Goal: Book appointment/travel/reservation

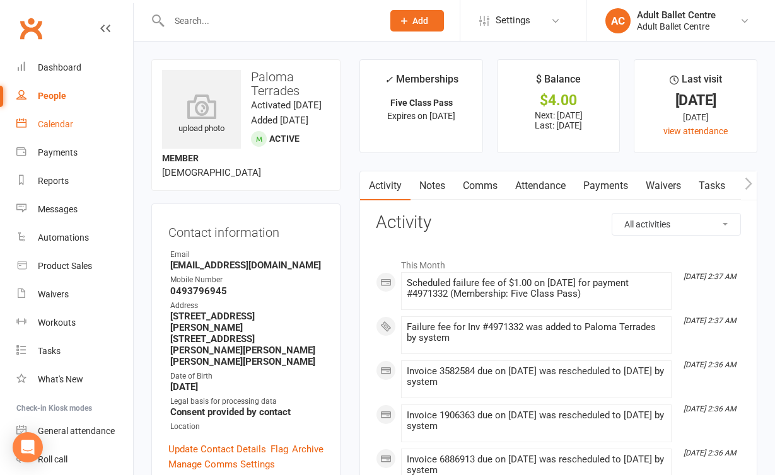
click at [66, 130] on link "Calendar" at bounding box center [74, 124] width 117 height 28
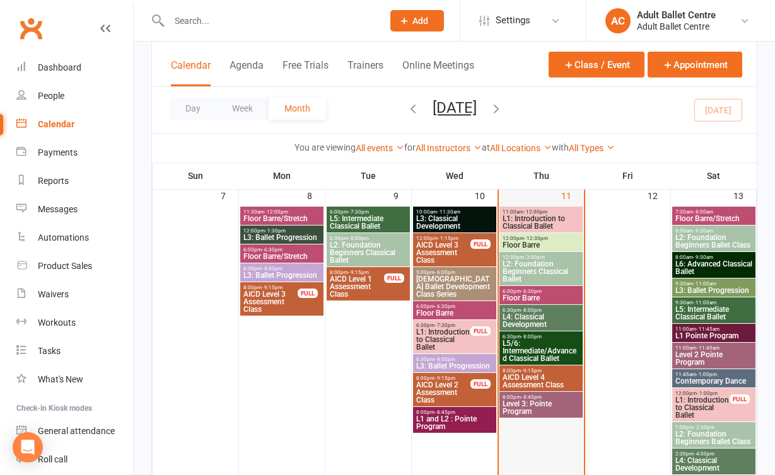
scroll to position [373, 0]
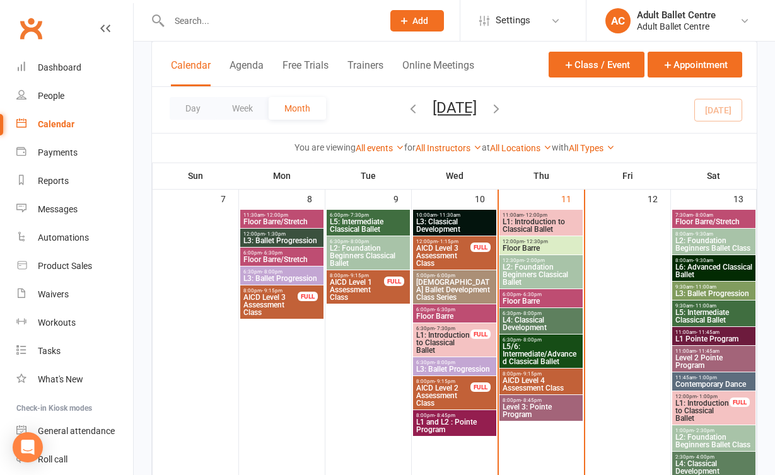
click at [529, 226] on span "L1: Introduction to Classical Ballet" at bounding box center [541, 225] width 78 height 15
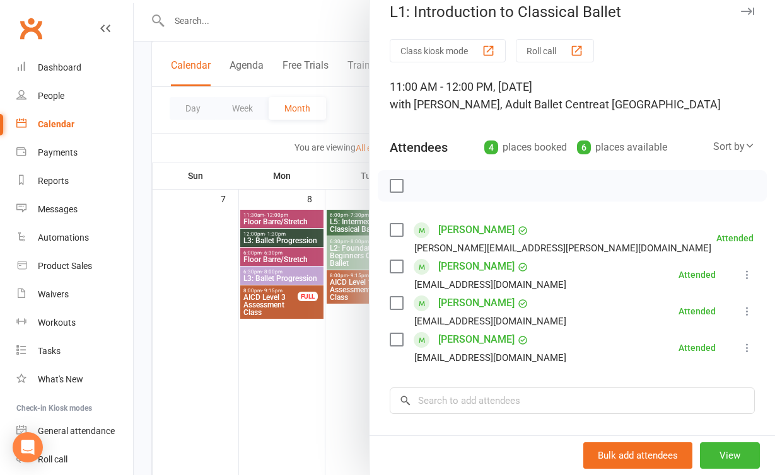
scroll to position [18, 0]
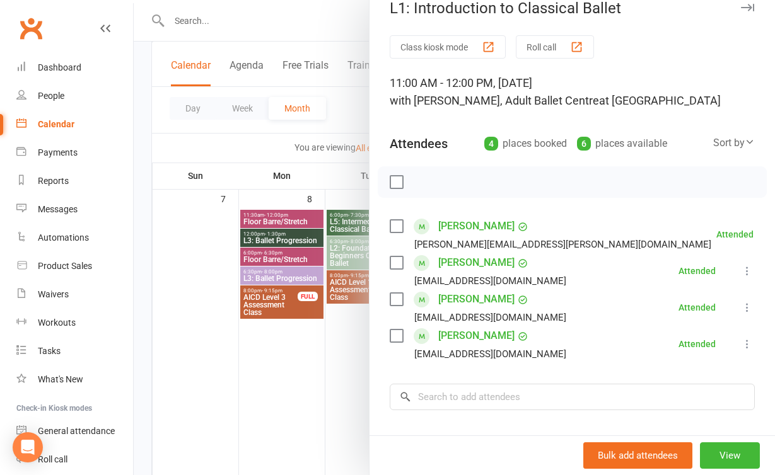
click at [339, 381] on div at bounding box center [454, 237] width 641 height 475
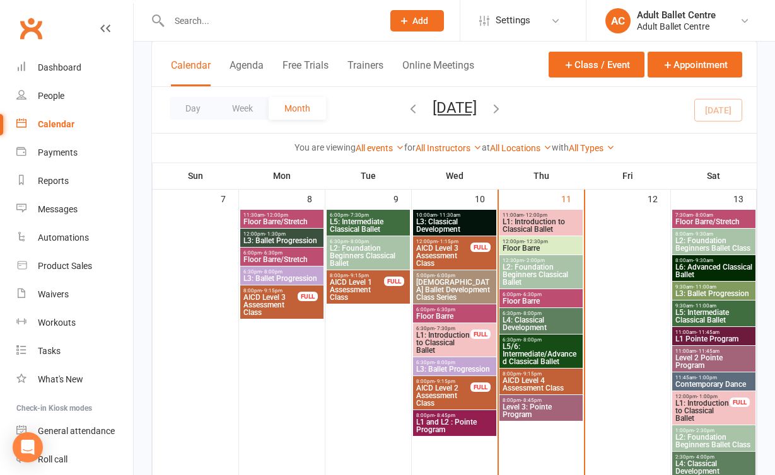
click at [549, 278] on span "L2: Foundation Beginners Classical Ballet" at bounding box center [541, 275] width 78 height 23
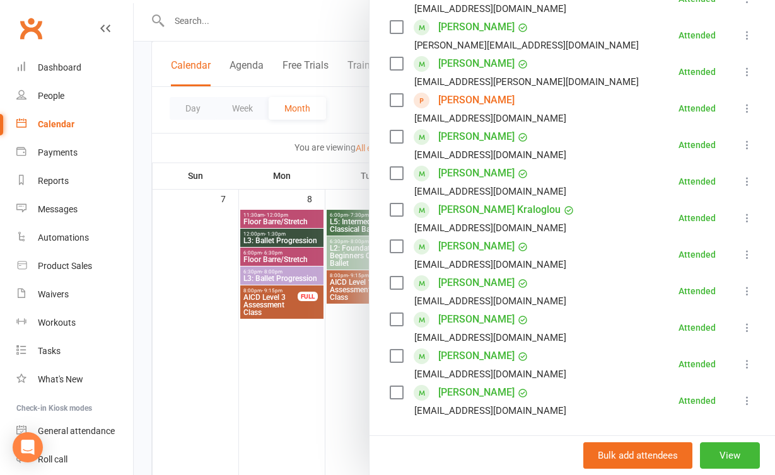
scroll to position [336, 0]
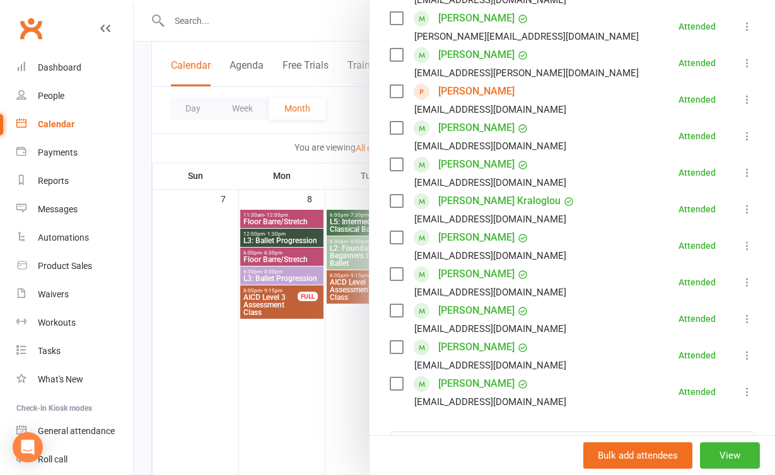
click at [294, 378] on div at bounding box center [454, 237] width 641 height 475
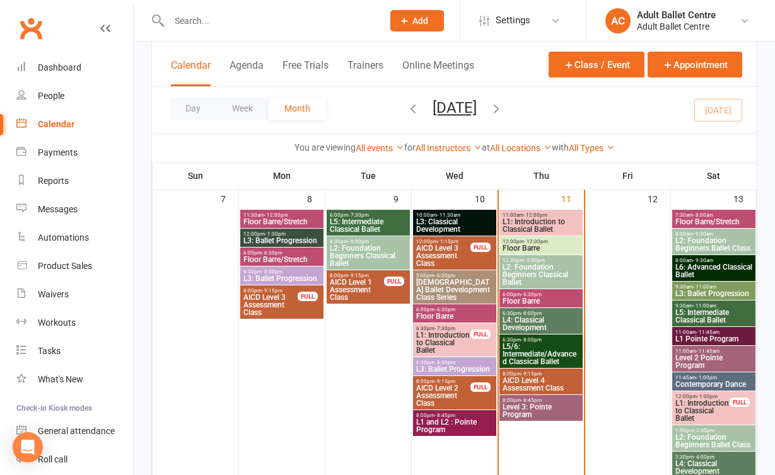
click at [537, 272] on span "L2: Foundation Beginners Classical Ballet" at bounding box center [541, 275] width 78 height 23
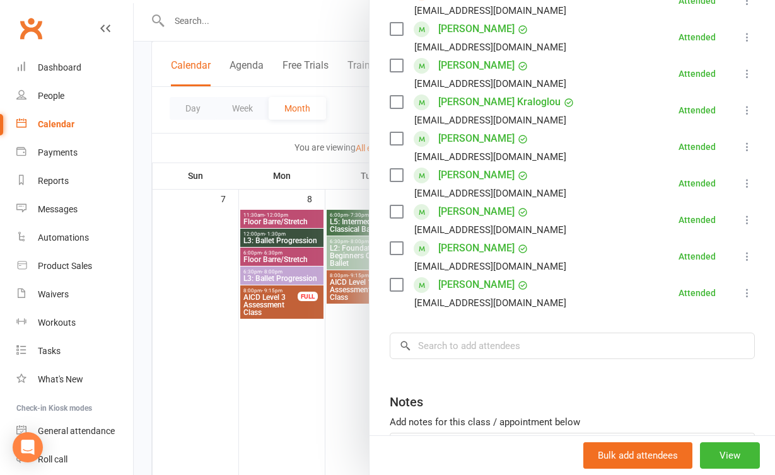
scroll to position [450, 0]
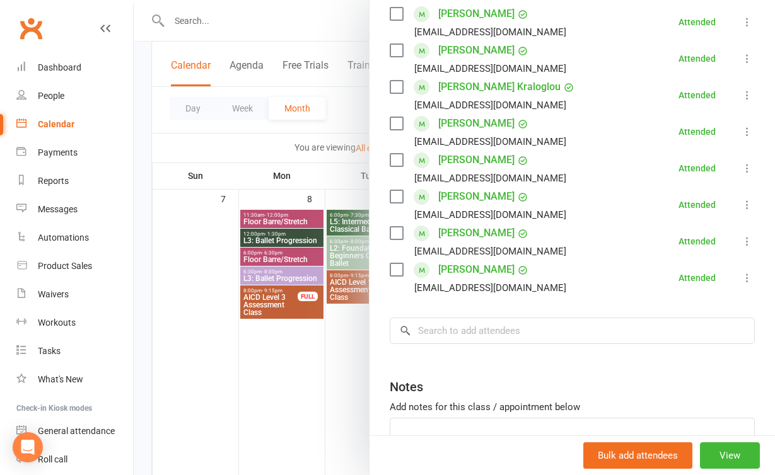
click at [343, 377] on div at bounding box center [454, 237] width 641 height 475
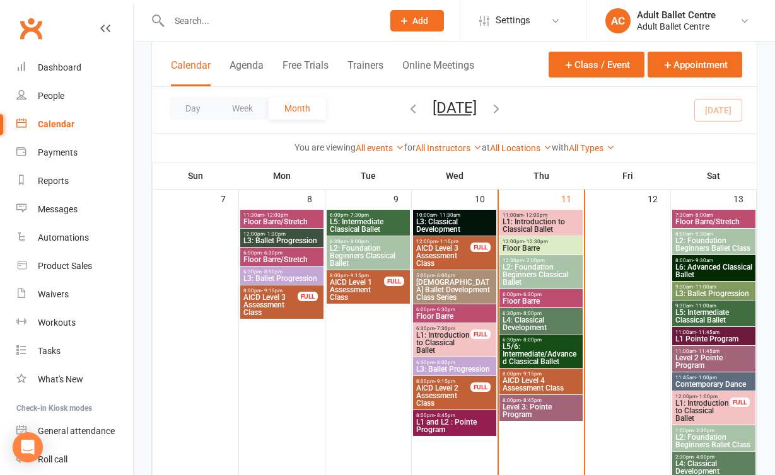
click at [549, 300] on span "Floor Barre" at bounding box center [541, 302] width 78 height 8
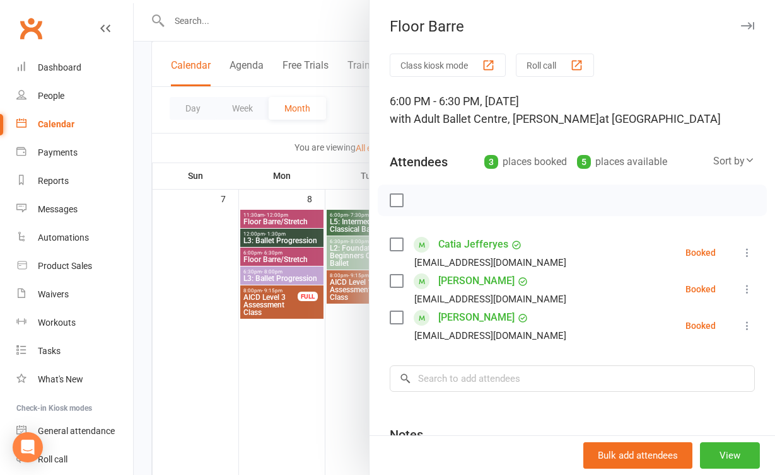
click at [322, 348] on div at bounding box center [454, 237] width 641 height 475
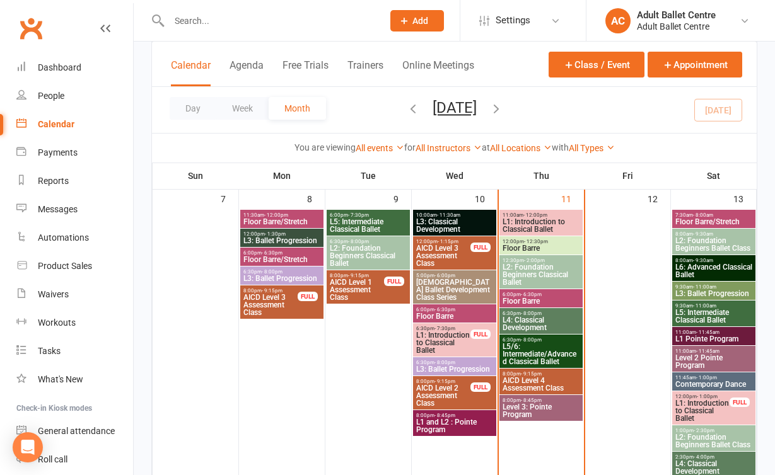
click at [513, 228] on span "L1: Introduction to Classical Ballet" at bounding box center [541, 225] width 78 height 15
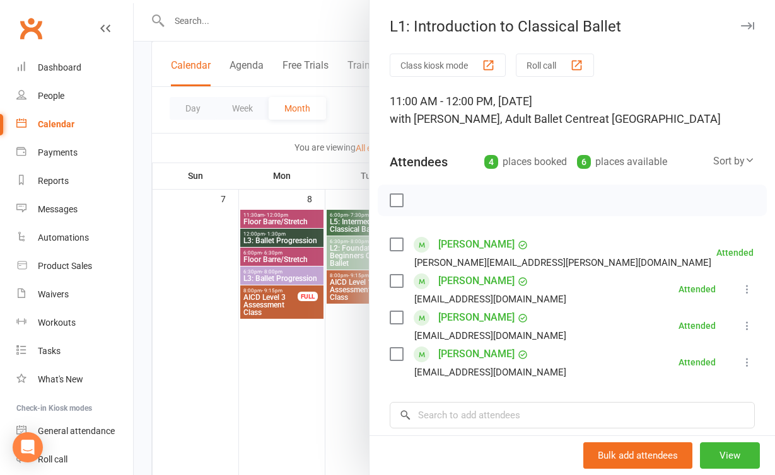
click at [323, 403] on div at bounding box center [454, 237] width 641 height 475
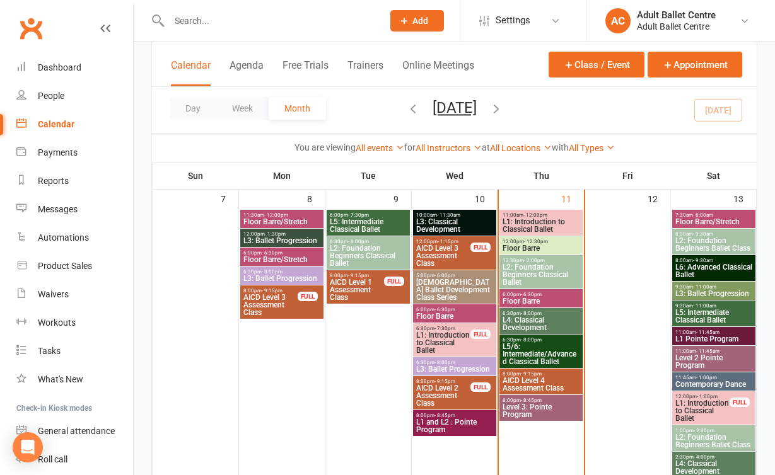
click at [552, 357] on span "L5/6: Intermediate/Advanced Classical Ballet" at bounding box center [541, 354] width 78 height 23
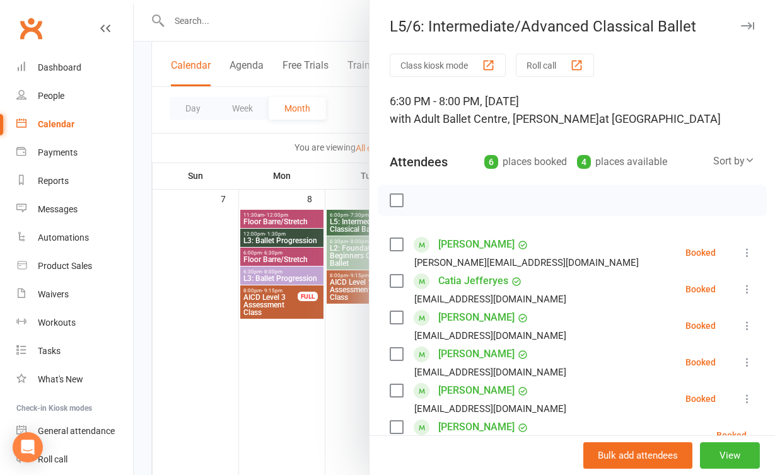
click at [277, 374] on div at bounding box center [454, 237] width 641 height 475
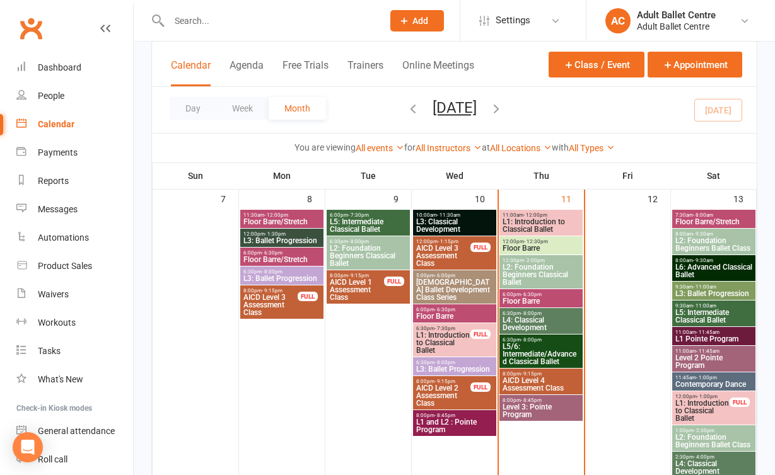
click at [552, 346] on span "L5/6: Intermediate/Advanced Classical Ballet" at bounding box center [541, 354] width 78 height 23
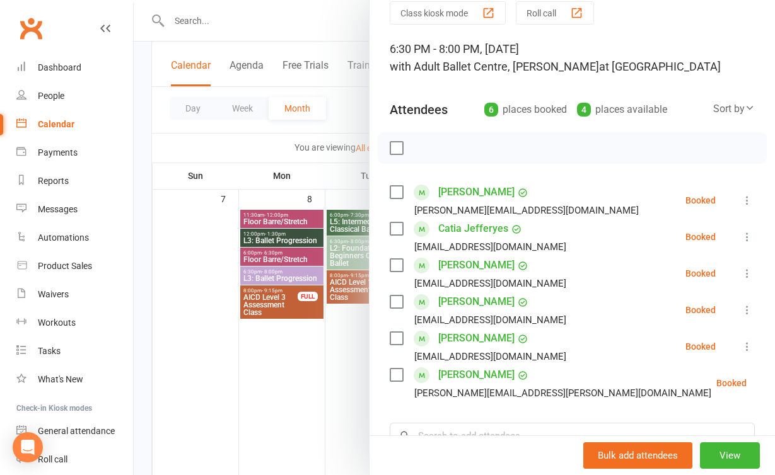
scroll to position [76, 0]
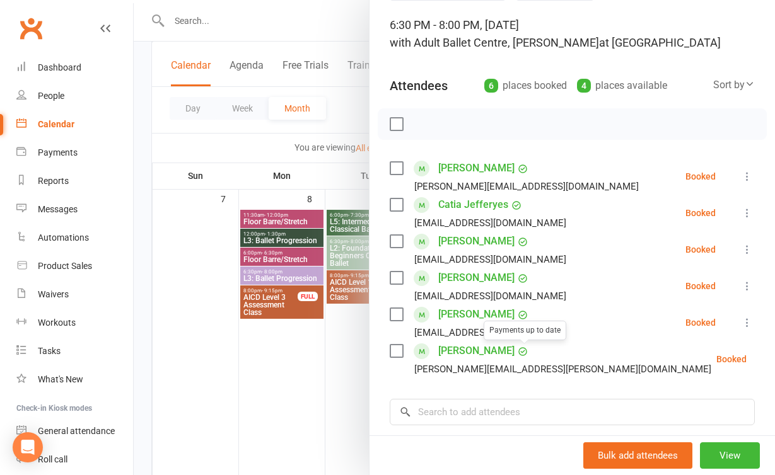
click at [317, 407] on div at bounding box center [454, 237] width 641 height 475
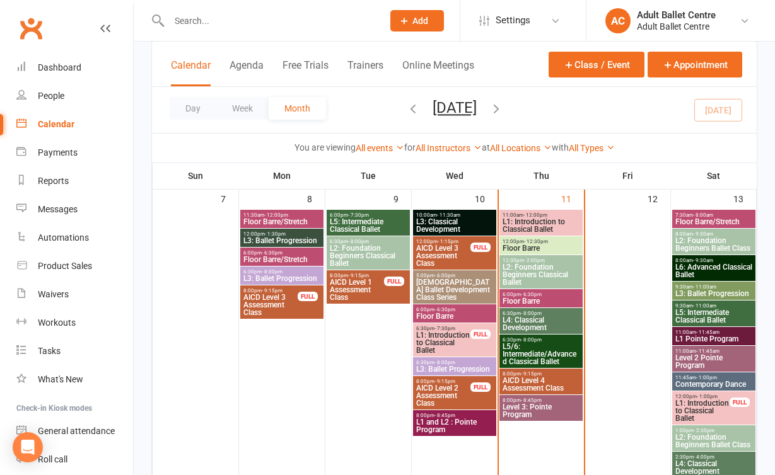
click at [524, 410] on span "Level 3: Pointe Program" at bounding box center [541, 411] width 78 height 15
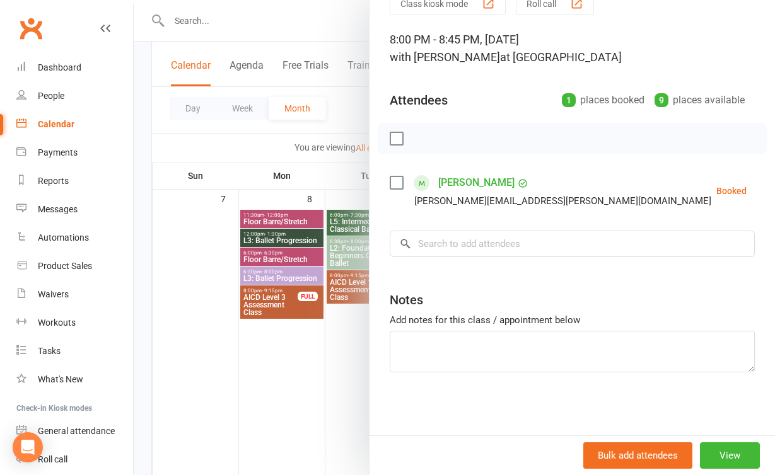
scroll to position [62, 0]
click at [286, 388] on div at bounding box center [454, 237] width 641 height 475
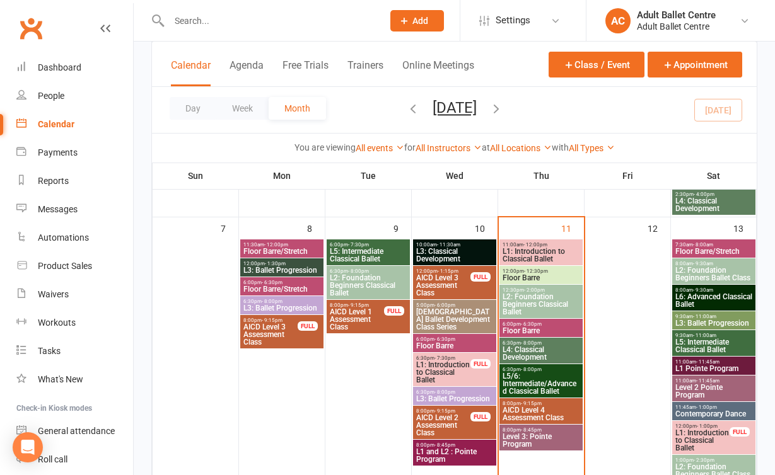
scroll to position [342, 0]
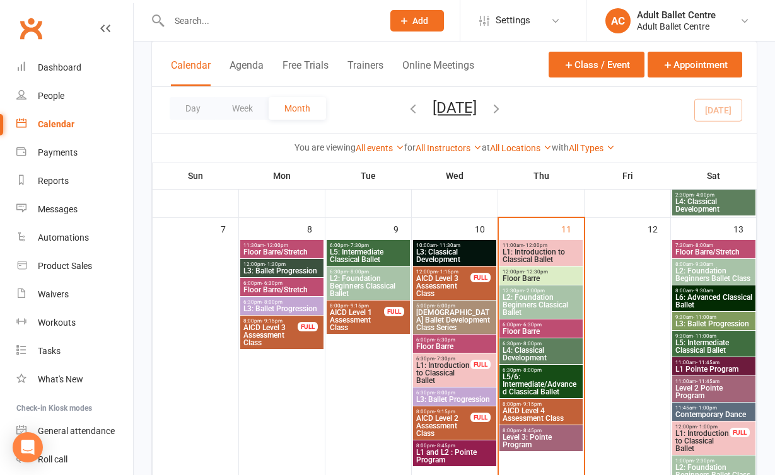
click at [528, 384] on span "L5/6: Intermediate/Advanced Classical Ballet" at bounding box center [541, 384] width 78 height 23
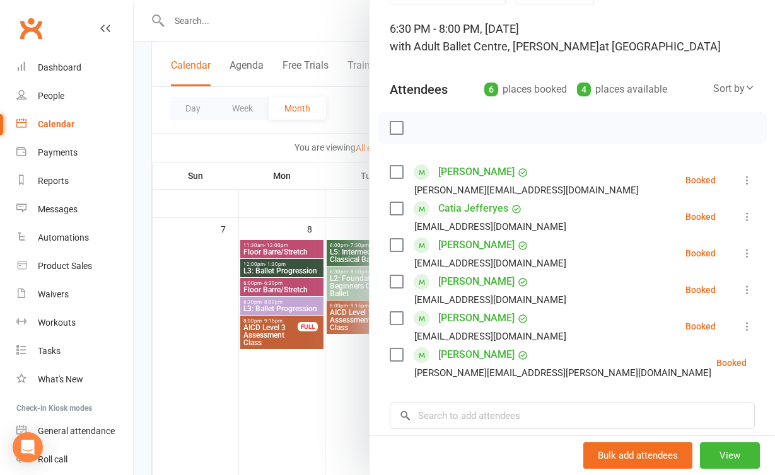
scroll to position [83, 0]
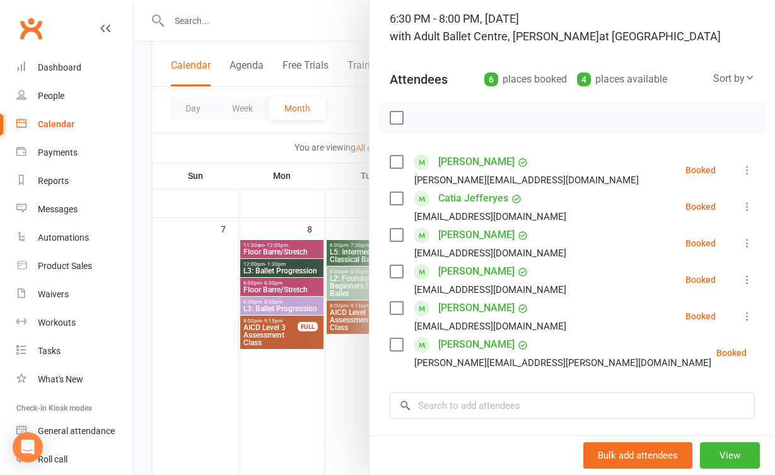
click at [349, 391] on div at bounding box center [454, 237] width 641 height 475
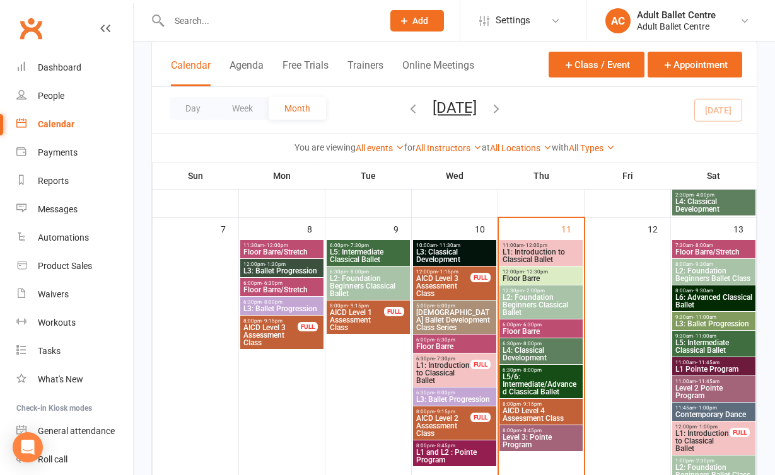
click at [450, 369] on span "L1: Introduction to Classical Ballet" at bounding box center [443, 373] width 55 height 23
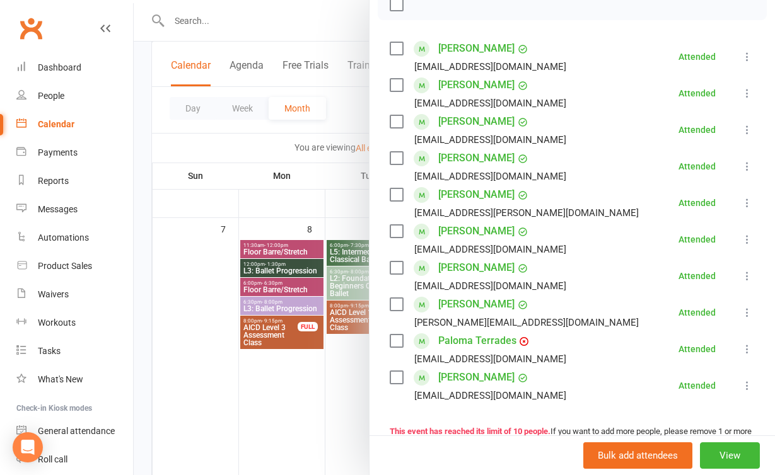
scroll to position [214, 0]
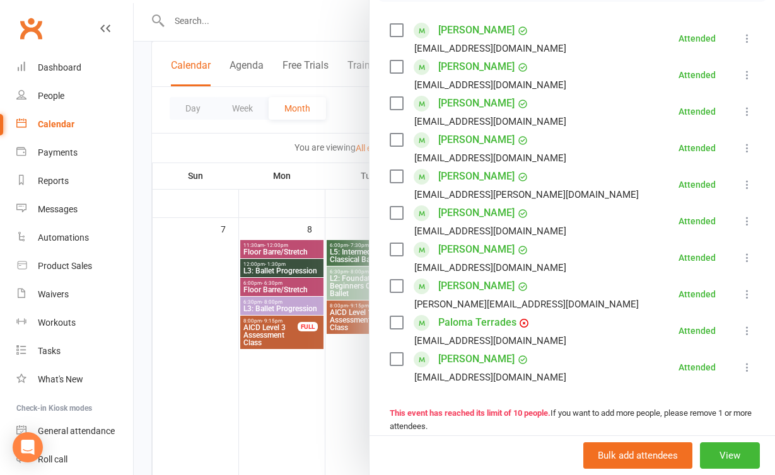
click at [339, 418] on div at bounding box center [454, 237] width 641 height 475
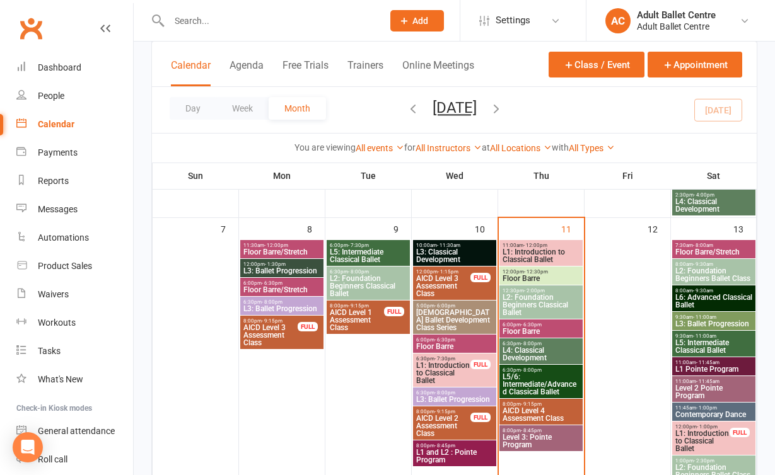
click at [693, 351] on span "L5: Intermediate Classical Ballet" at bounding box center [714, 346] width 78 height 15
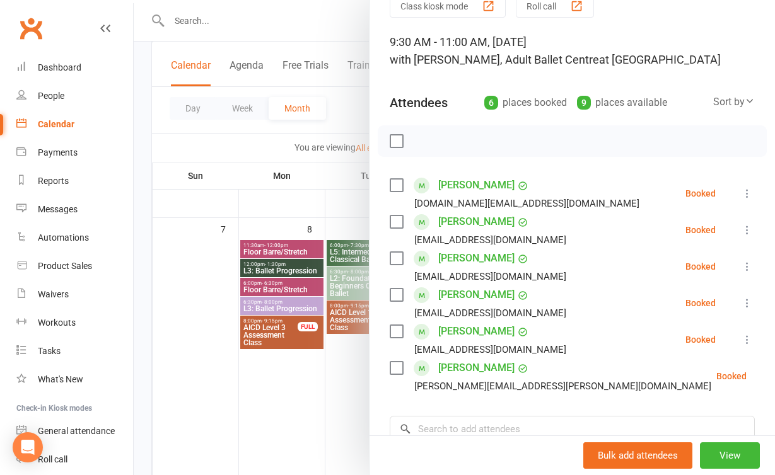
scroll to position [74, 0]
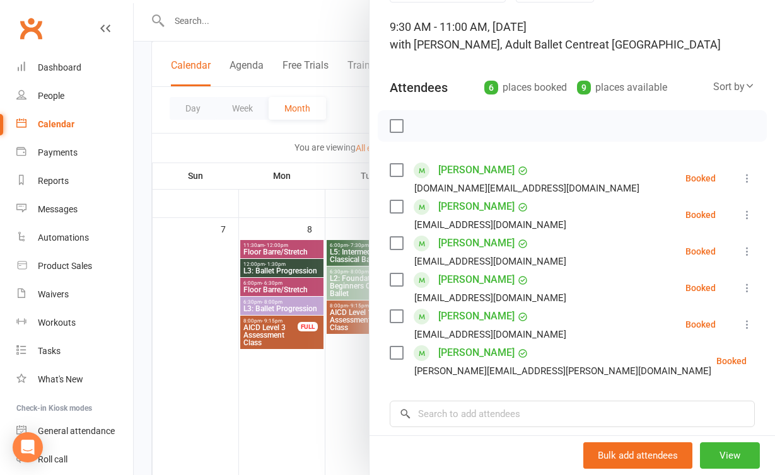
click at [315, 414] on div at bounding box center [454, 237] width 641 height 475
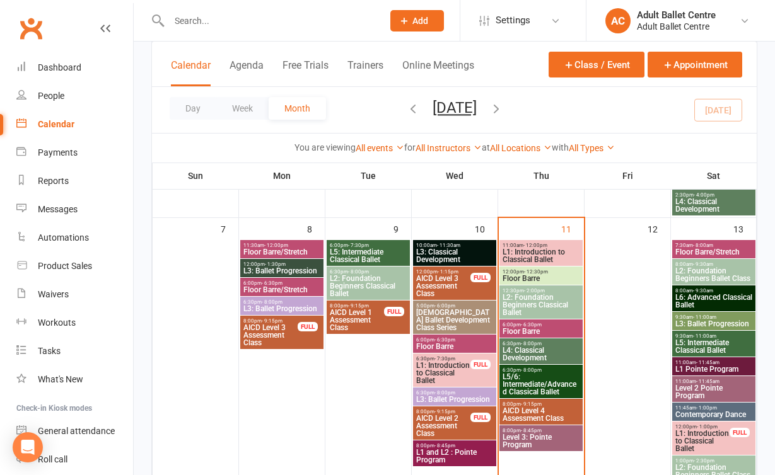
click at [686, 276] on span "L2: Foundation Beginners Ballet Class" at bounding box center [714, 274] width 78 height 15
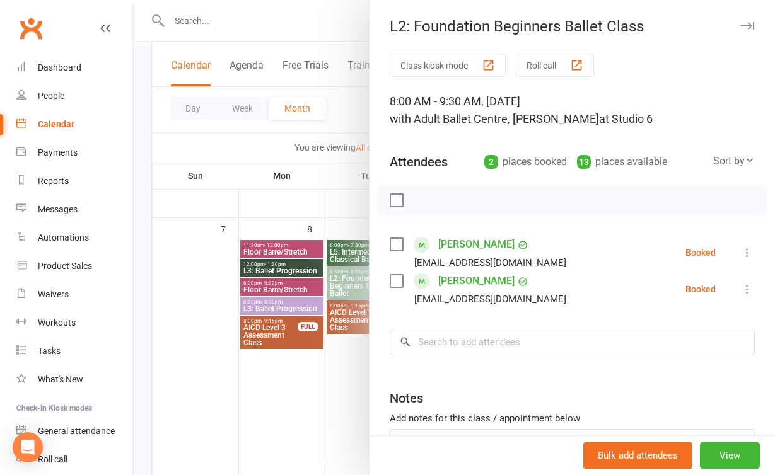
click at [337, 400] on div at bounding box center [454, 237] width 641 height 475
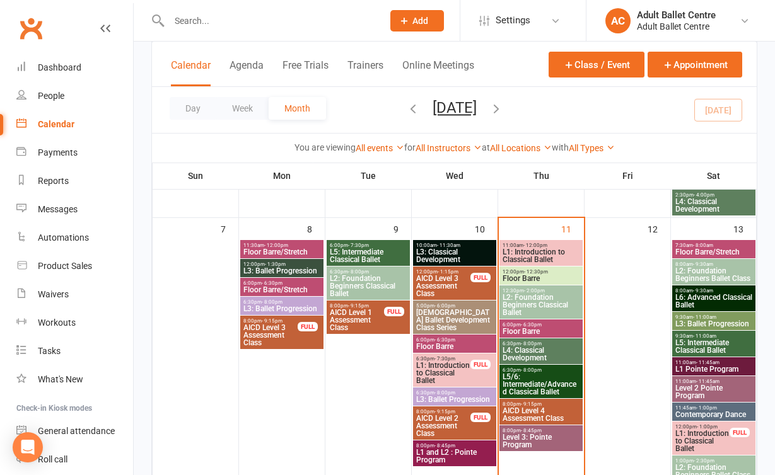
click at [732, 253] on span "Floor Barre/Stretch" at bounding box center [714, 252] width 78 height 8
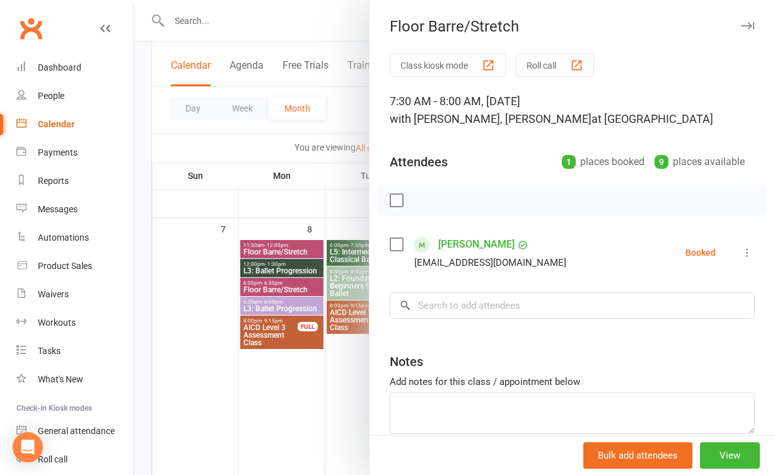
click at [328, 395] on div at bounding box center [454, 237] width 641 height 475
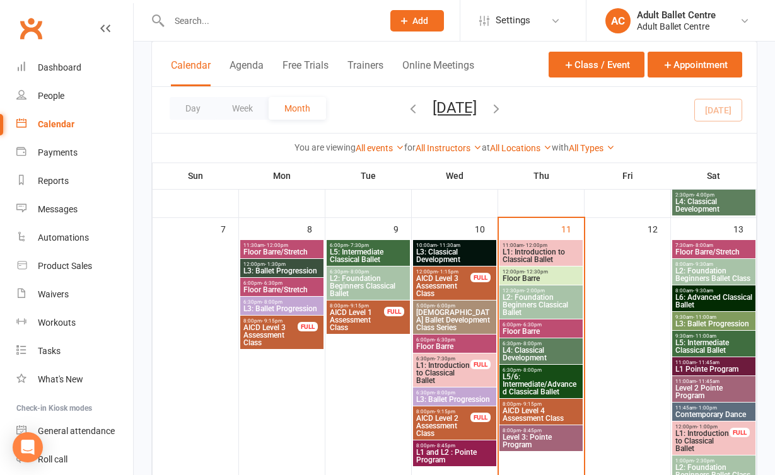
click at [712, 302] on span "L6: Advanced Classical Ballet" at bounding box center [714, 301] width 78 height 15
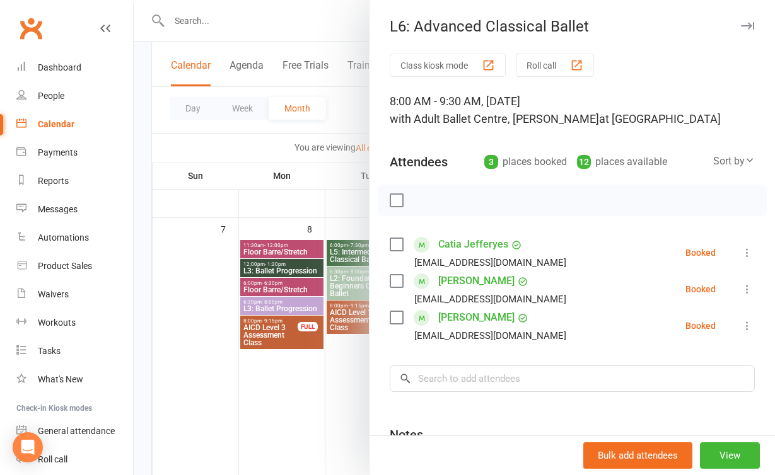
scroll to position [6, 0]
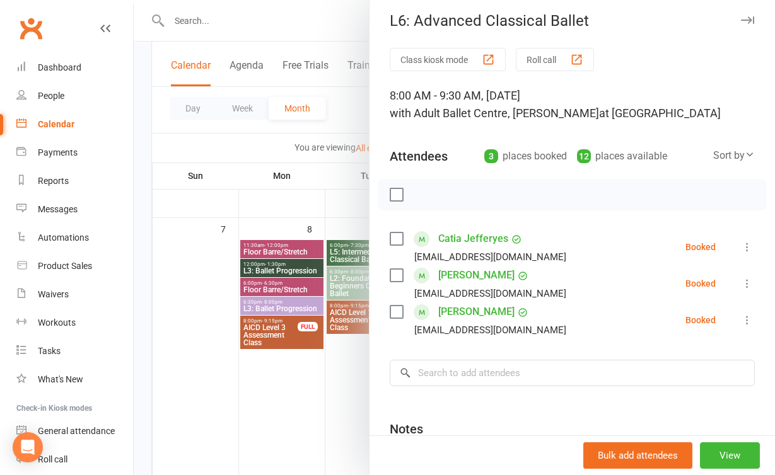
click at [303, 439] on div at bounding box center [454, 237] width 641 height 475
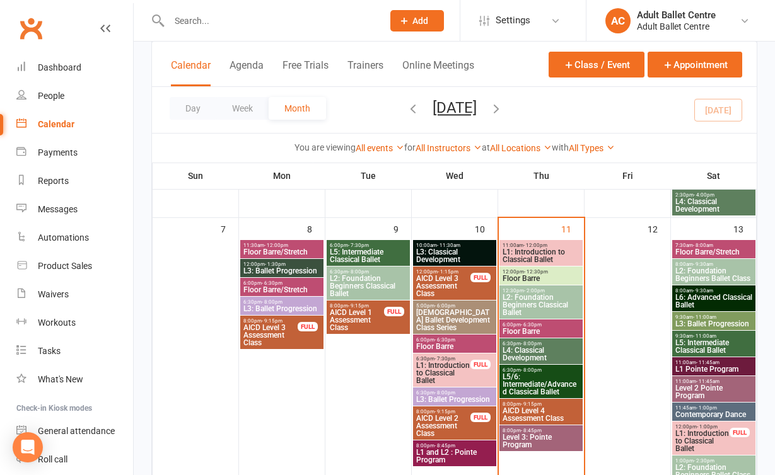
click at [716, 337] on span "9:30am - 11:00am" at bounding box center [714, 337] width 78 height 6
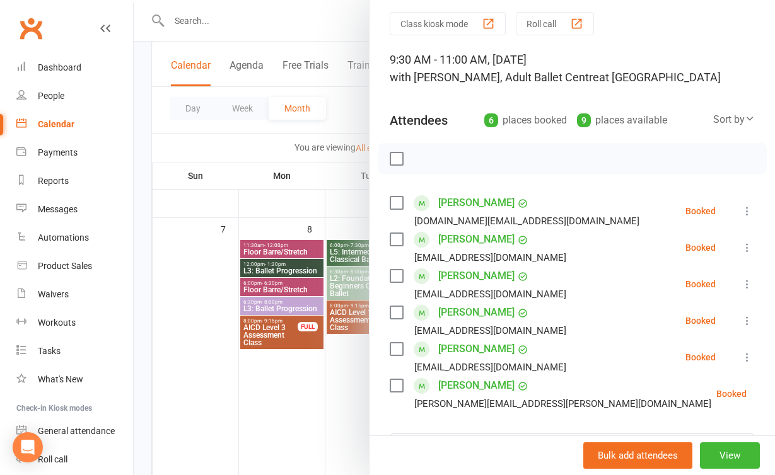
scroll to position [125, 0]
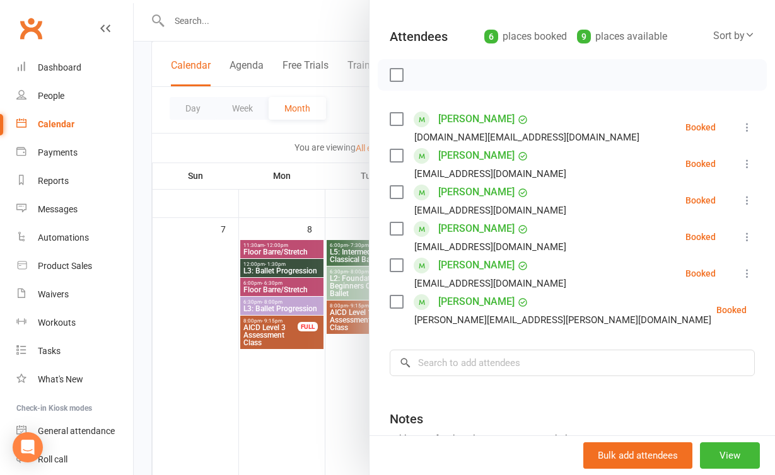
click at [269, 398] on div at bounding box center [454, 237] width 641 height 475
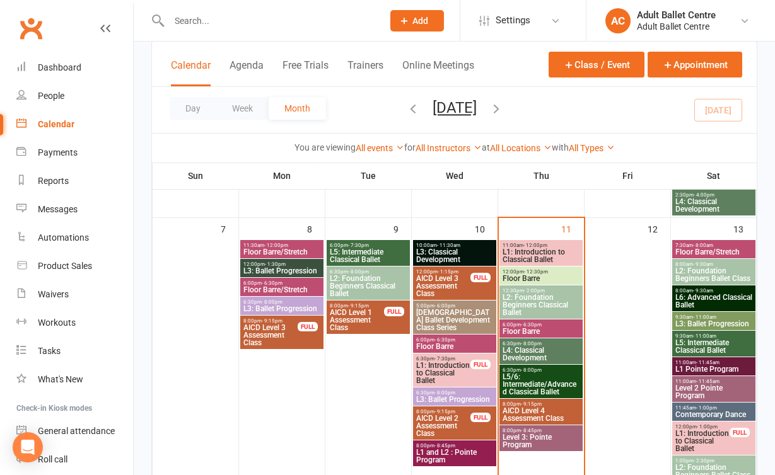
click at [696, 432] on span "L1: Introduction to Classical Ballet" at bounding box center [702, 441] width 55 height 23
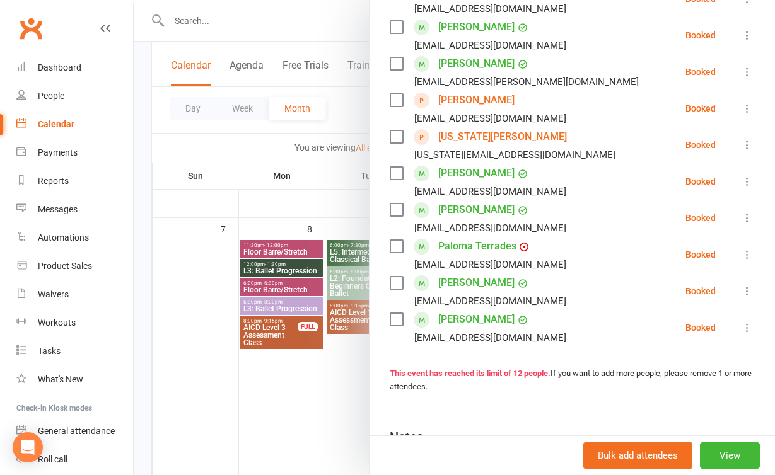
scroll to position [327, 0]
click at [336, 420] on div at bounding box center [454, 237] width 641 height 475
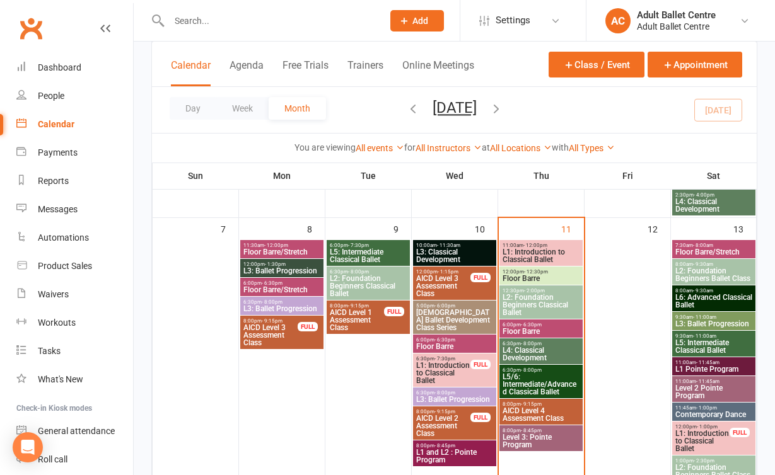
click at [718, 418] on span "Contemporary Dance" at bounding box center [714, 415] width 78 height 8
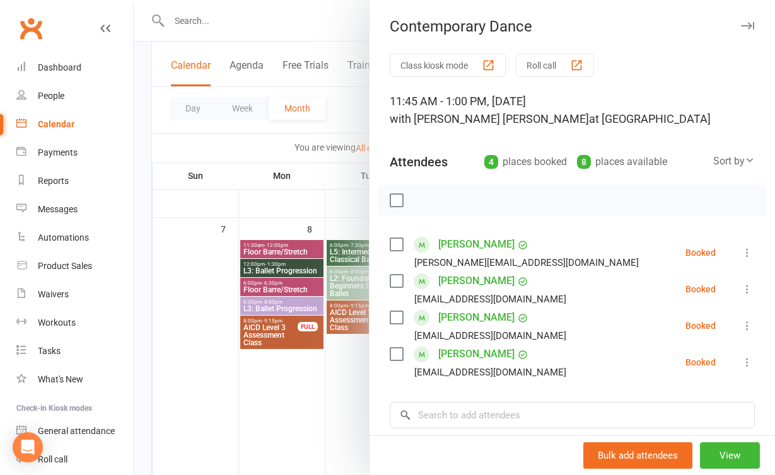
click at [335, 424] on div at bounding box center [454, 237] width 641 height 475
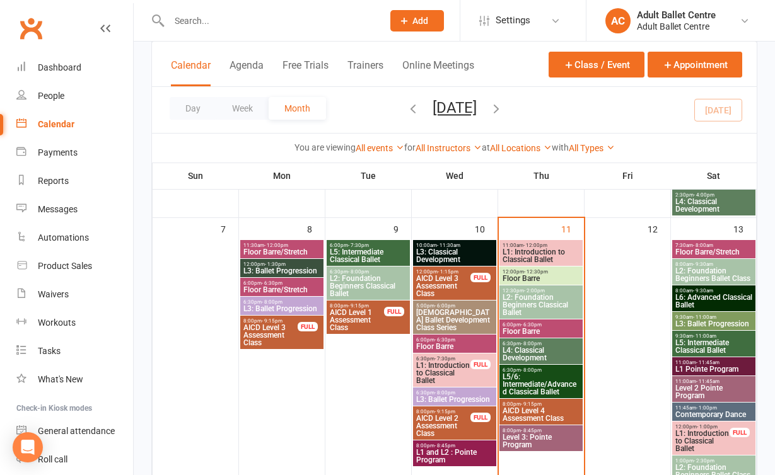
click at [700, 411] on span "Contemporary Dance" at bounding box center [714, 415] width 78 height 8
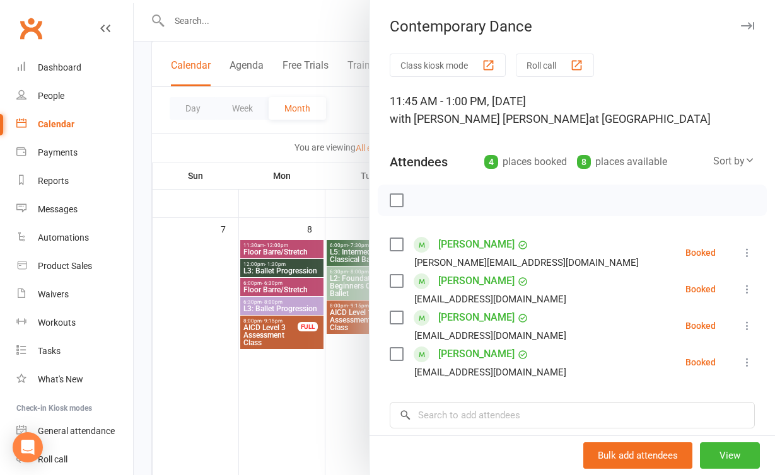
click at [339, 421] on div at bounding box center [454, 237] width 641 height 475
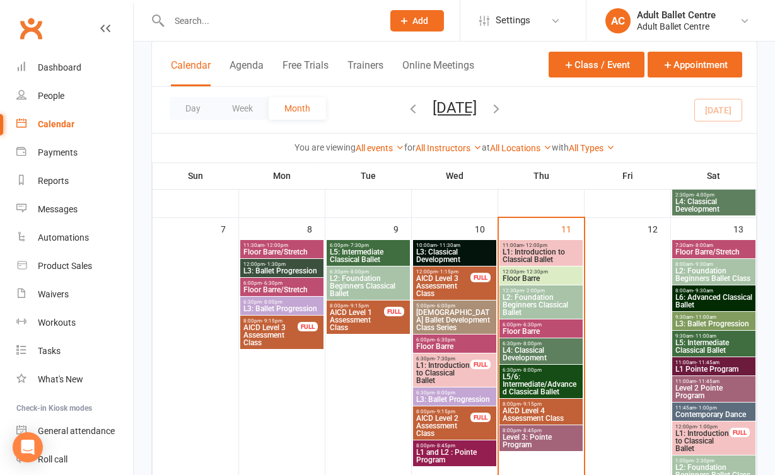
click at [724, 339] on span "L5: Intermediate Classical Ballet" at bounding box center [714, 346] width 78 height 15
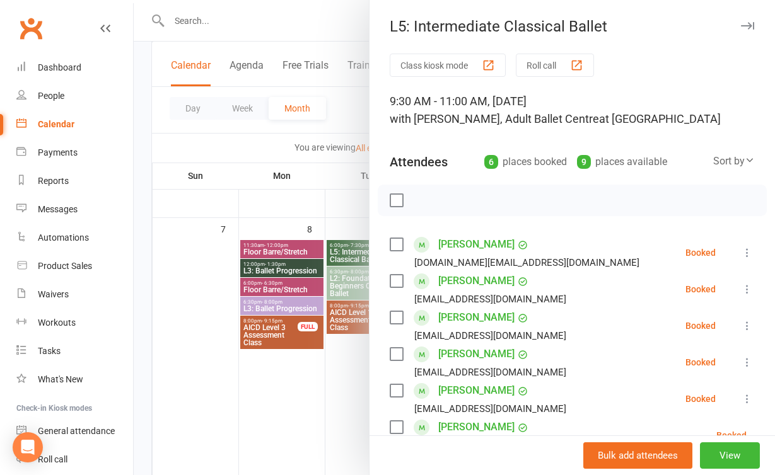
click at [373, 385] on div "Class kiosk mode Roll call 9:30 AM - 11:00 AM, Saturday, September, 13, 2025 wi…" at bounding box center [571, 367] width 405 height 627
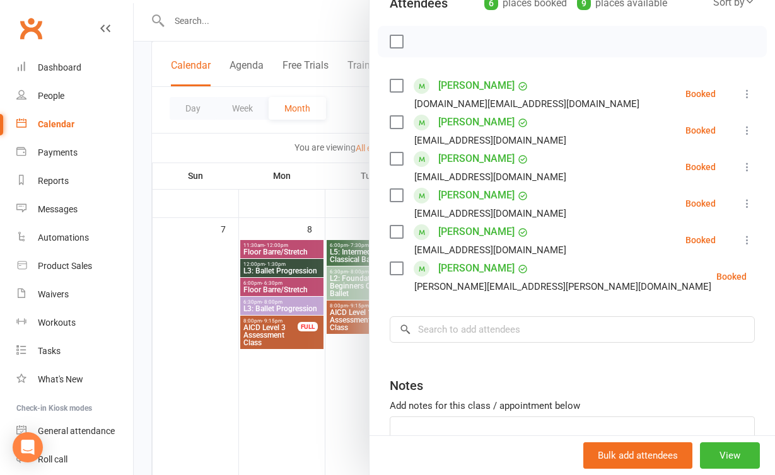
scroll to position [182, 0]
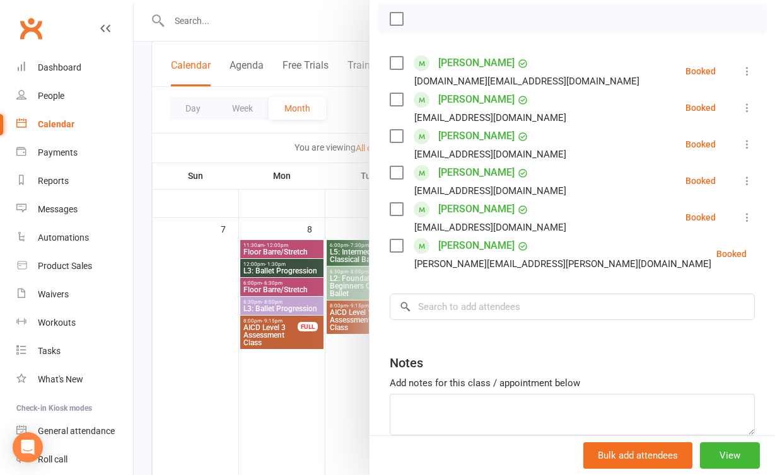
click at [295, 376] on div at bounding box center [454, 237] width 641 height 475
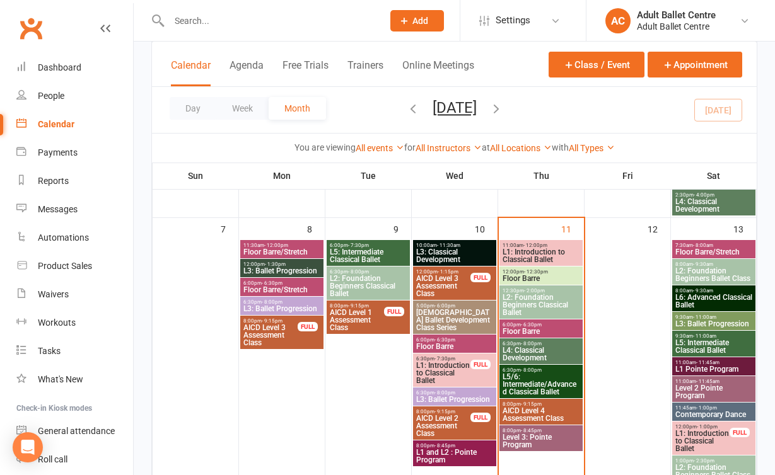
click at [529, 305] on span "L2: Foundation Beginners Classical Ballet" at bounding box center [541, 305] width 78 height 23
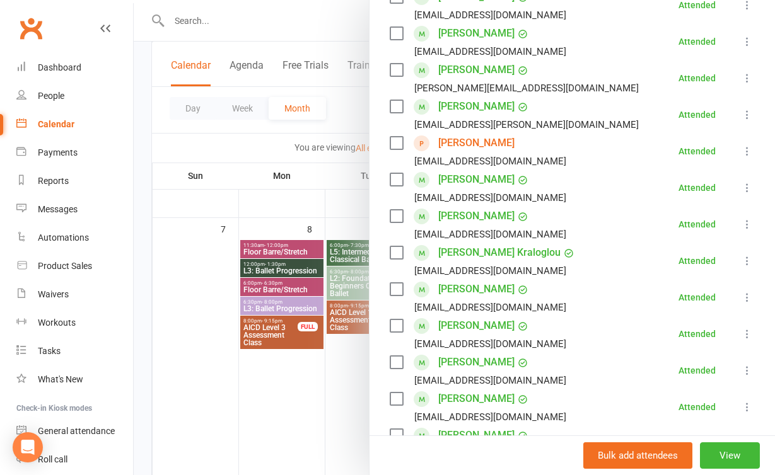
scroll to position [284, 0]
click at [277, 363] on div at bounding box center [454, 237] width 641 height 475
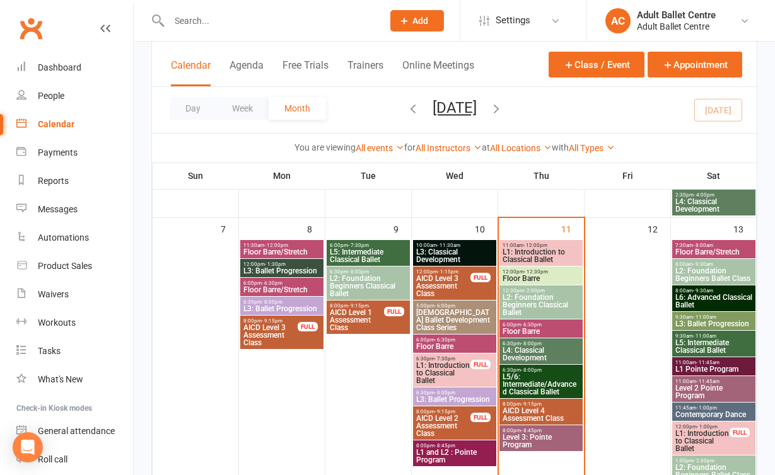
click at [554, 303] on span "L2: Foundation Beginners Classical Ballet" at bounding box center [541, 305] width 78 height 23
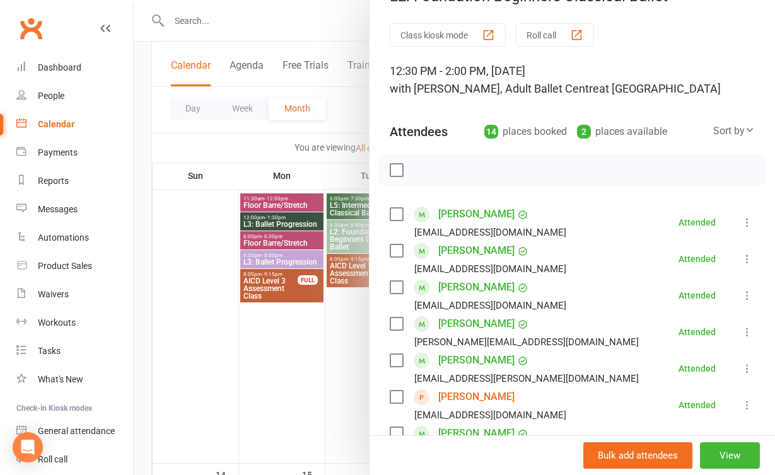
scroll to position [31, 0]
click at [267, 366] on div at bounding box center [454, 237] width 641 height 475
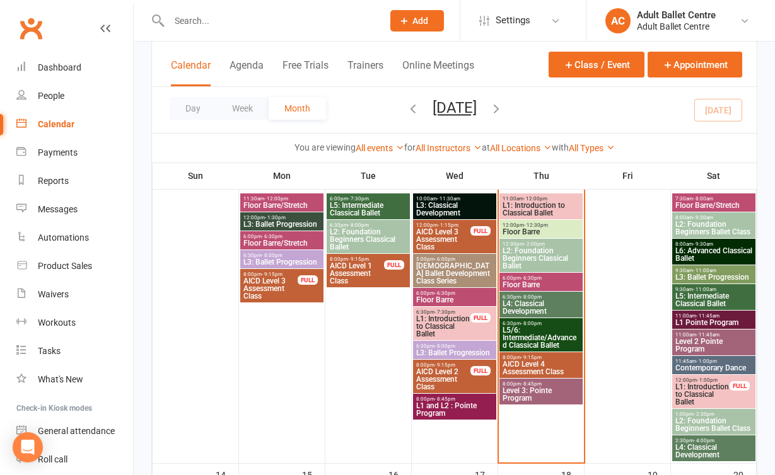
click at [563, 340] on span "L5/6: Intermediate/Advanced Classical Ballet" at bounding box center [541, 338] width 78 height 23
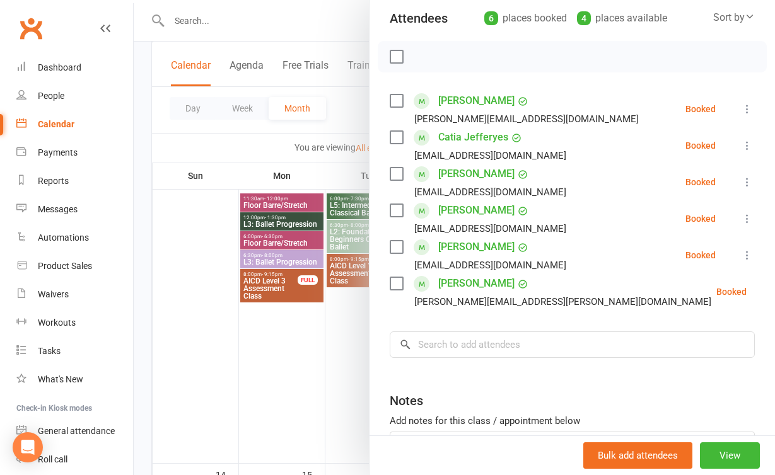
scroll to position [148, 0]
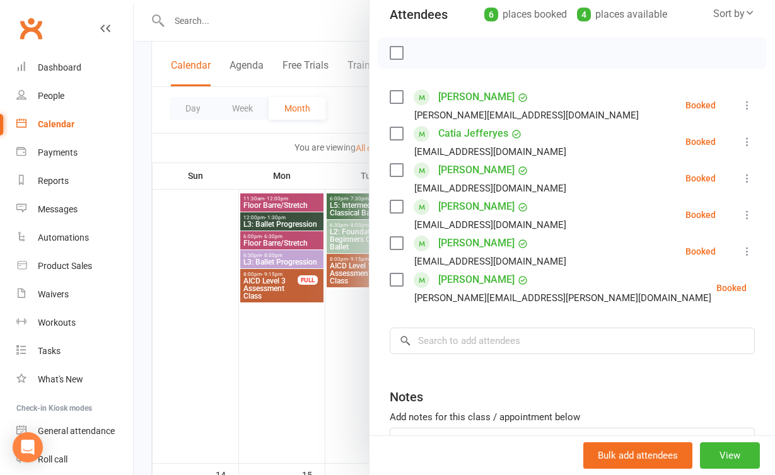
click at [290, 398] on div at bounding box center [454, 237] width 641 height 475
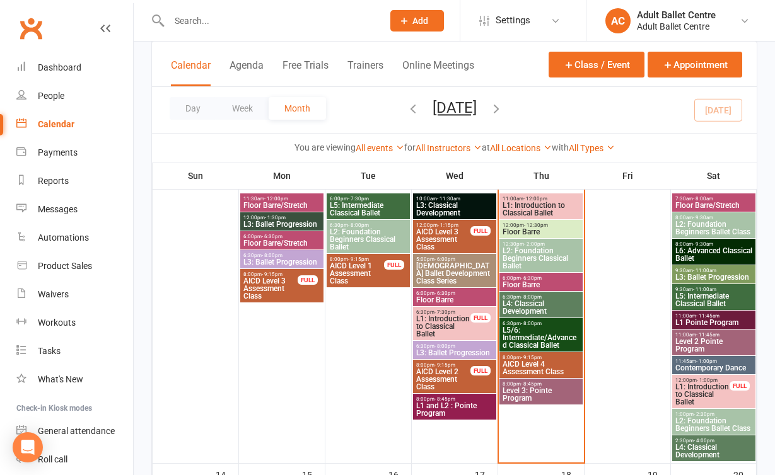
click at [561, 333] on span "L5/6: Intermediate/Advanced Classical Ballet" at bounding box center [541, 338] width 78 height 23
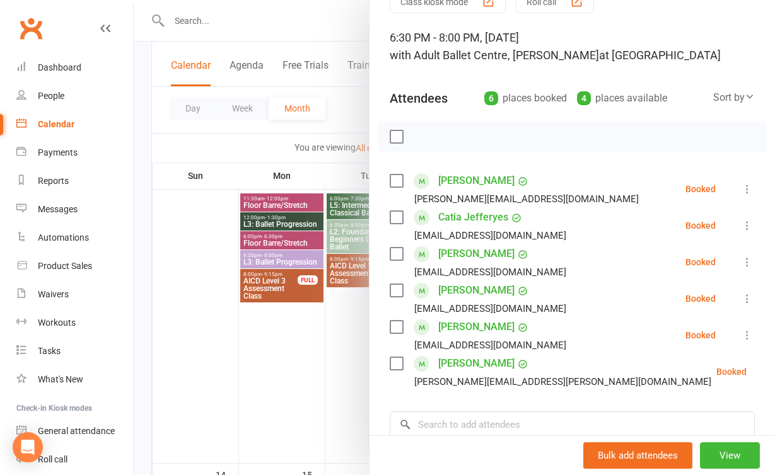
scroll to position [54, 0]
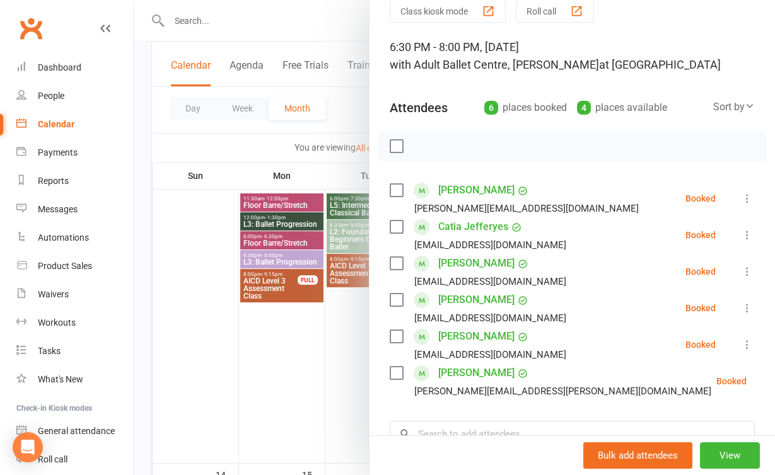
click at [334, 363] on div at bounding box center [454, 237] width 641 height 475
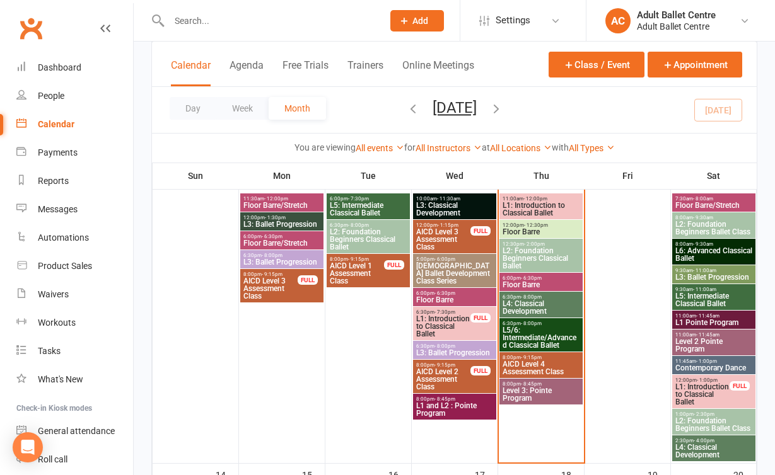
click at [520, 206] on span "L1: Introduction to Classical Ballet" at bounding box center [541, 209] width 78 height 15
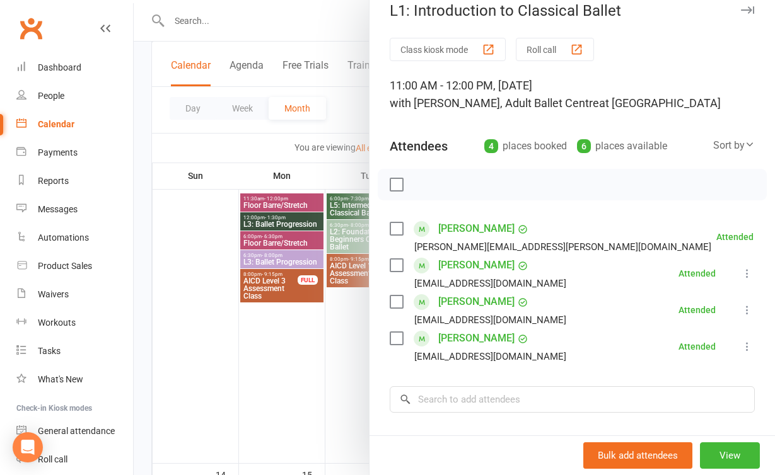
scroll to position [21, 0]
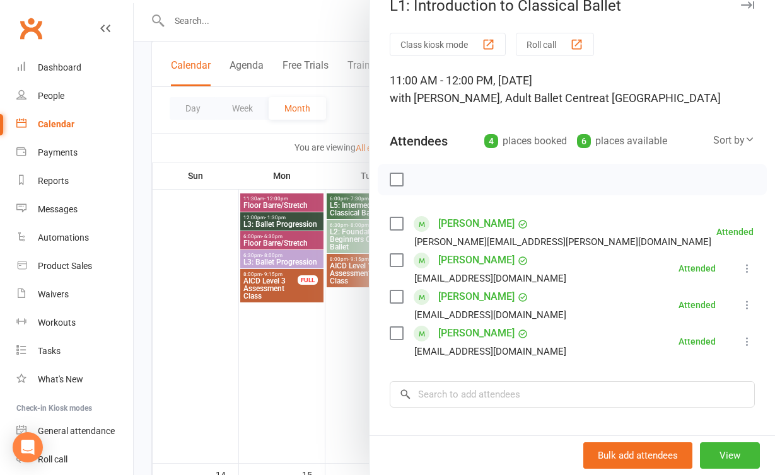
click at [300, 327] on div at bounding box center [454, 237] width 641 height 475
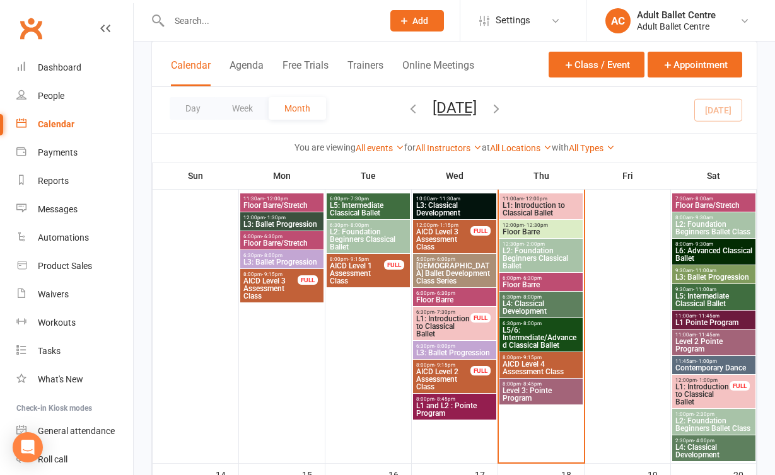
click at [532, 255] on span "L2: Foundation Beginners Classical Ballet" at bounding box center [541, 258] width 78 height 23
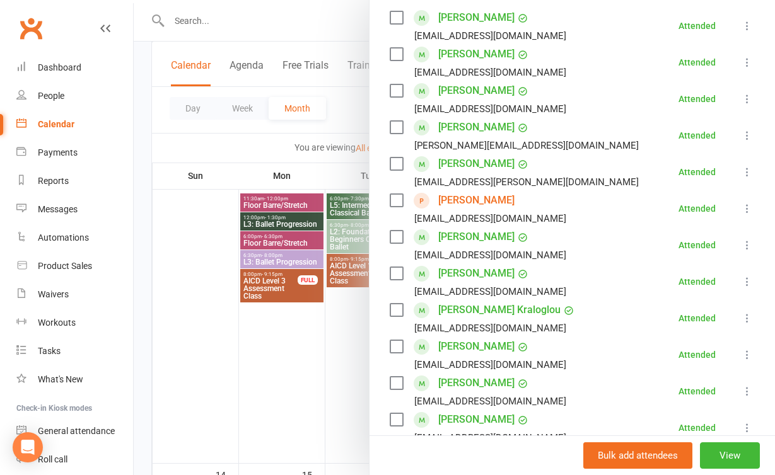
scroll to position [238, 0]
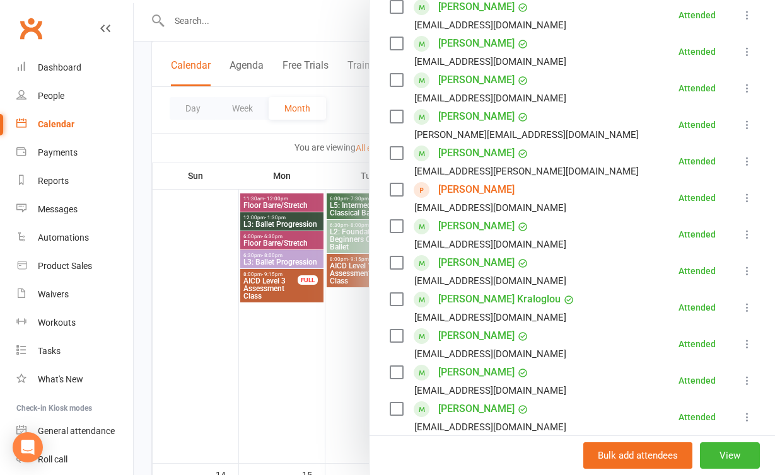
click at [306, 375] on div at bounding box center [454, 237] width 641 height 475
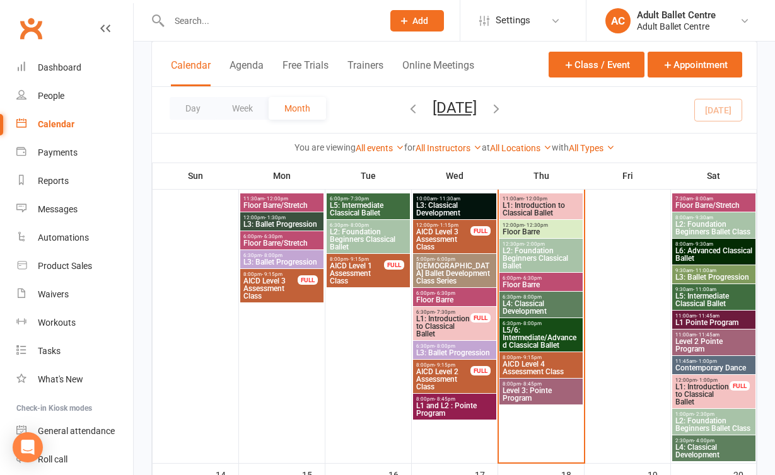
click at [550, 339] on span "L5/6: Intermediate/Advanced Classical Ballet" at bounding box center [541, 338] width 78 height 23
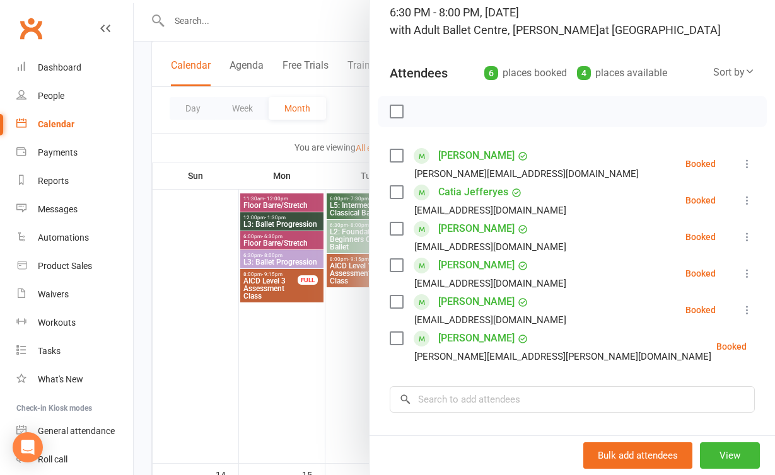
scroll to position [88, 0]
click at [335, 352] on div at bounding box center [454, 237] width 641 height 475
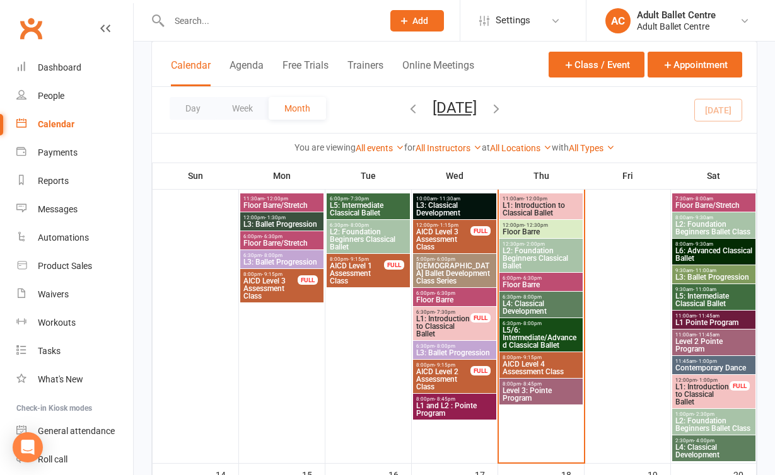
click at [569, 332] on span "L5/6: Intermediate/Advanced Classical Ballet" at bounding box center [541, 338] width 78 height 23
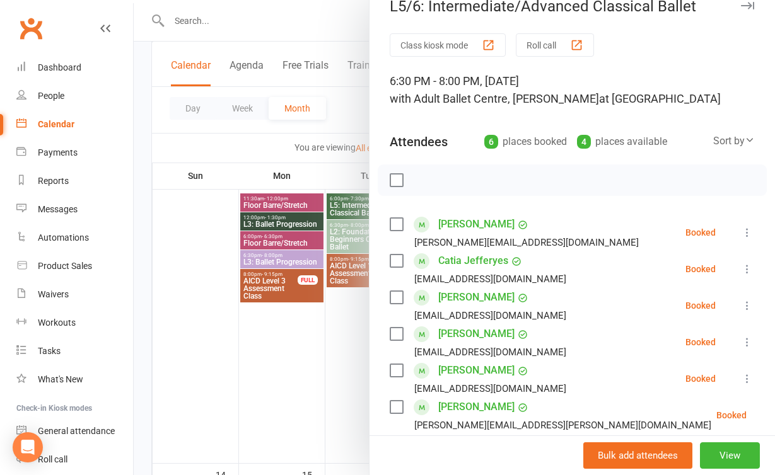
scroll to position [35, 0]
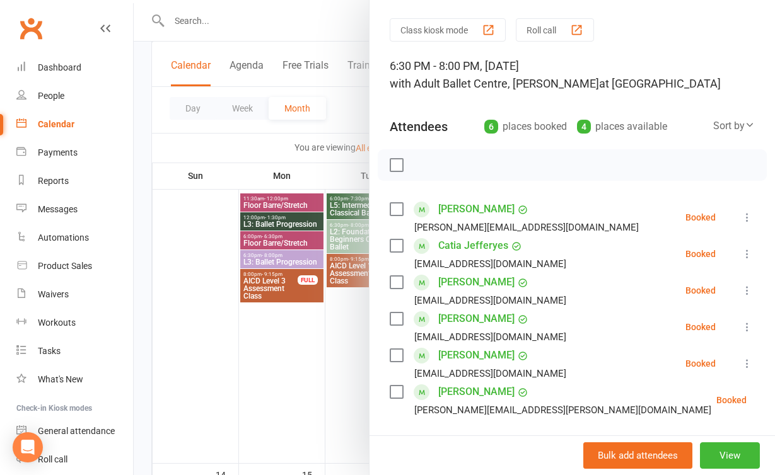
click at [334, 393] on div at bounding box center [454, 237] width 641 height 475
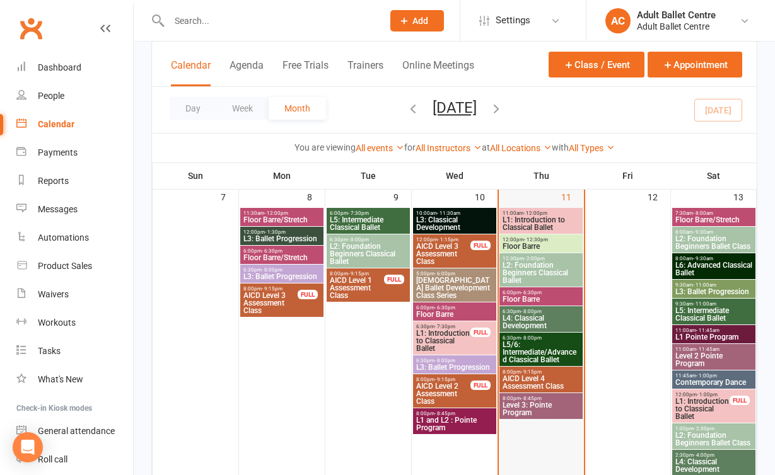
scroll to position [373, 0]
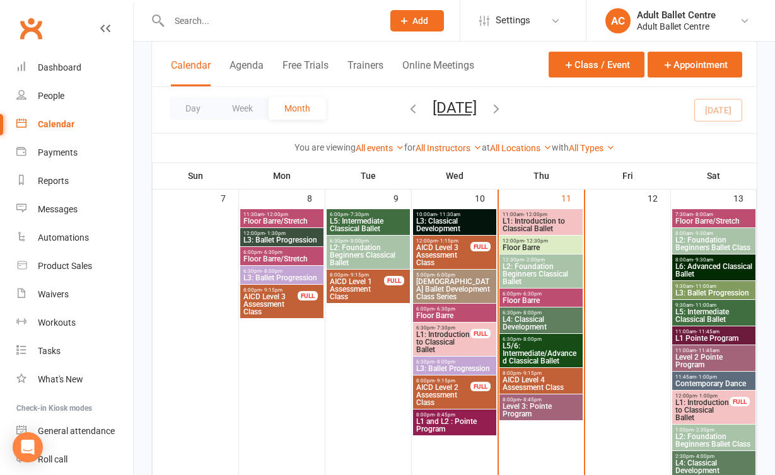
click at [555, 407] on span "Level 3: Pointe Program" at bounding box center [541, 410] width 78 height 15
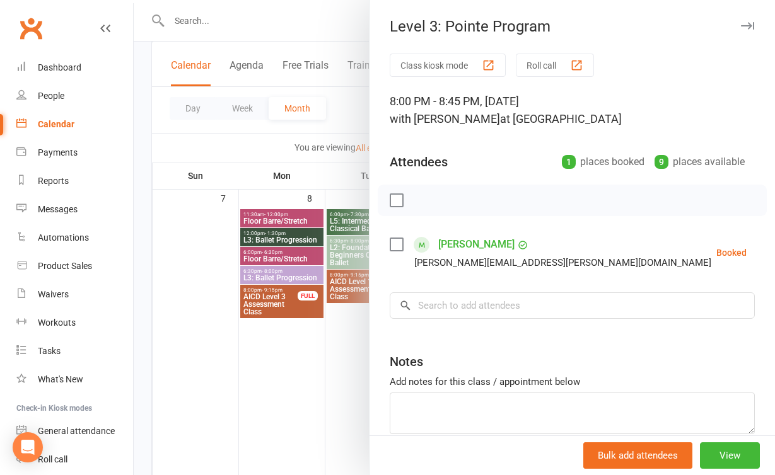
click at [337, 361] on div at bounding box center [454, 237] width 641 height 475
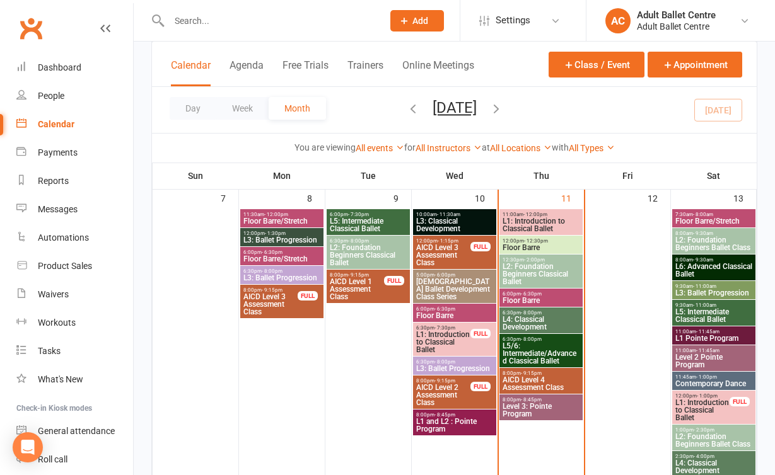
click at [526, 220] on span "L1: Introduction to Classical Ballet" at bounding box center [541, 225] width 78 height 15
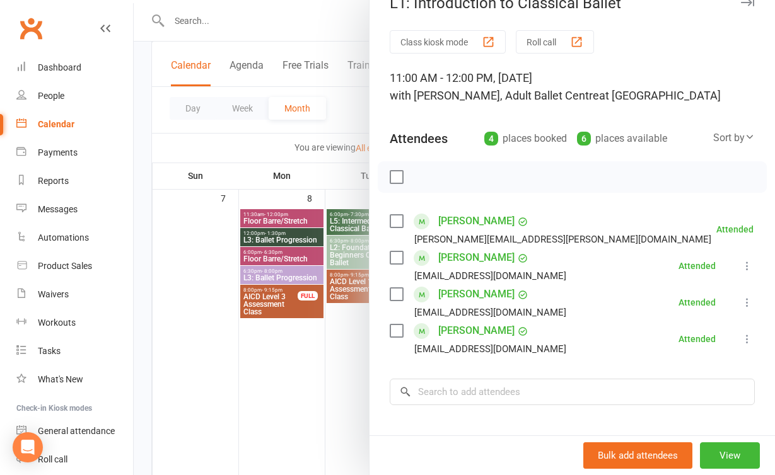
scroll to position [30, 0]
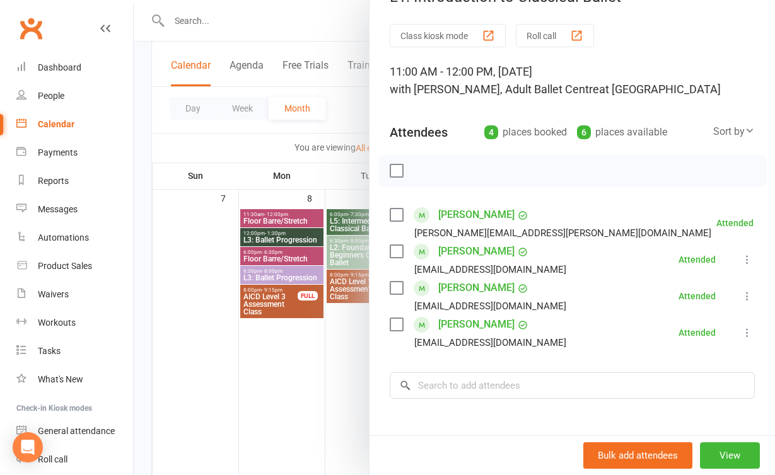
click at [347, 366] on div at bounding box center [454, 237] width 641 height 475
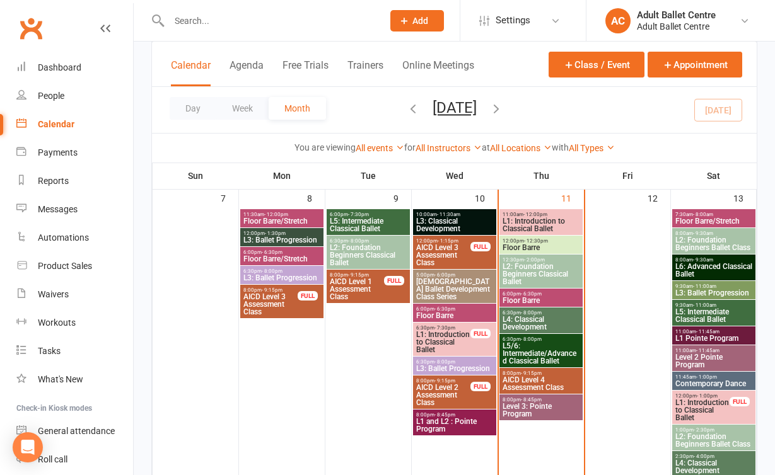
click at [548, 272] on span "L2: Foundation Beginners Classical Ballet" at bounding box center [541, 274] width 78 height 23
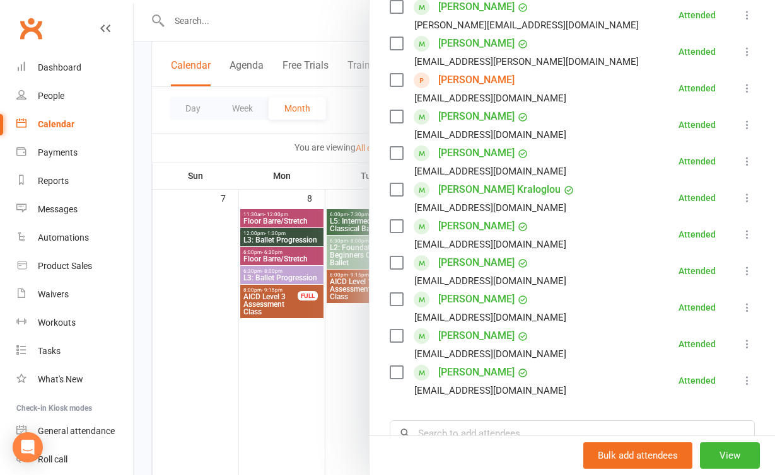
scroll to position [362, 0]
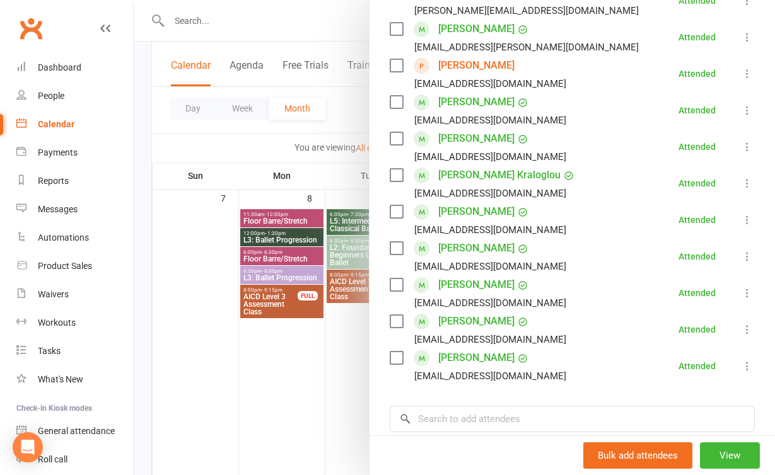
click at [320, 402] on div at bounding box center [454, 237] width 641 height 475
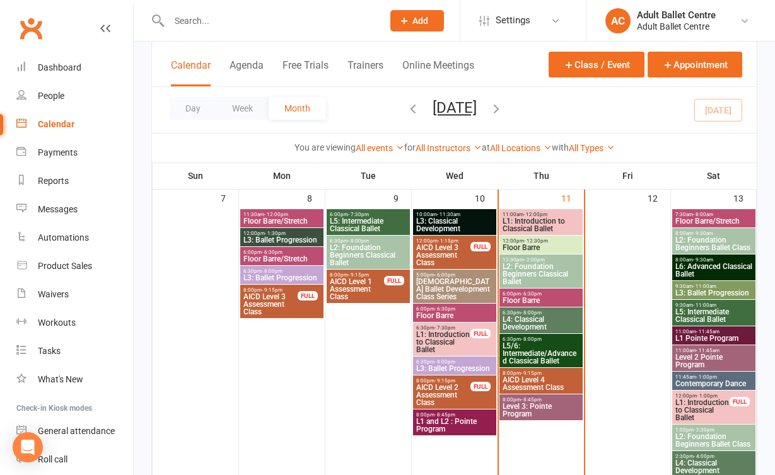
click at [529, 316] on span "L4: Classical Development" at bounding box center [541, 323] width 78 height 15
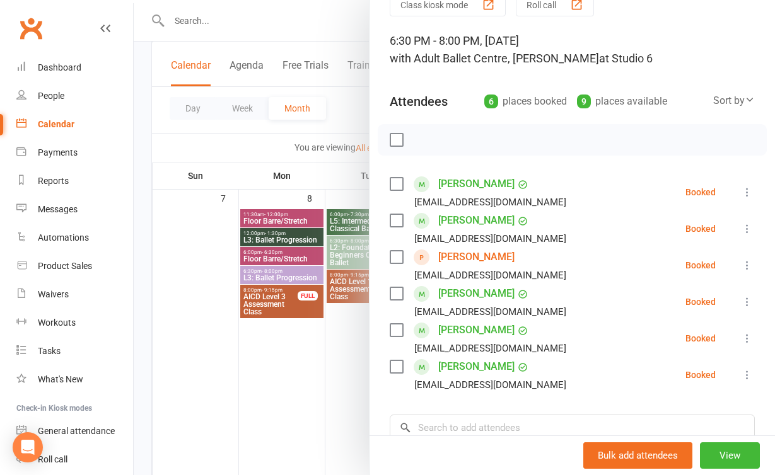
scroll to position [81, 0]
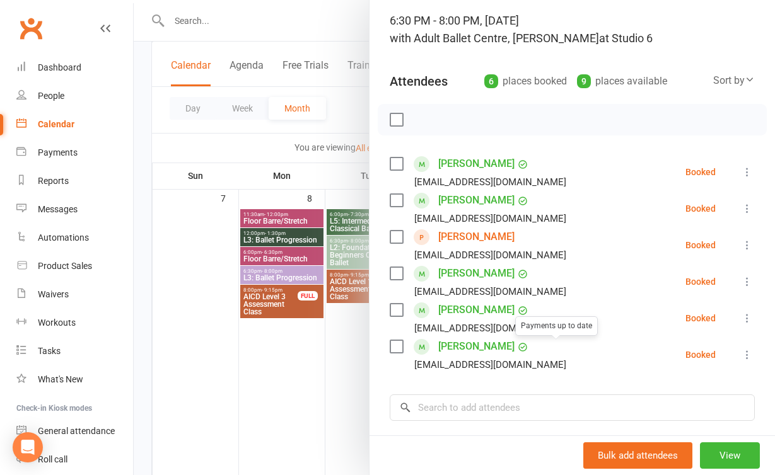
click at [299, 366] on div at bounding box center [454, 237] width 641 height 475
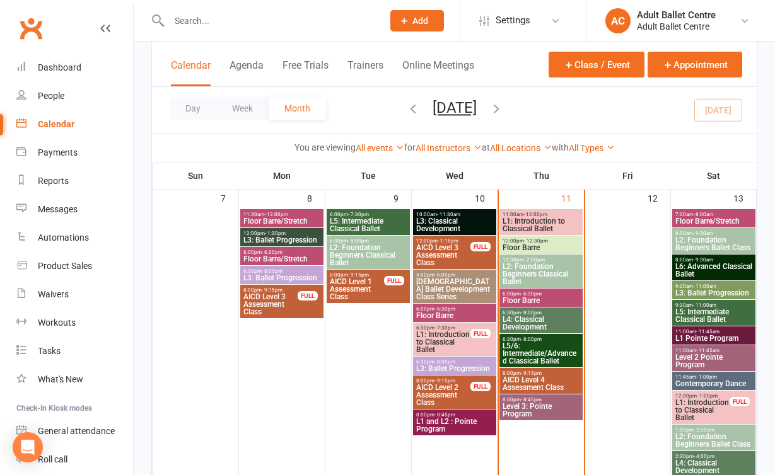
click at [532, 361] on span "L5/6: Intermediate/Advanced Classical Ballet" at bounding box center [541, 353] width 78 height 23
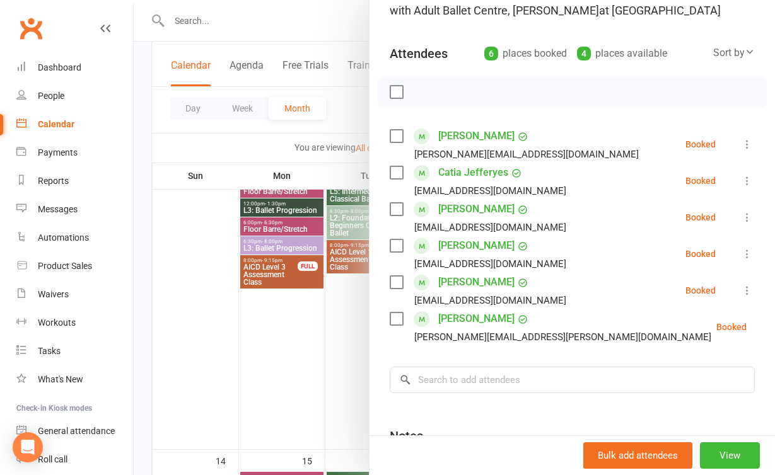
scroll to position [107, 0]
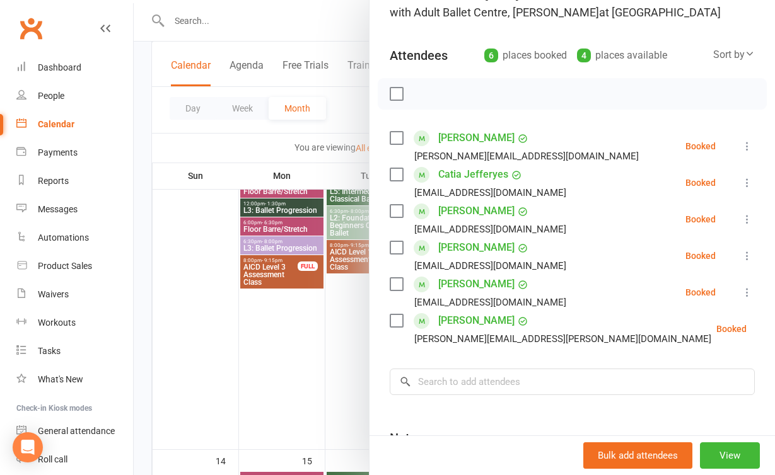
click at [315, 364] on div at bounding box center [454, 237] width 641 height 475
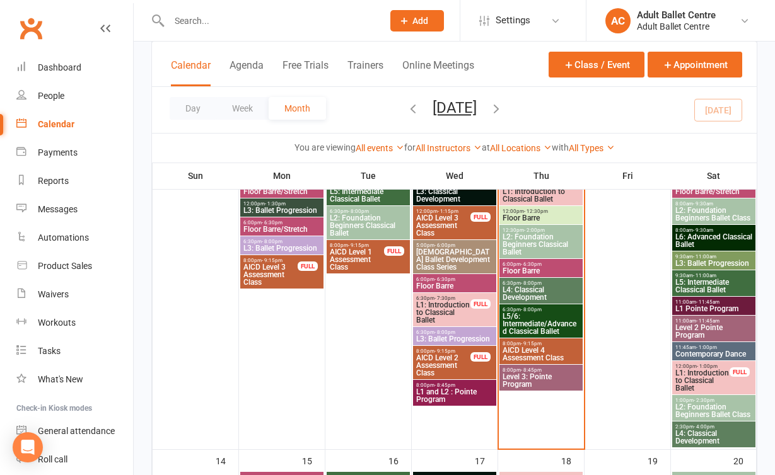
click at [520, 376] on span "Level 3: Pointe Program" at bounding box center [541, 380] width 78 height 15
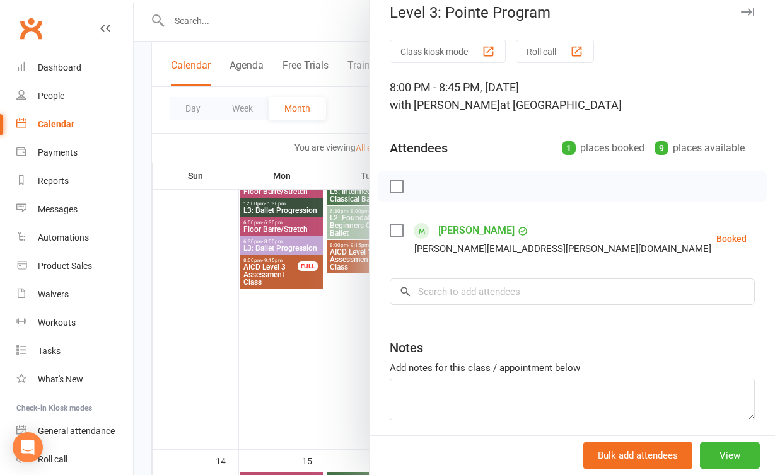
scroll to position [20, 0]
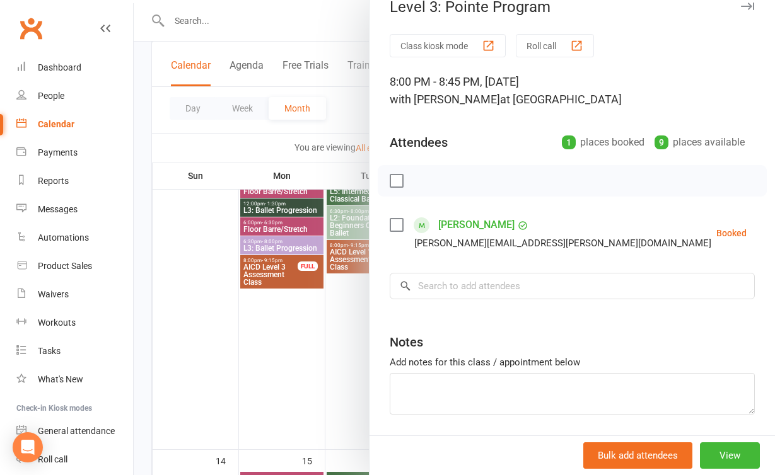
click at [470, 359] on div "Add notes for this class / appointment below" at bounding box center [572, 362] width 365 height 15
click at [425, 348] on div "Notes" at bounding box center [572, 339] width 365 height 31
click at [343, 345] on div at bounding box center [454, 237] width 641 height 475
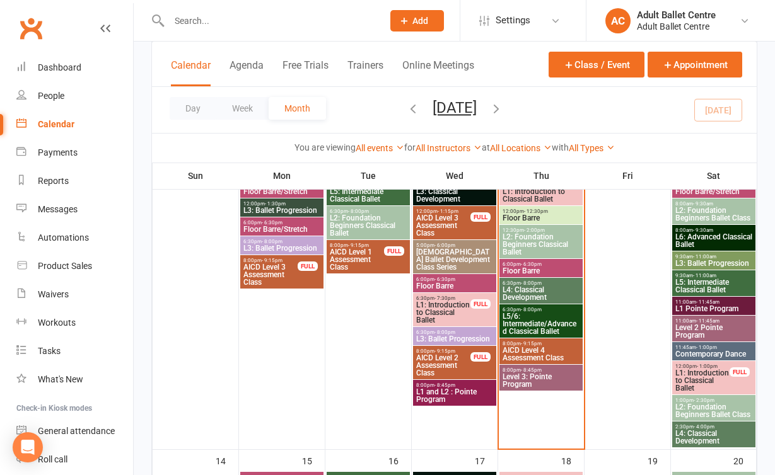
click at [527, 314] on span "L5/6: Intermediate/Advanced Classical Ballet" at bounding box center [541, 324] width 78 height 23
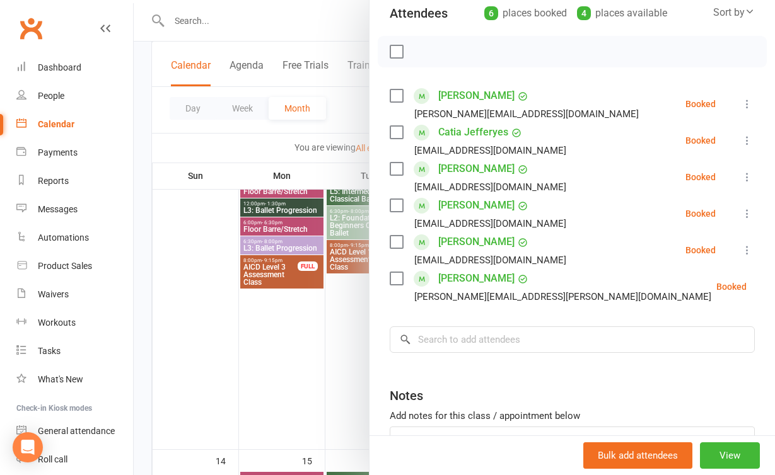
scroll to position [151, 0]
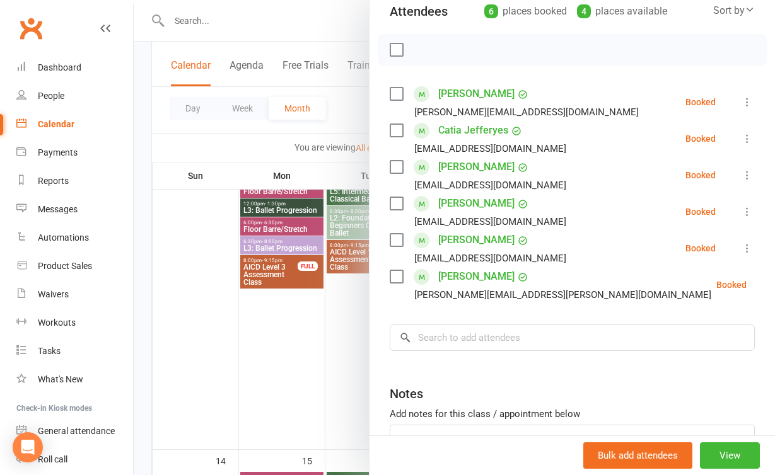
click at [267, 352] on div at bounding box center [454, 237] width 641 height 475
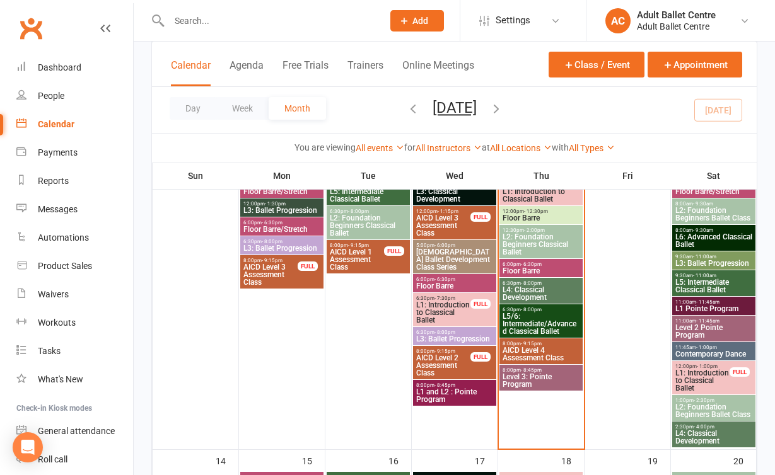
click at [533, 245] on span "L2: Foundation Beginners Classical Ballet" at bounding box center [541, 244] width 78 height 23
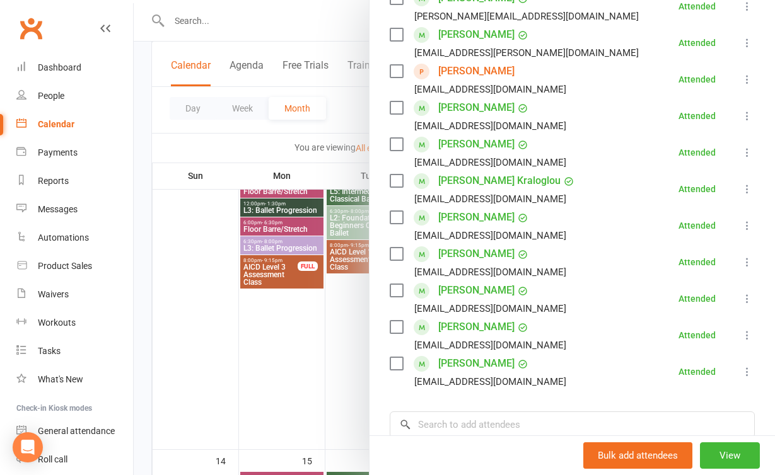
scroll to position [357, 0]
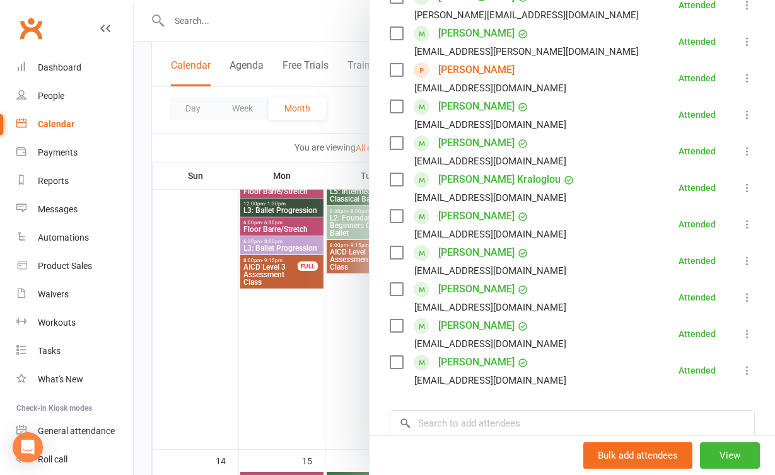
click at [325, 362] on div at bounding box center [454, 237] width 641 height 475
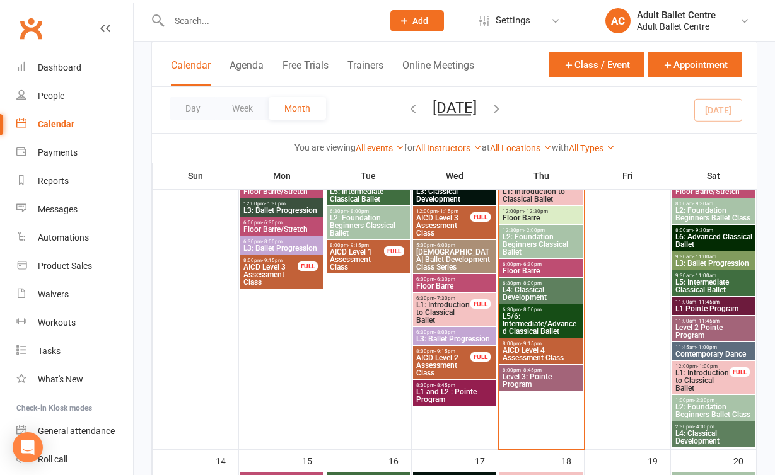
click at [549, 269] on span "Floor Barre" at bounding box center [541, 271] width 78 height 8
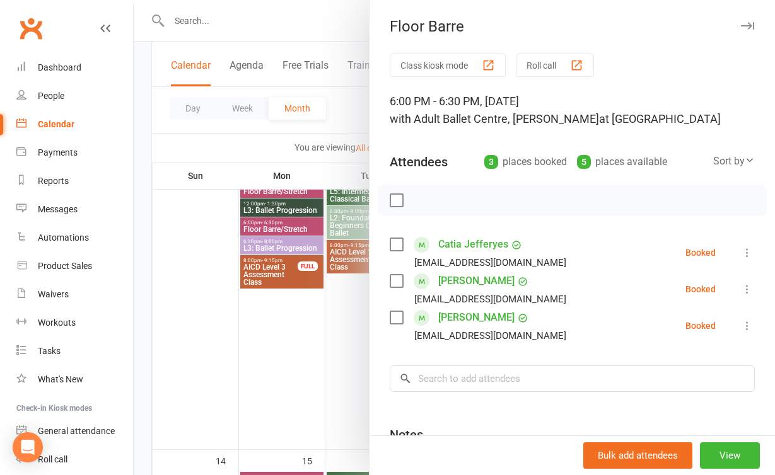
click at [267, 314] on div at bounding box center [454, 237] width 641 height 475
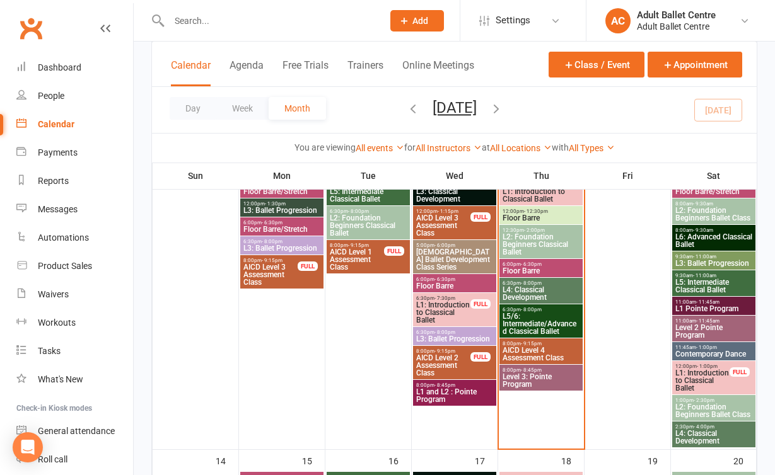
click at [542, 325] on span "L5/6: Intermediate/Advanced Classical Ballet" at bounding box center [541, 324] width 78 height 23
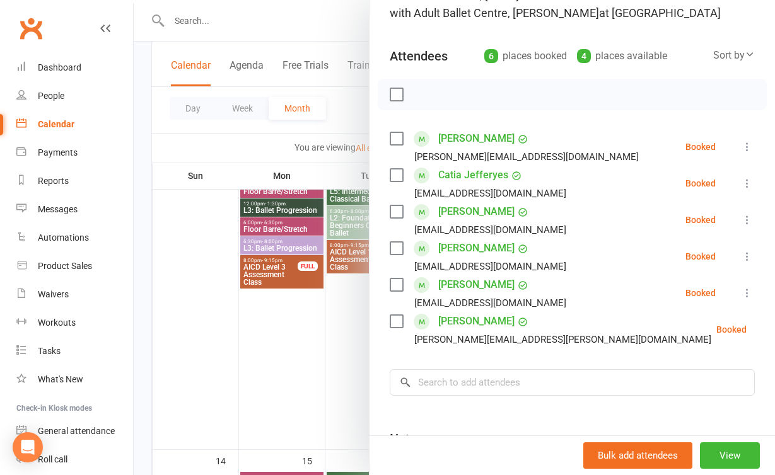
scroll to position [106, 0]
click at [331, 346] on div at bounding box center [454, 237] width 641 height 475
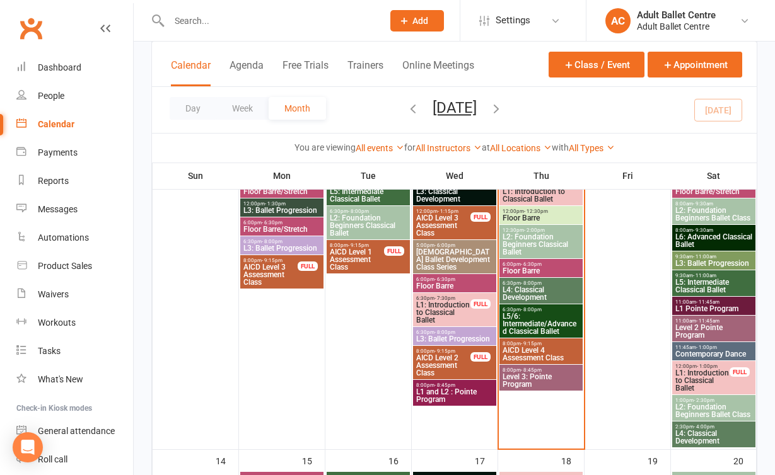
click at [522, 313] on span "L5/6: Intermediate/Advanced Classical Ballet" at bounding box center [541, 324] width 78 height 23
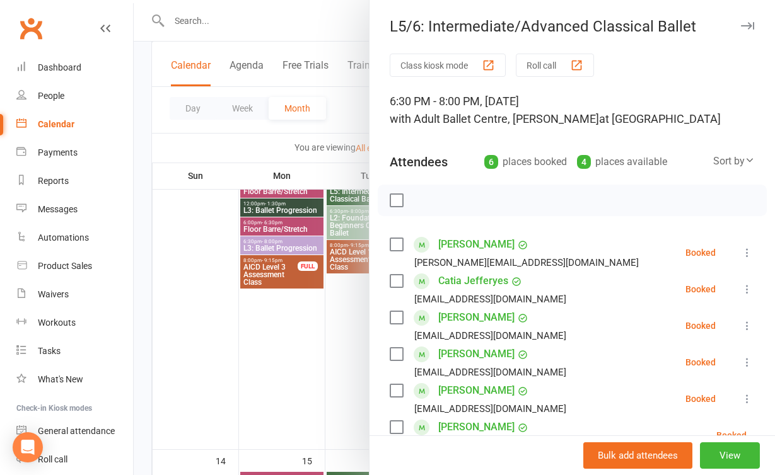
scroll to position [93, 0]
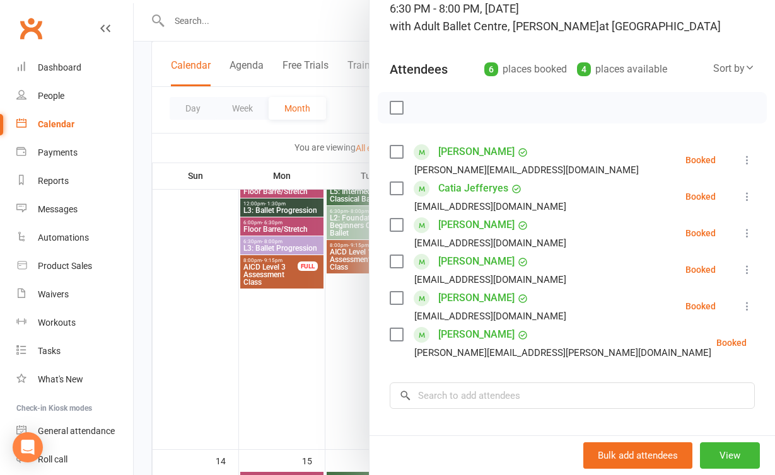
click at [332, 378] on div at bounding box center [454, 237] width 641 height 475
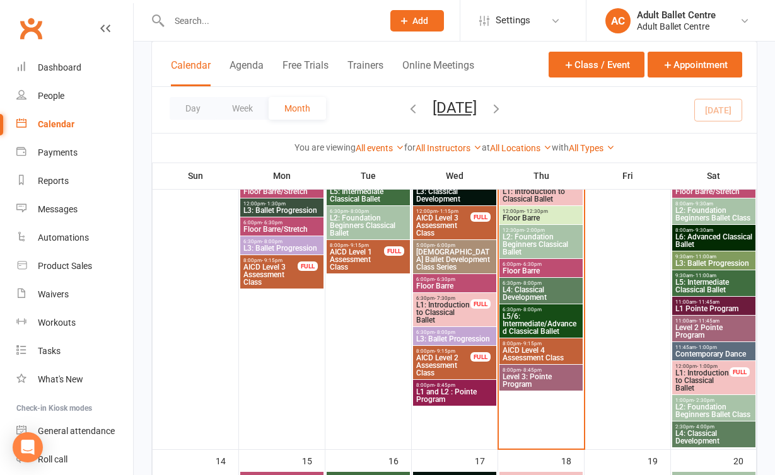
click at [556, 368] on span "8:00pm - 8:45pm" at bounding box center [541, 371] width 78 height 6
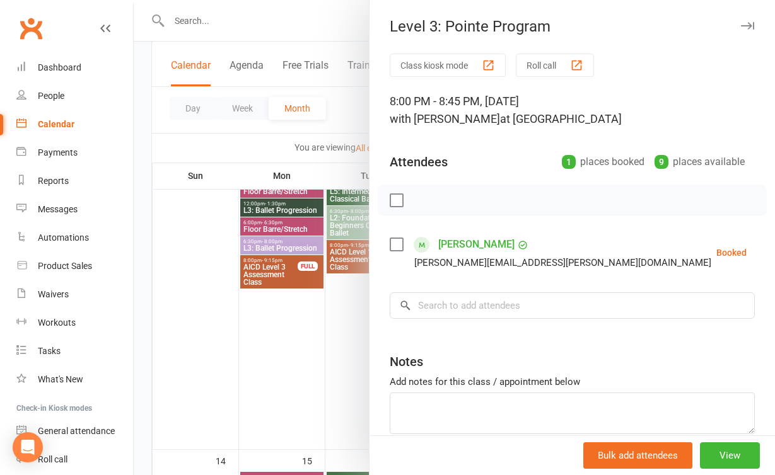
click at [324, 320] on div at bounding box center [454, 237] width 641 height 475
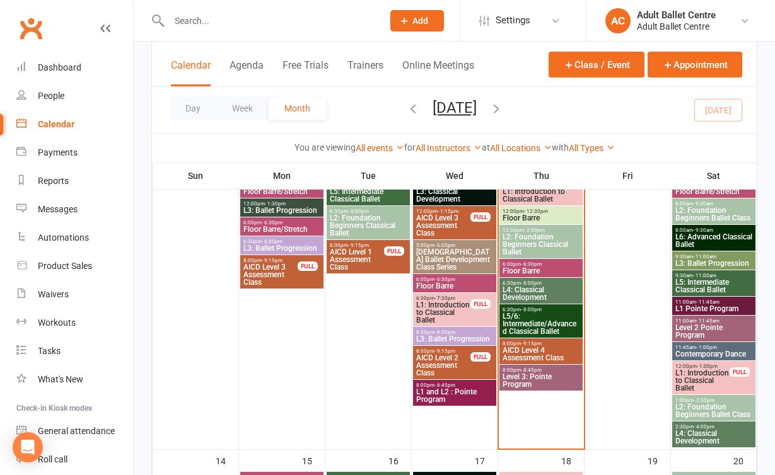
scroll to position [362, 0]
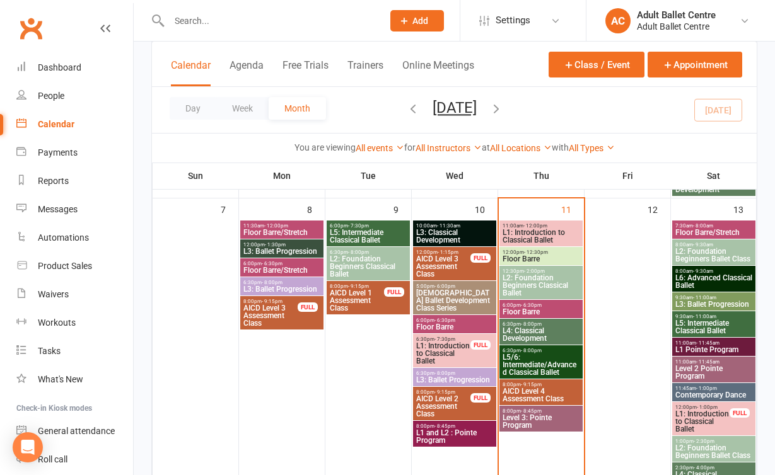
click at [555, 359] on span "L5/6: Intermediate/Advanced Classical Ballet" at bounding box center [541, 365] width 78 height 23
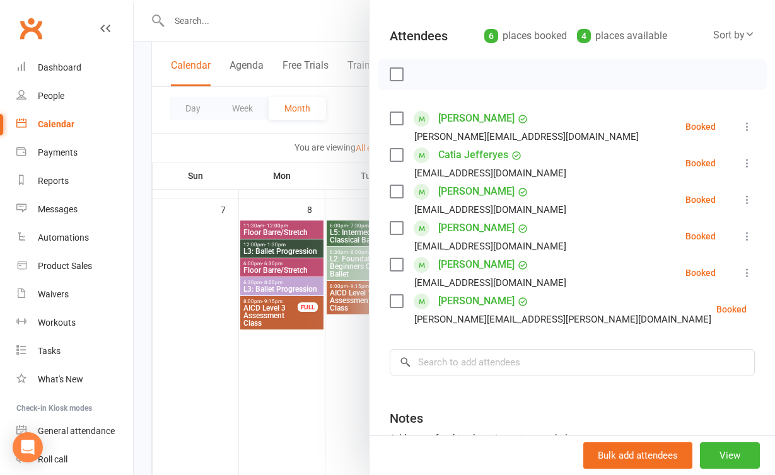
scroll to position [131, 0]
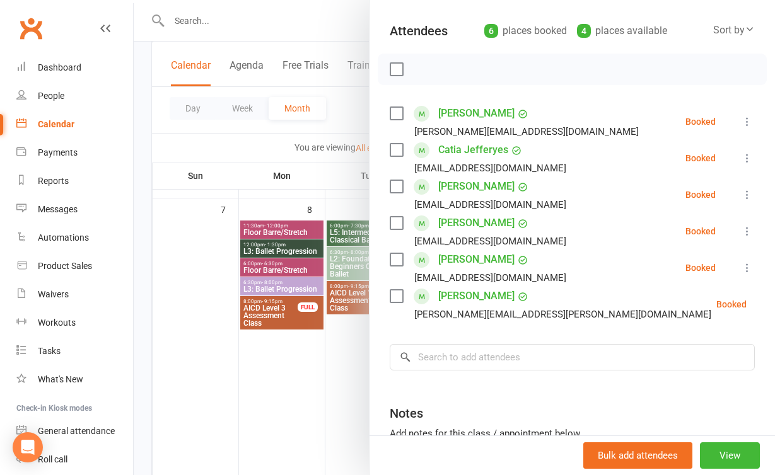
click at [349, 351] on div at bounding box center [454, 237] width 641 height 475
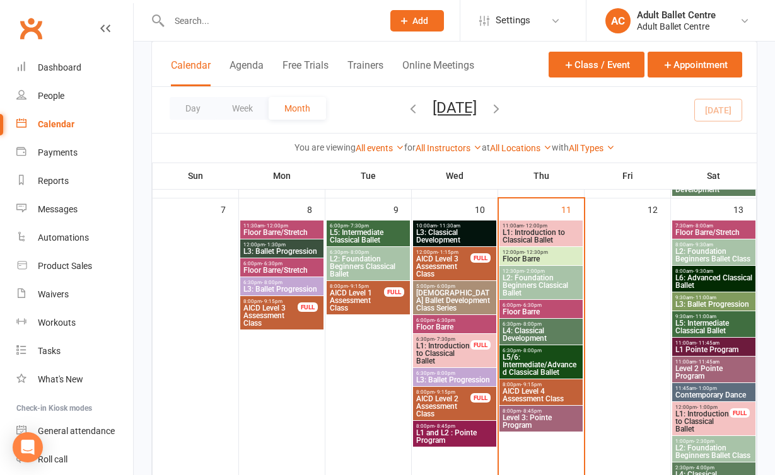
click at [517, 282] on span "L2: Foundation Beginners Classical Ballet" at bounding box center [541, 285] width 78 height 23
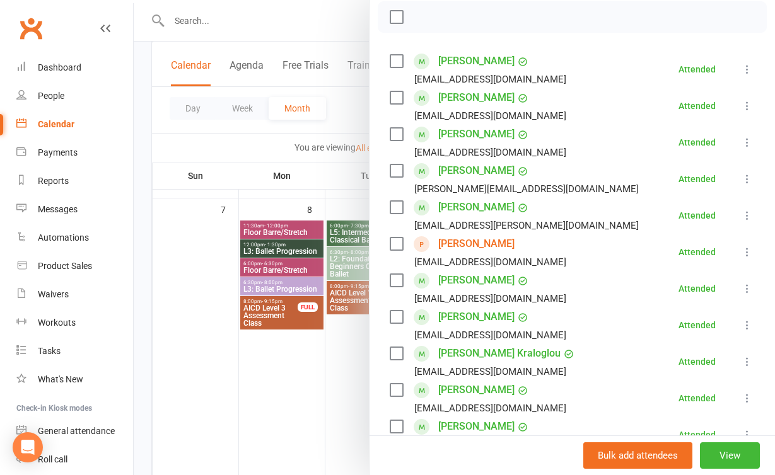
scroll to position [189, 0]
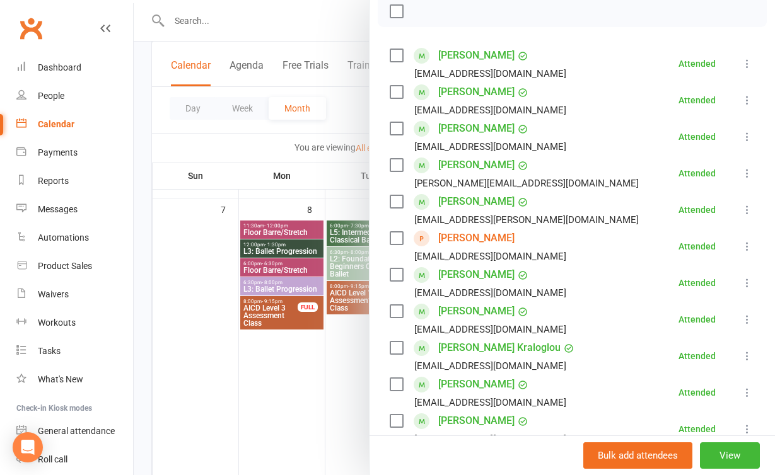
click at [338, 371] on div at bounding box center [454, 237] width 641 height 475
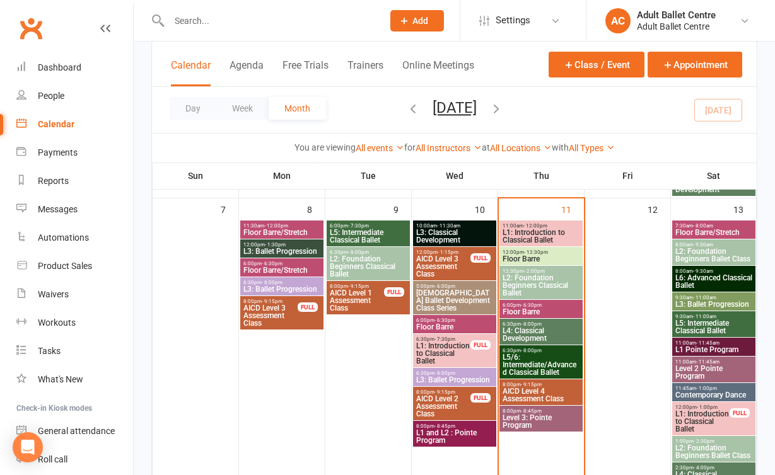
click at [529, 364] on span "L5/6: Intermediate/Advanced Classical Ballet" at bounding box center [541, 365] width 78 height 23
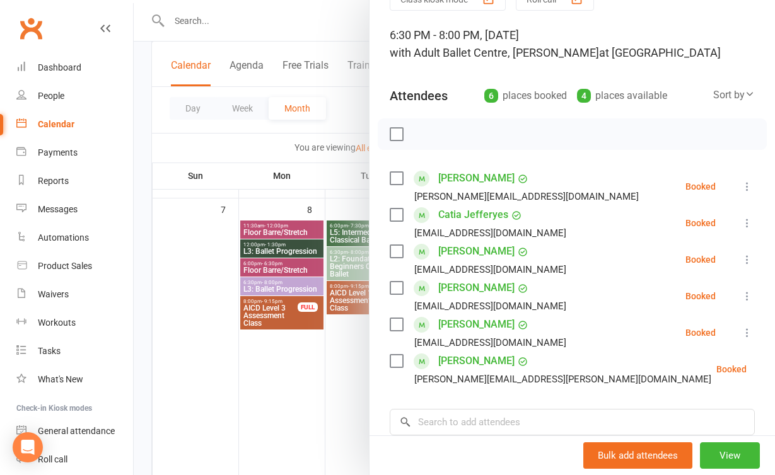
scroll to position [64, 0]
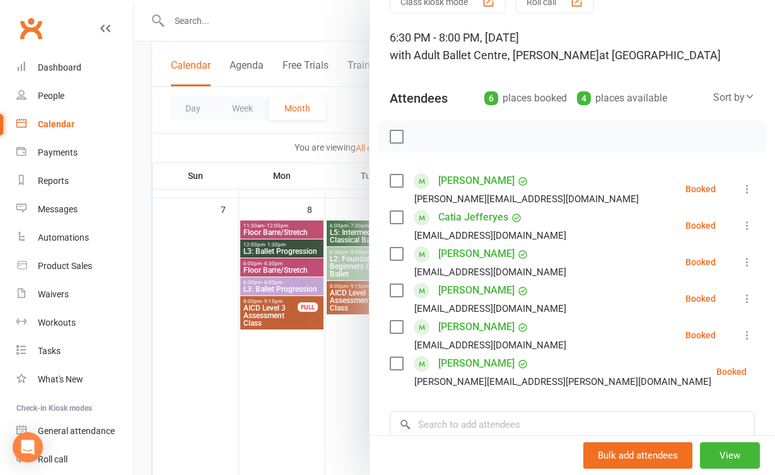
click at [297, 381] on div at bounding box center [454, 237] width 641 height 475
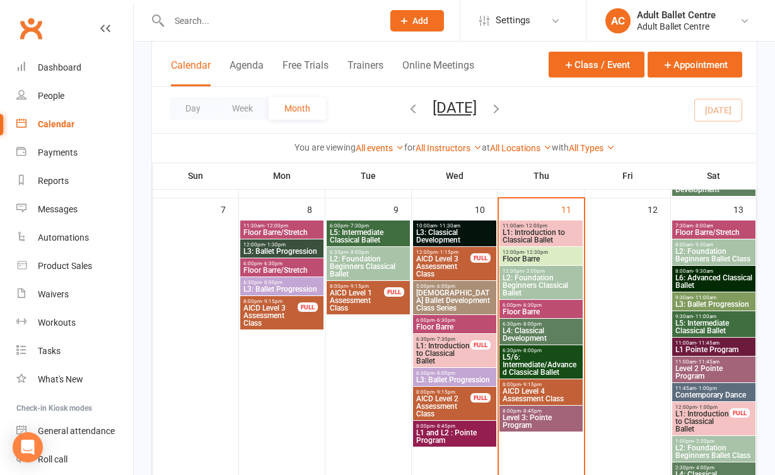
click at [532, 421] on span "Level 3: Pointe Program" at bounding box center [541, 421] width 78 height 15
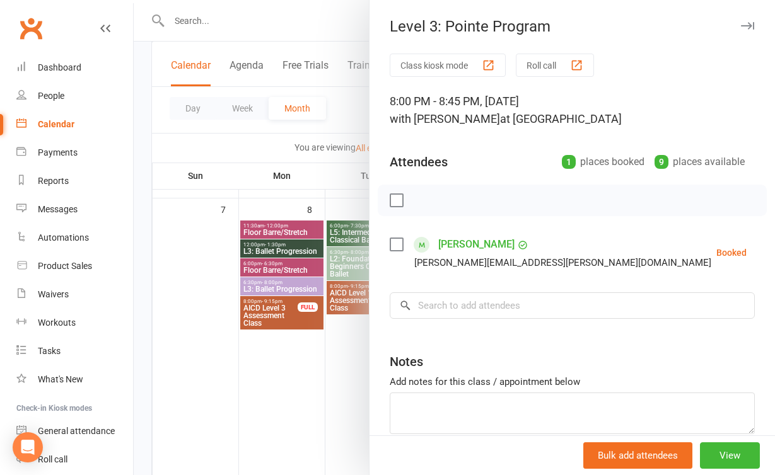
click at [258, 344] on div at bounding box center [454, 237] width 641 height 475
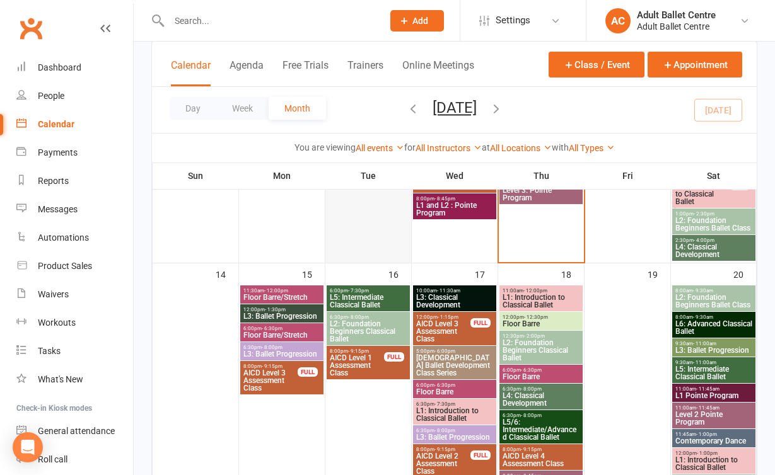
scroll to position [597, 0]
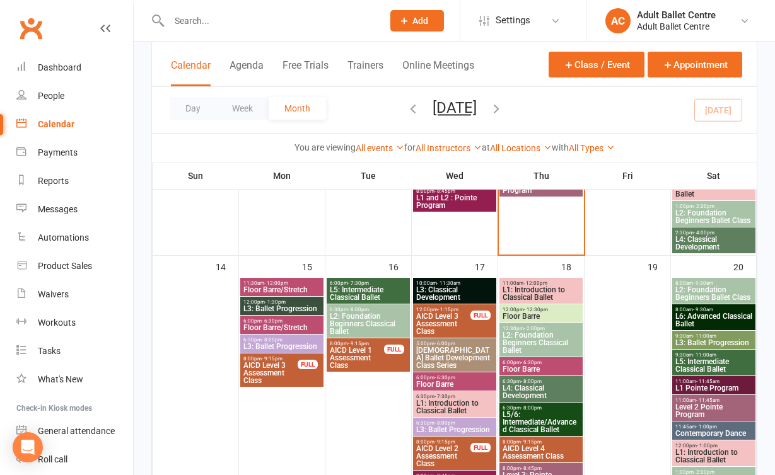
click at [277, 309] on span "L3: Ballet Progression" at bounding box center [282, 309] width 78 height 8
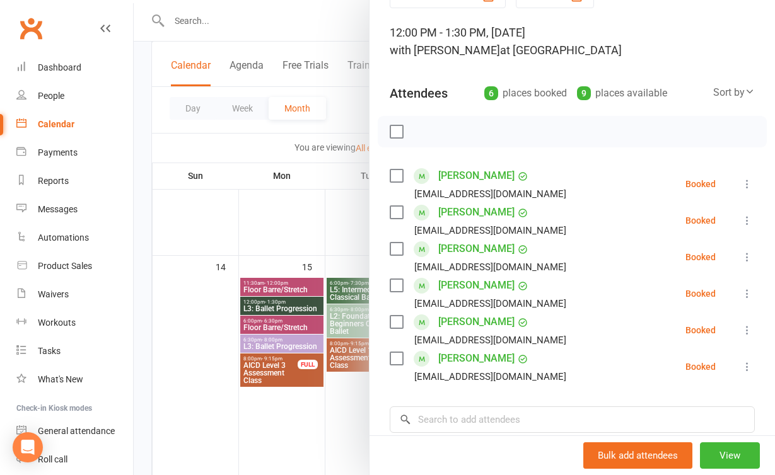
scroll to position [79, 0]
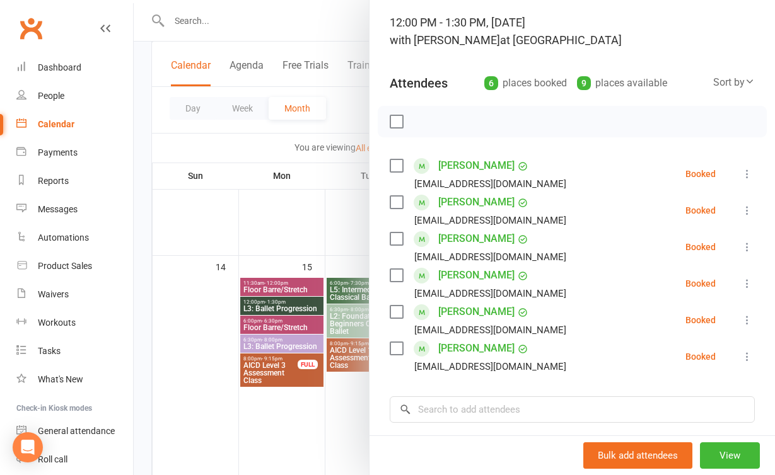
click at [361, 398] on div at bounding box center [454, 237] width 641 height 475
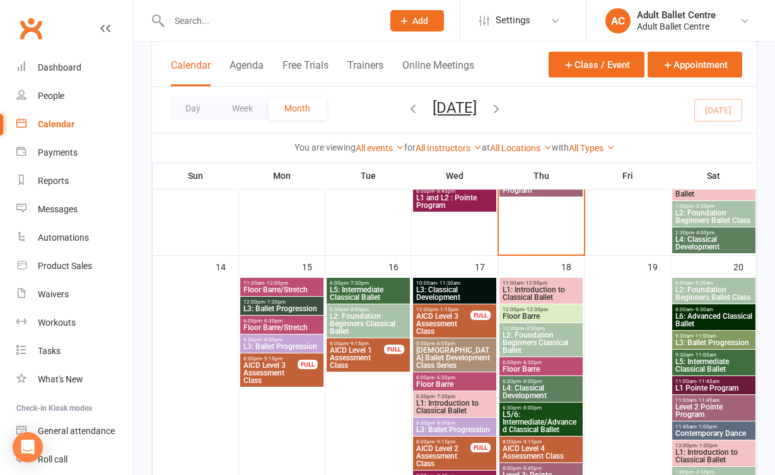
click at [278, 303] on span "- 1:30pm" at bounding box center [275, 302] width 21 height 6
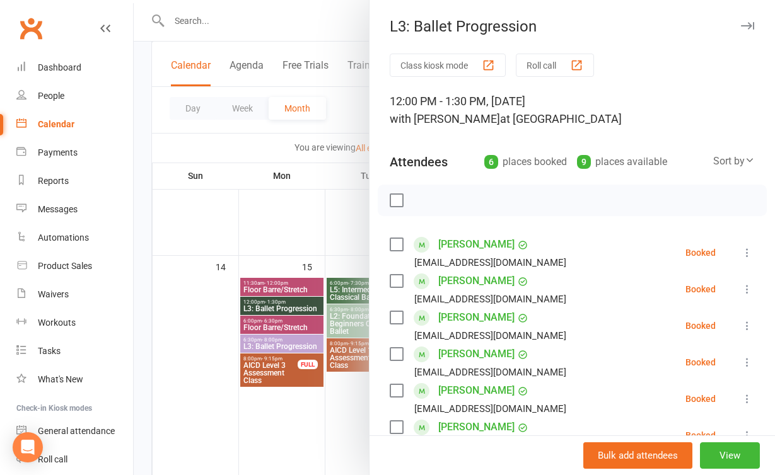
click at [463, 284] on link "Lauren Martin" at bounding box center [476, 281] width 76 height 20
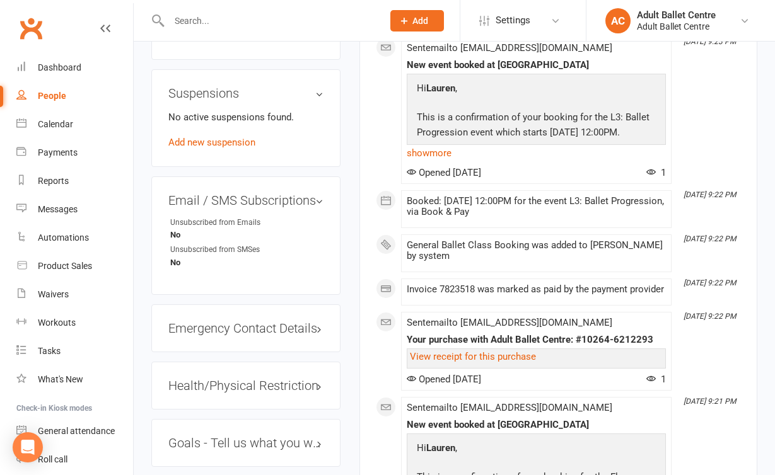
scroll to position [841, 0]
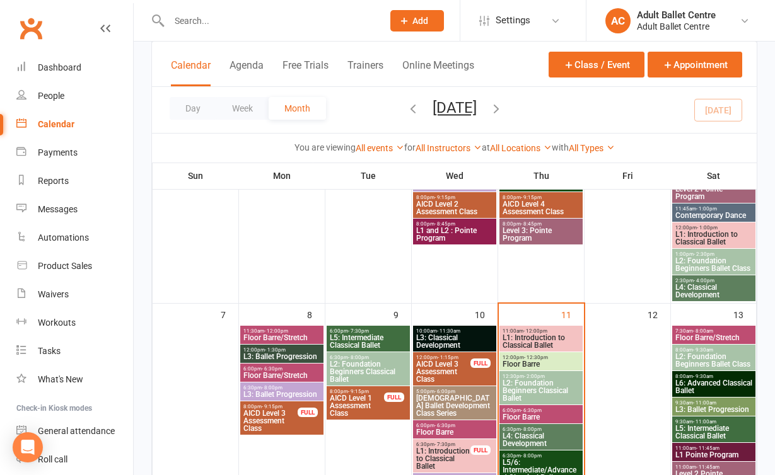
click at [542, 363] on span "Floor Barre" at bounding box center [541, 365] width 78 height 8
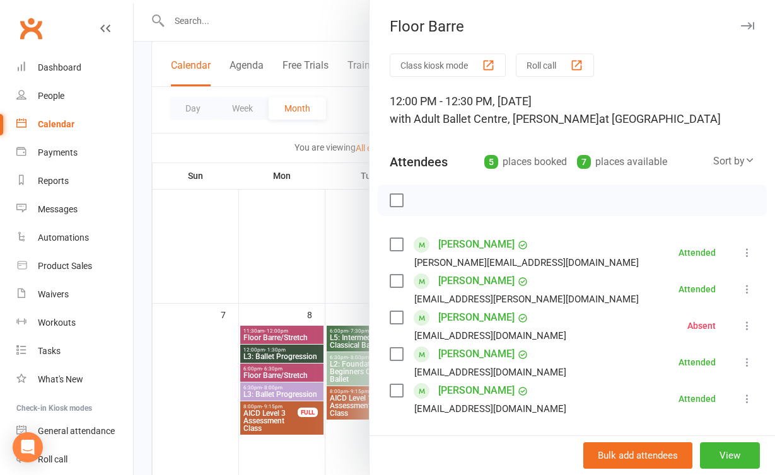
click at [289, 283] on div at bounding box center [454, 237] width 641 height 475
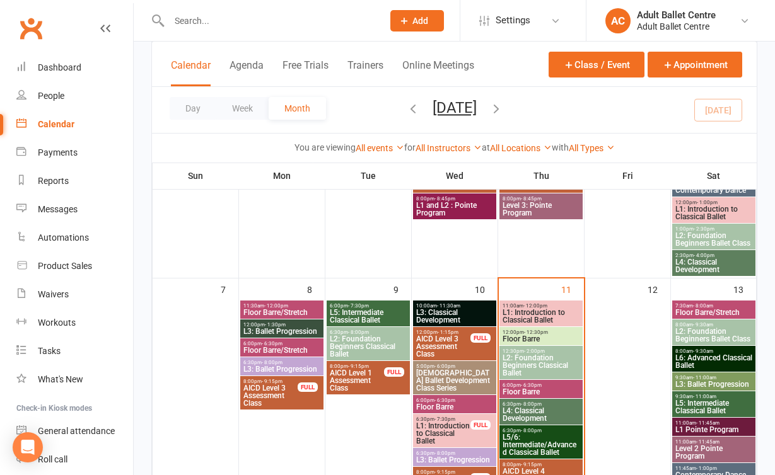
scroll to position [314, 0]
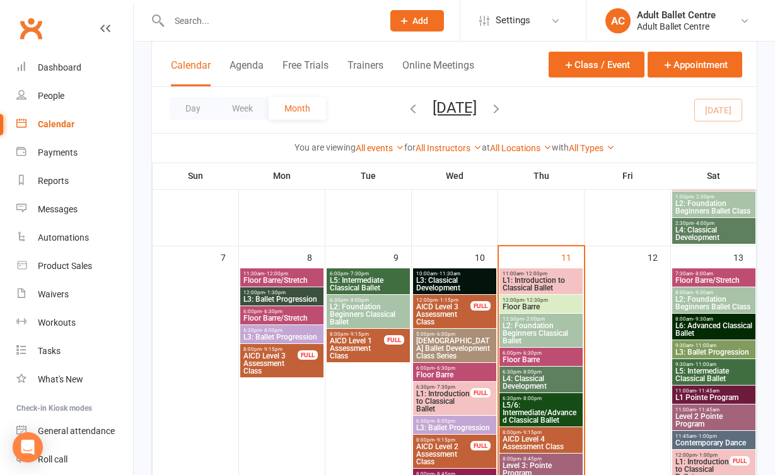
click at [527, 402] on span "L5/6: Intermediate/Advanced Classical Ballet" at bounding box center [541, 413] width 78 height 23
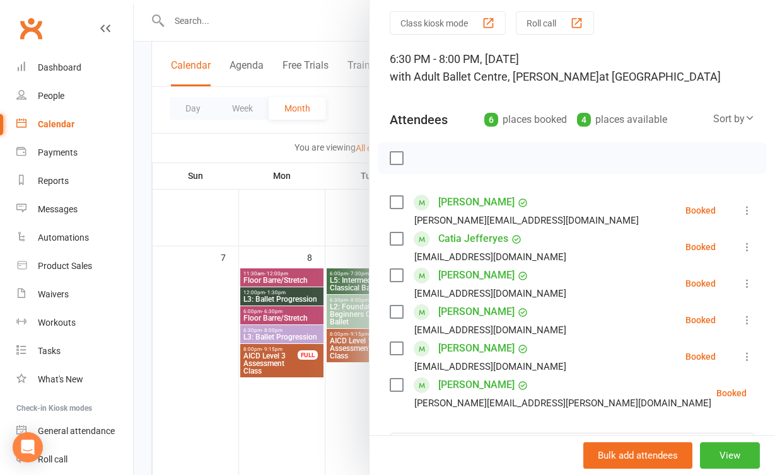
scroll to position [57, 0]
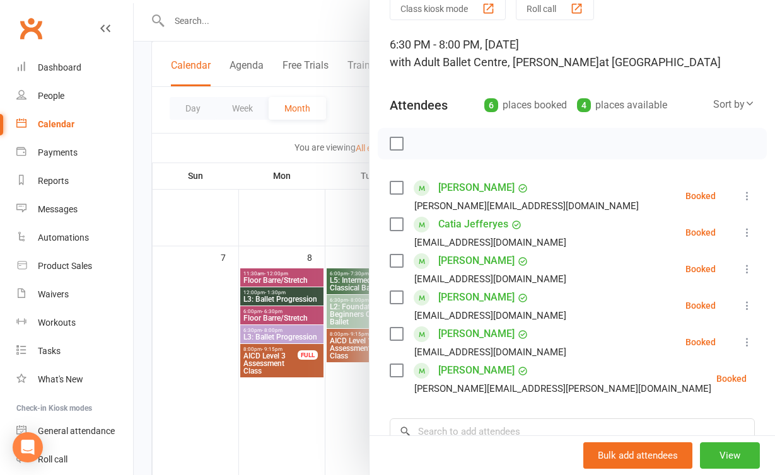
click at [260, 221] on div at bounding box center [454, 237] width 641 height 475
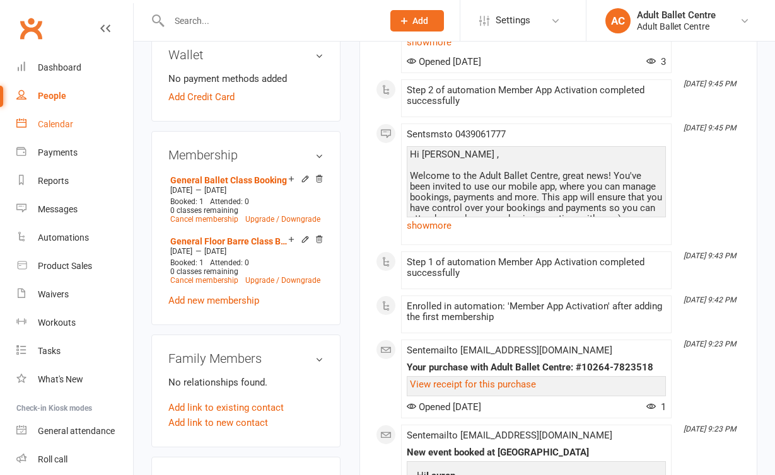
click at [81, 131] on link "Calendar" at bounding box center [74, 124] width 117 height 28
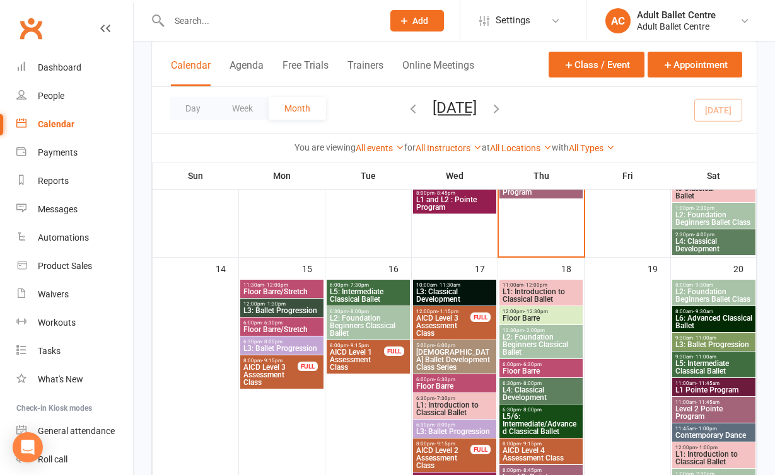
scroll to position [597, 0]
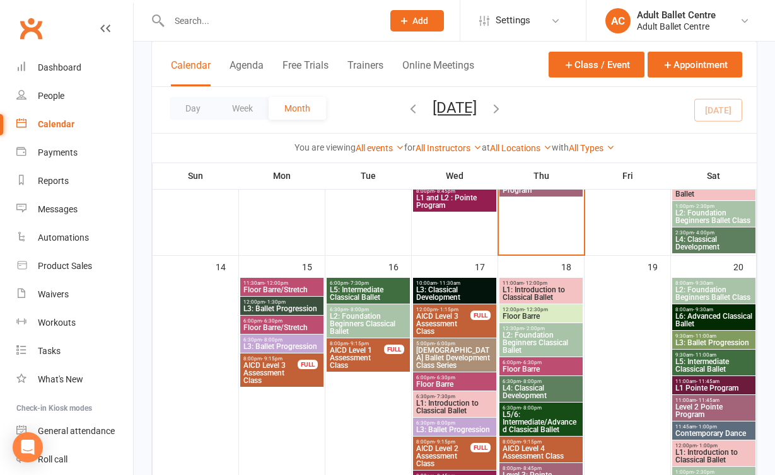
click at [282, 343] on span "L3: Ballet Progression" at bounding box center [282, 347] width 78 height 8
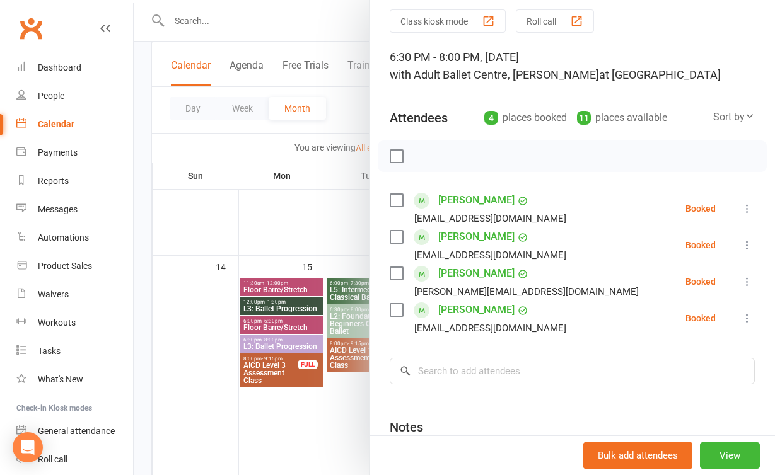
scroll to position [49, 0]
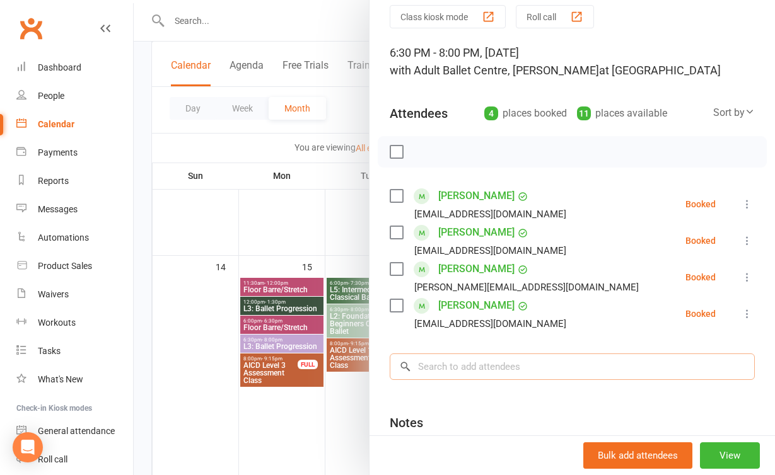
click at [463, 374] on input "search" at bounding box center [572, 367] width 365 height 26
type input "s"
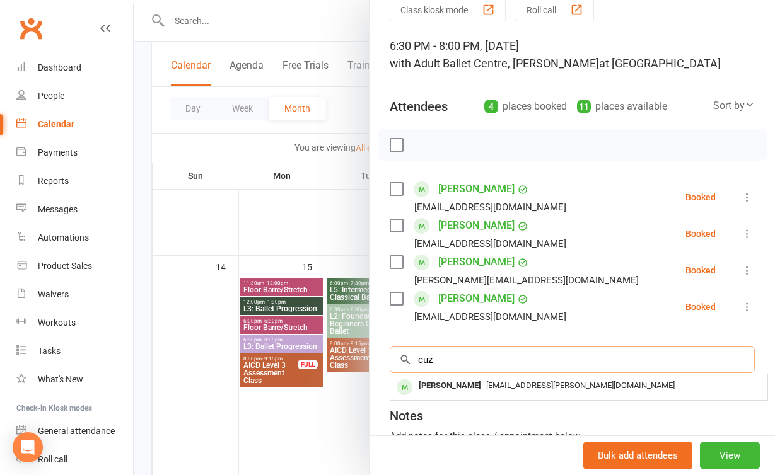
scroll to position [62, 0]
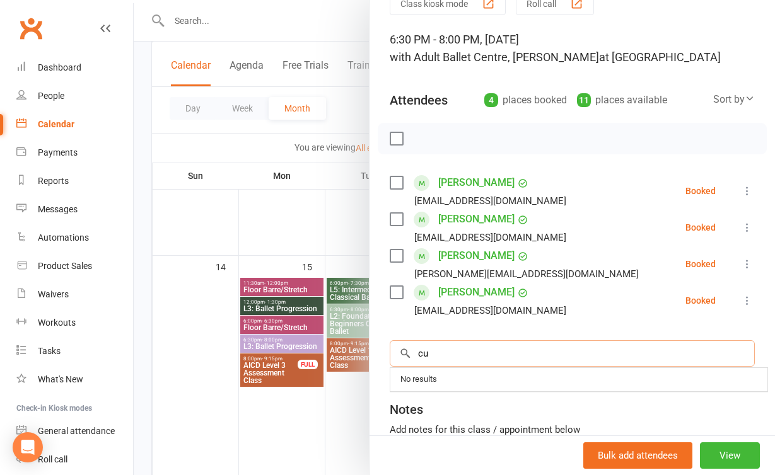
type input "c"
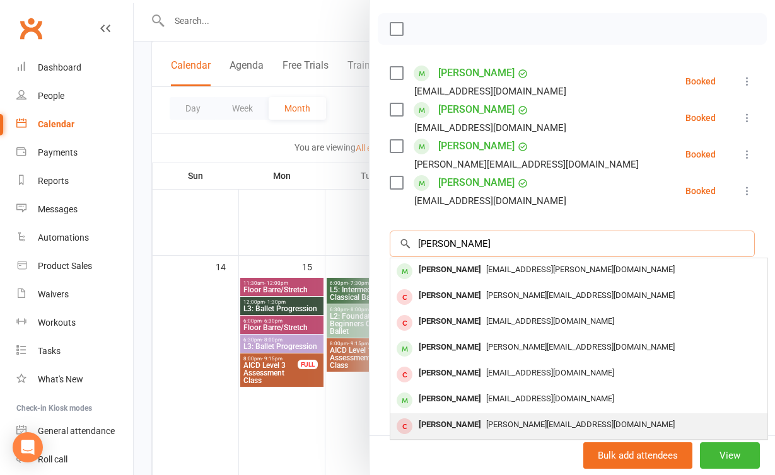
scroll to position [171, 0]
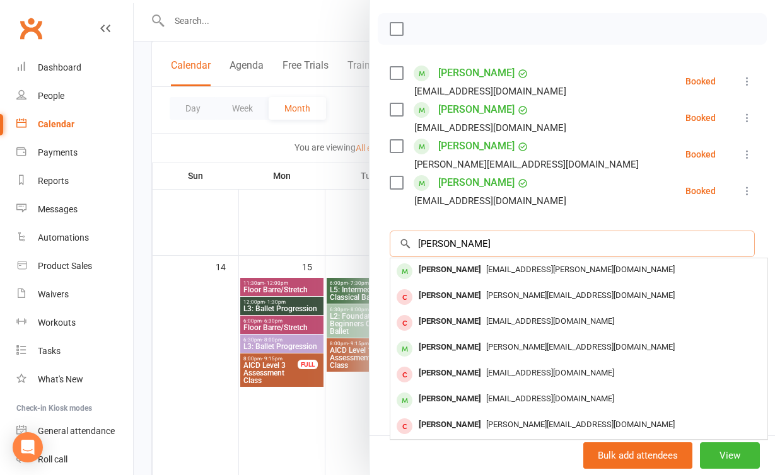
type input "[PERSON_NAME]"
click at [345, 403] on div at bounding box center [454, 237] width 641 height 475
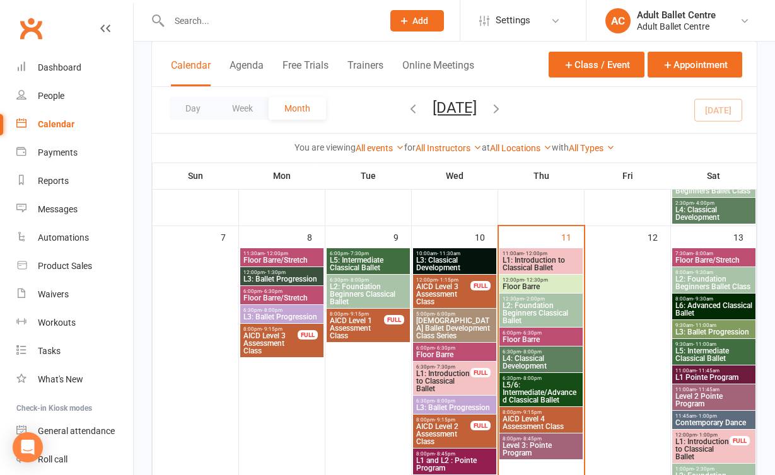
scroll to position [330, 0]
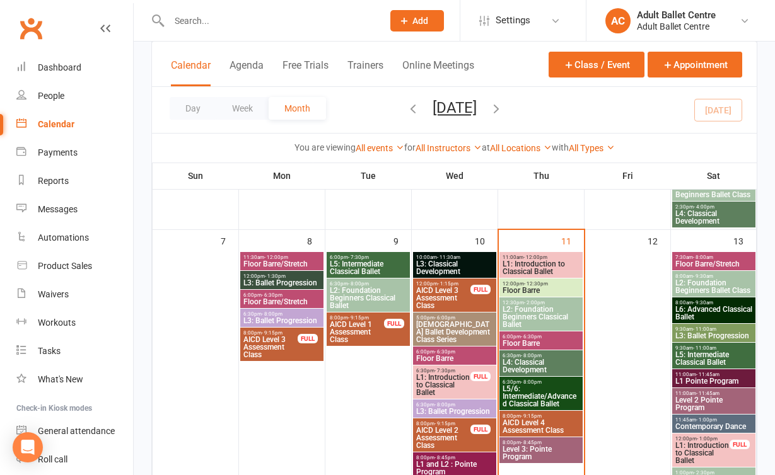
click at [559, 393] on span "L5/6: Intermediate/Advanced Classical Ballet" at bounding box center [541, 396] width 78 height 23
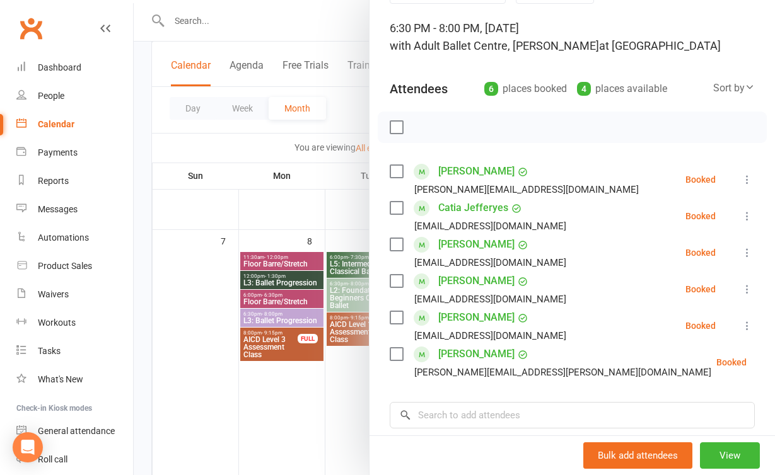
scroll to position [86, 0]
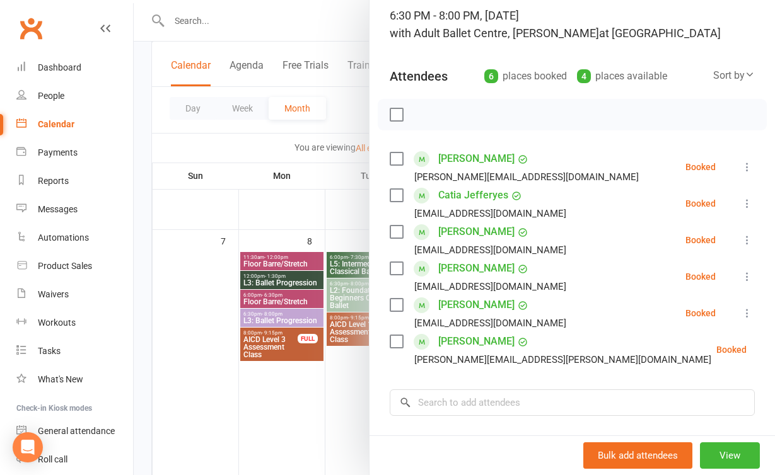
click at [339, 401] on div at bounding box center [454, 237] width 641 height 475
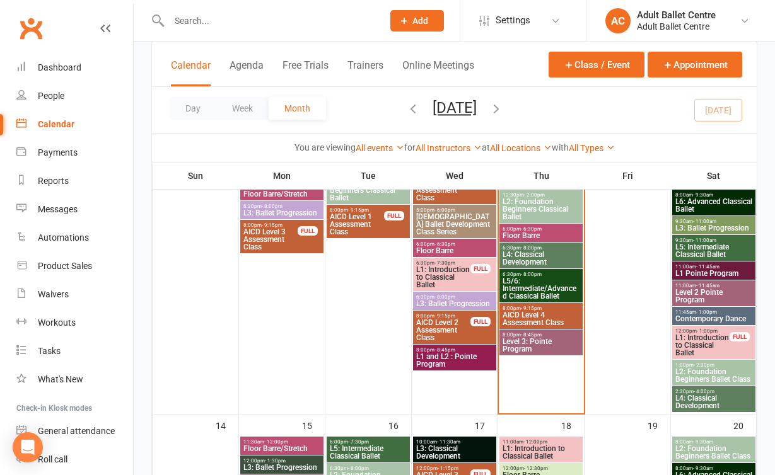
scroll to position [674, 0]
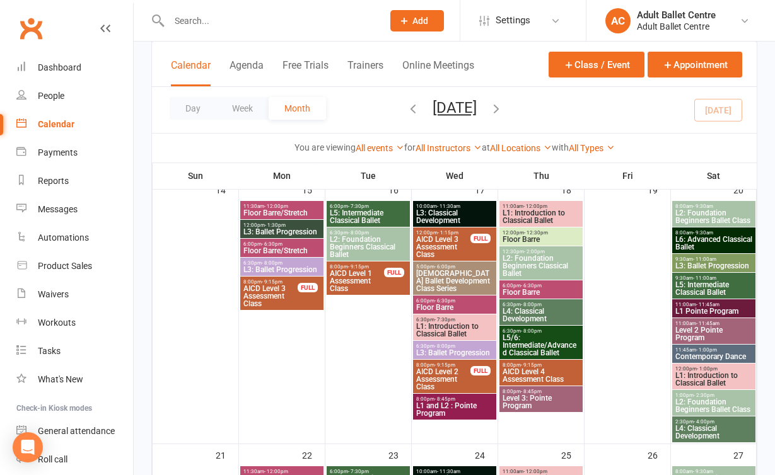
click at [298, 275] on div "6:30pm - 8:00pm L3: Ballet Progression" at bounding box center [281, 267] width 83 height 18
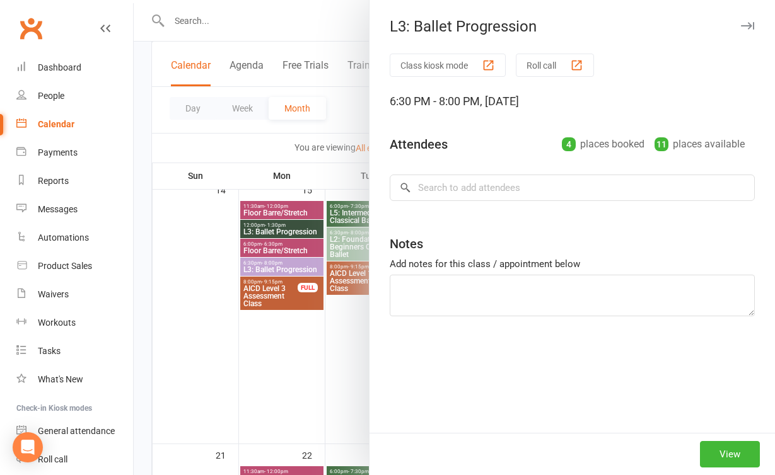
click at [233, 25] on div at bounding box center [454, 237] width 641 height 475
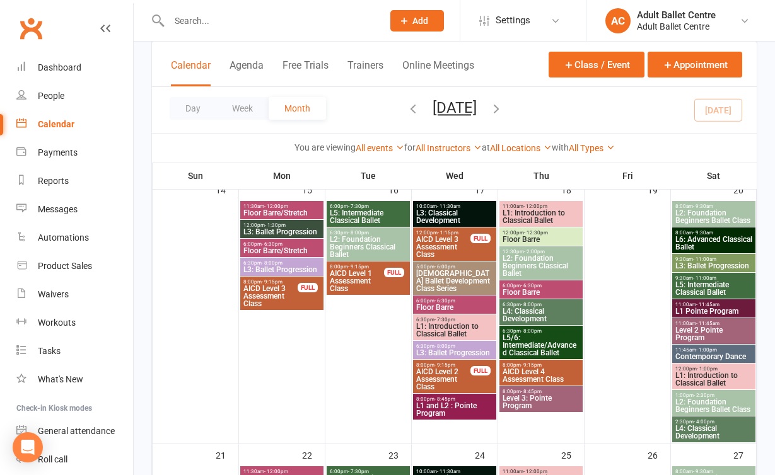
click at [201, 20] on input "text" at bounding box center [269, 21] width 209 height 18
paste input "[PERSON_NAME]"
drag, startPoint x: 243, startPoint y: 22, endPoint x: 105, endPoint y: 22, distance: 137.5
type input "Suzanne"
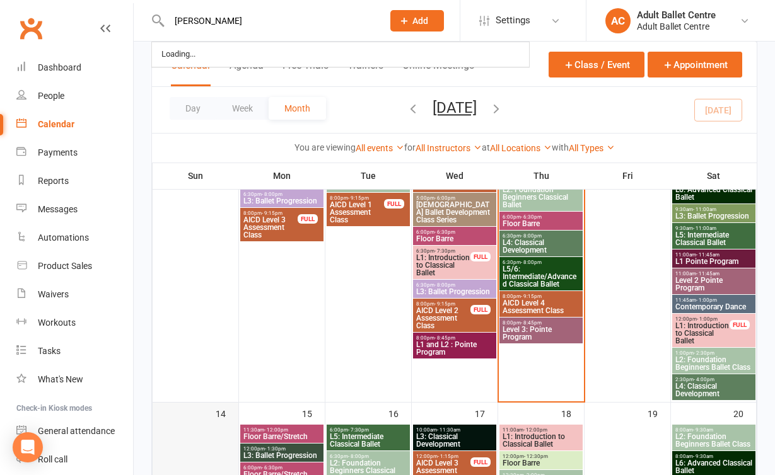
scroll to position [446, 0]
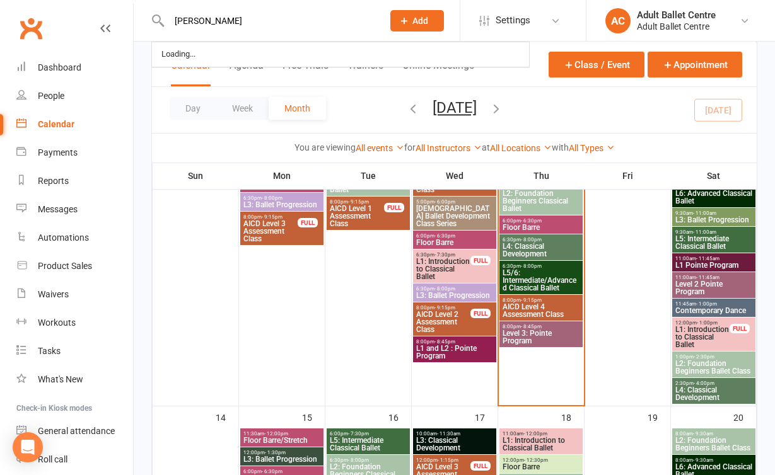
click at [227, 26] on input "Suzanne" at bounding box center [269, 21] width 209 height 18
click at [207, 21] on input "Suzanne" at bounding box center [269, 21] width 209 height 18
drag, startPoint x: 212, startPoint y: 23, endPoint x: 119, endPoint y: 4, distance: 95.1
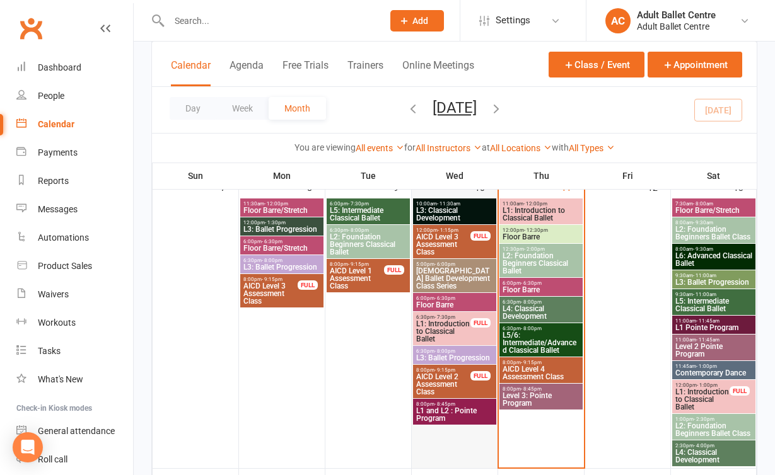
scroll to position [385, 0]
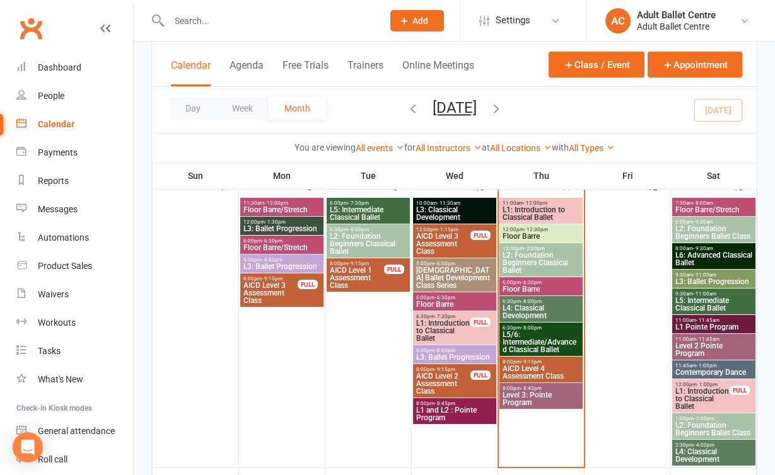
click at [555, 408] on div "8:00pm - 8:45pm Level 3: Pointe Program" at bounding box center [540, 396] width 83 height 26
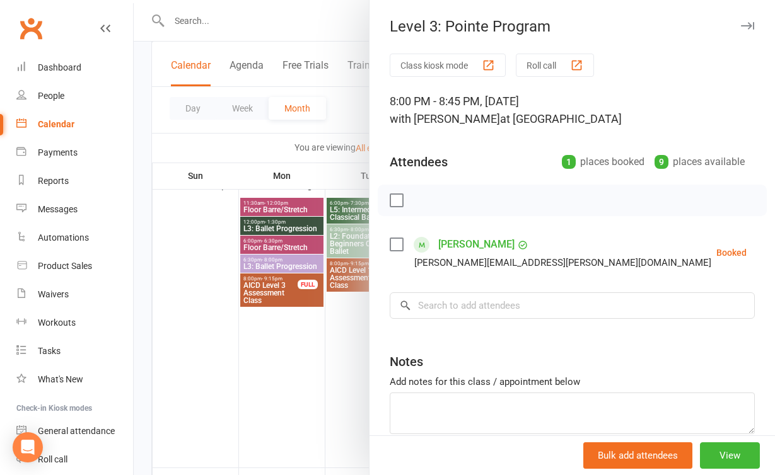
click at [297, 354] on div at bounding box center [454, 237] width 641 height 475
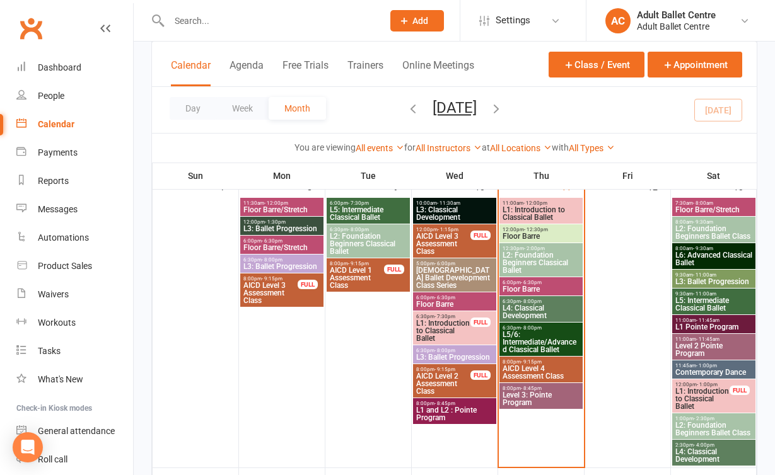
click at [547, 328] on span "6:30pm - 8:00pm" at bounding box center [541, 328] width 78 height 6
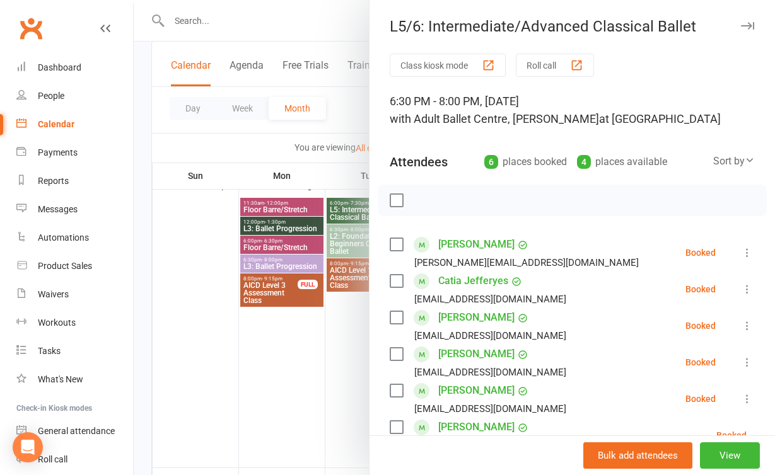
scroll to position [63, 0]
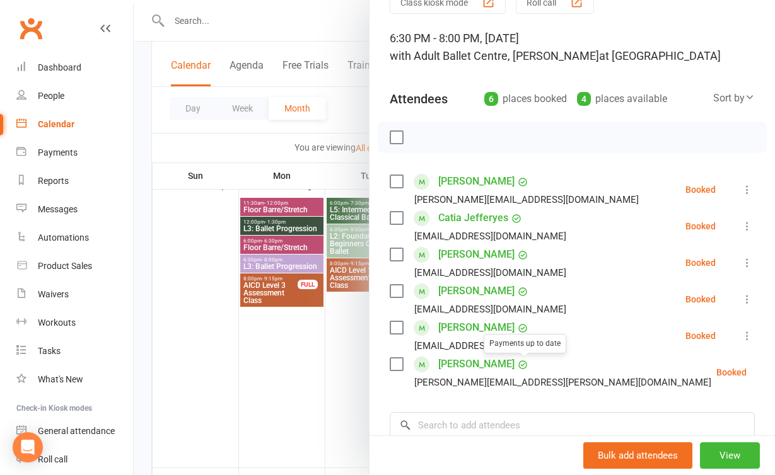
click at [339, 349] on div at bounding box center [454, 237] width 641 height 475
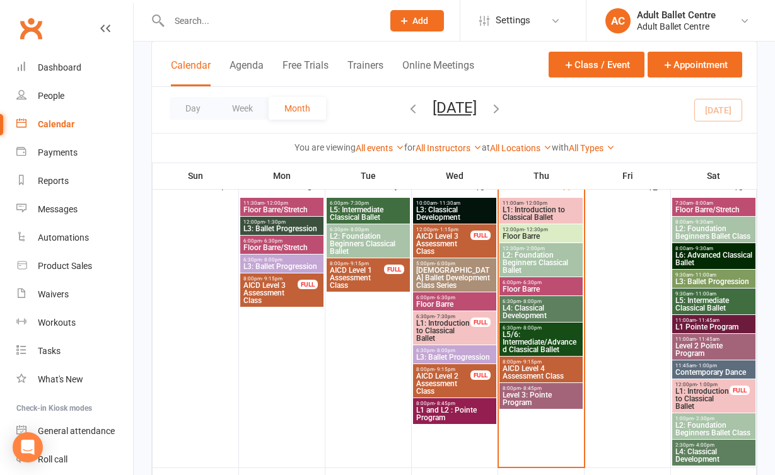
click at [540, 400] on span "Level 3: Pointe Program" at bounding box center [541, 399] width 78 height 15
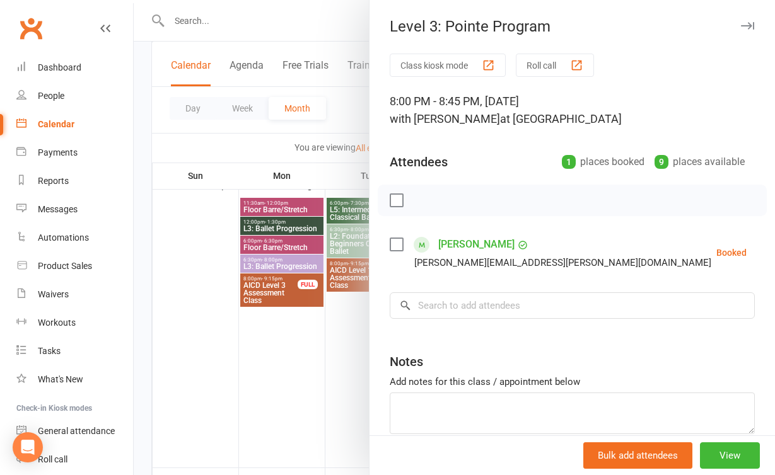
click at [279, 368] on div at bounding box center [454, 237] width 641 height 475
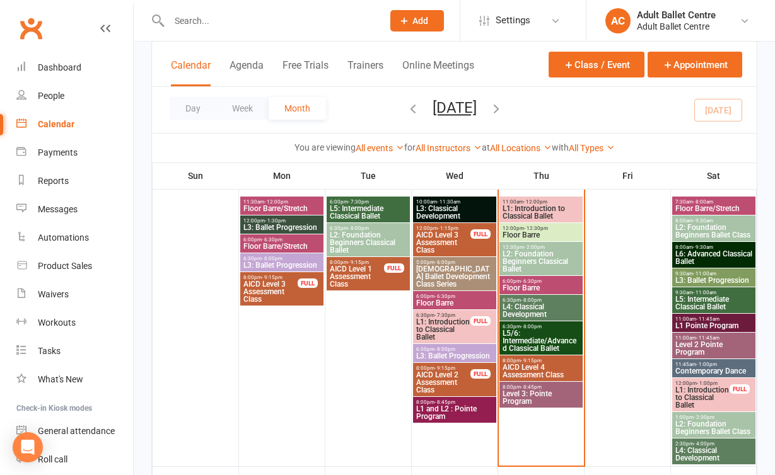
scroll to position [349, 0]
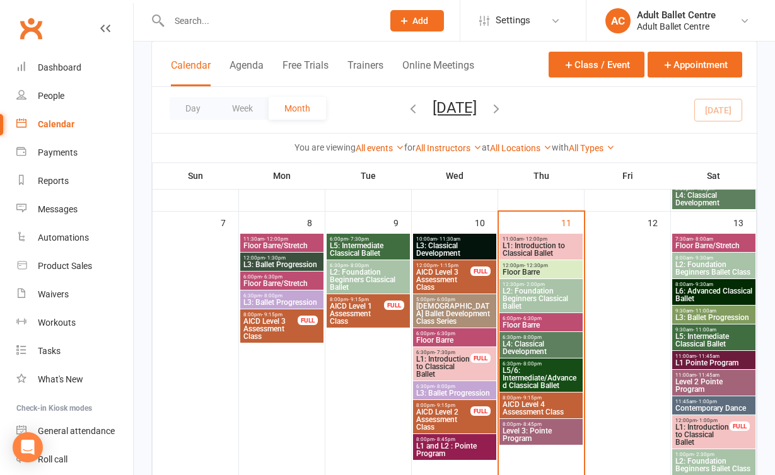
click at [537, 242] on span "L1: Introduction to Classical Ballet" at bounding box center [541, 249] width 78 height 15
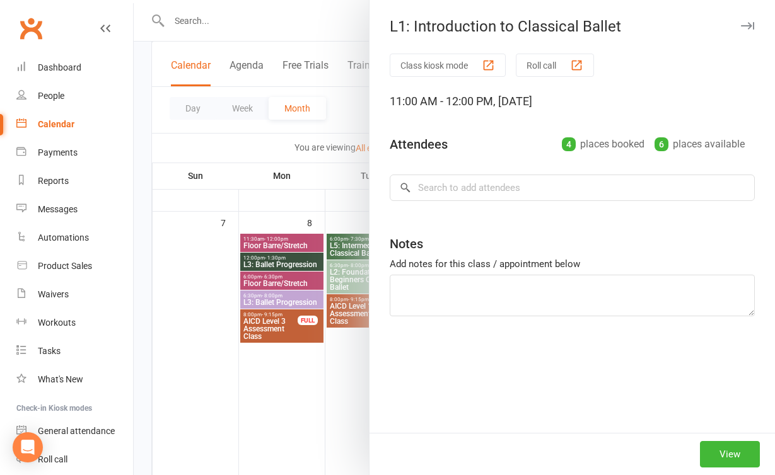
click at [335, 353] on div at bounding box center [454, 237] width 641 height 475
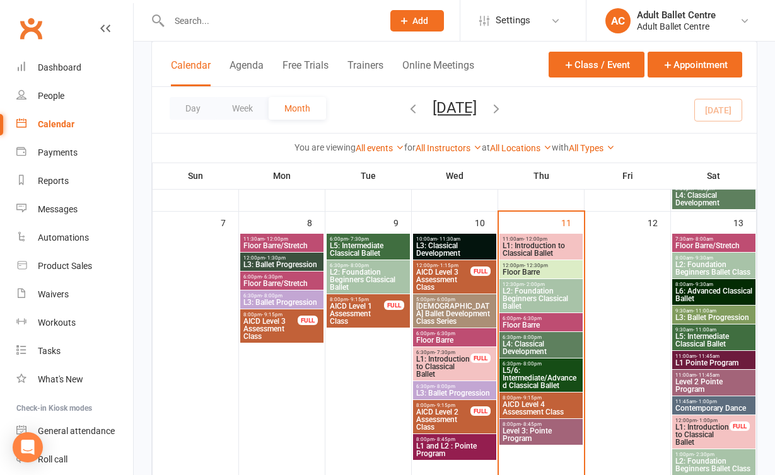
click at [552, 292] on span "L2: Foundation Beginners Classical Ballet" at bounding box center [541, 299] width 78 height 23
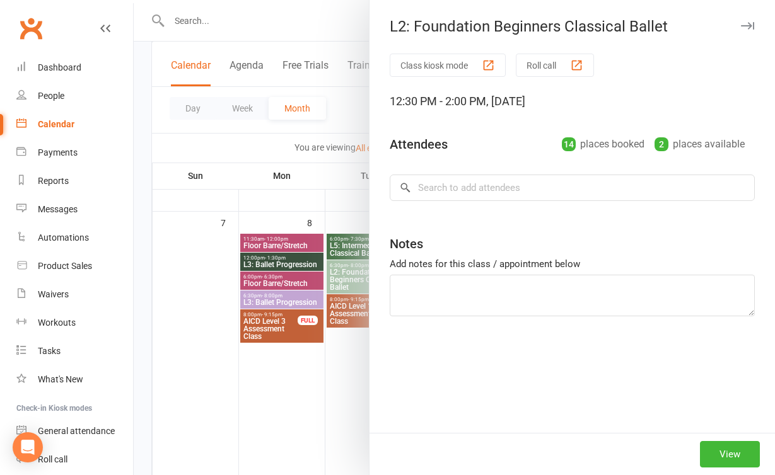
click at [356, 368] on div at bounding box center [454, 237] width 641 height 475
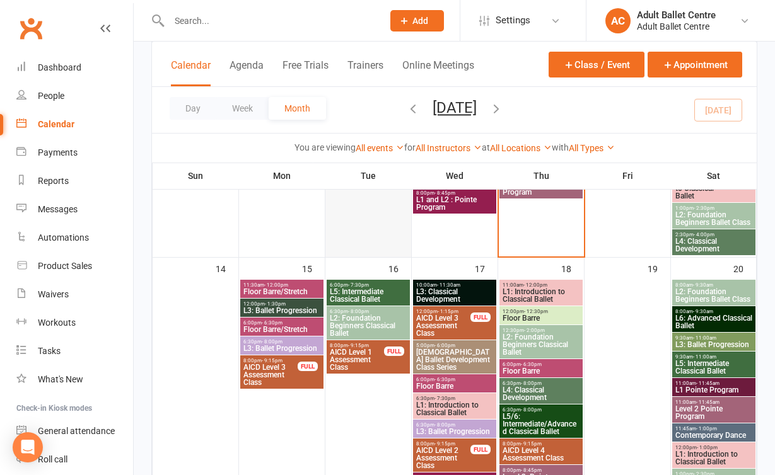
scroll to position [602, 0]
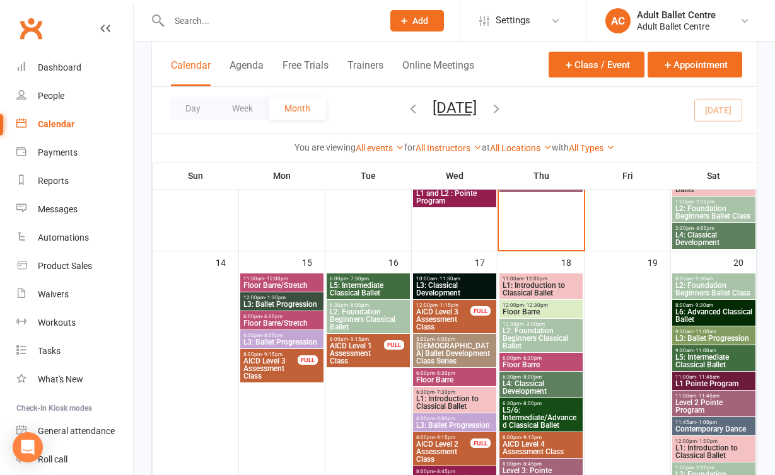
click at [226, 29] on input "text" at bounding box center [269, 21] width 209 height 18
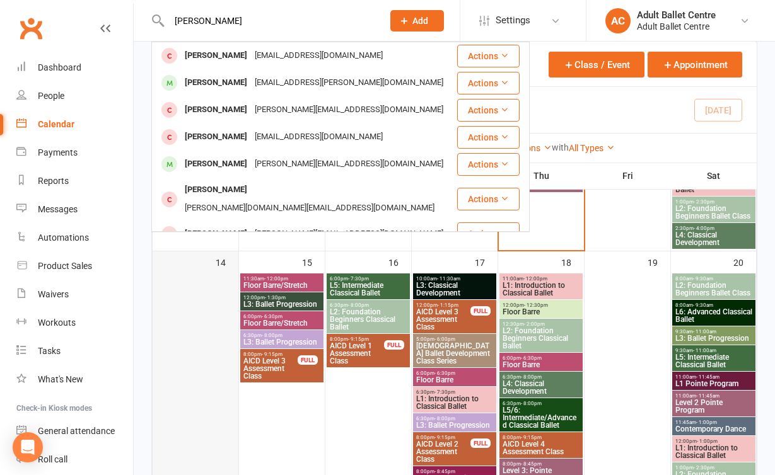
type input "[PERSON_NAME]"
click at [216, 301] on div at bounding box center [195, 395] width 83 height 242
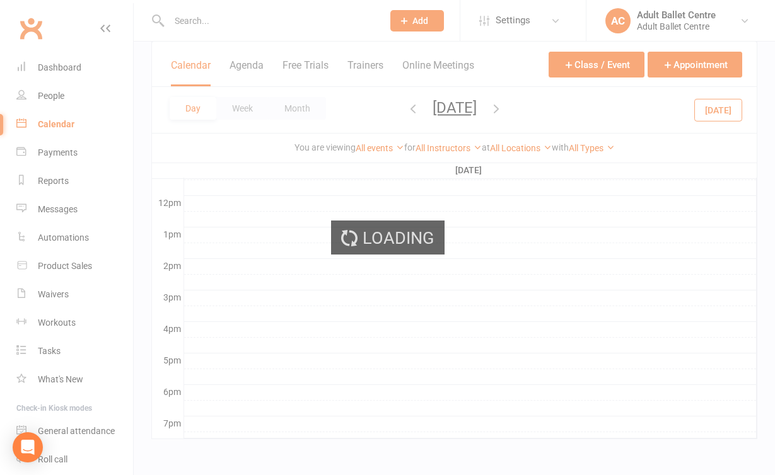
scroll to position [0, 0]
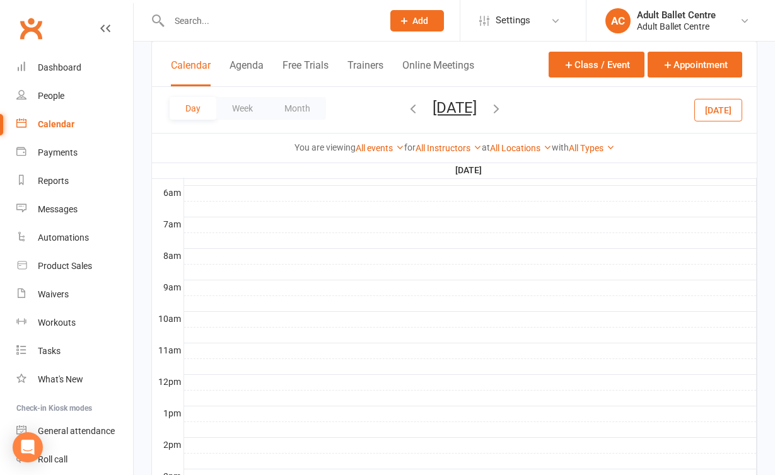
click at [54, 123] on div "Calendar" at bounding box center [56, 124] width 37 height 10
click at [309, 106] on button "Month" at bounding box center [297, 108] width 57 height 23
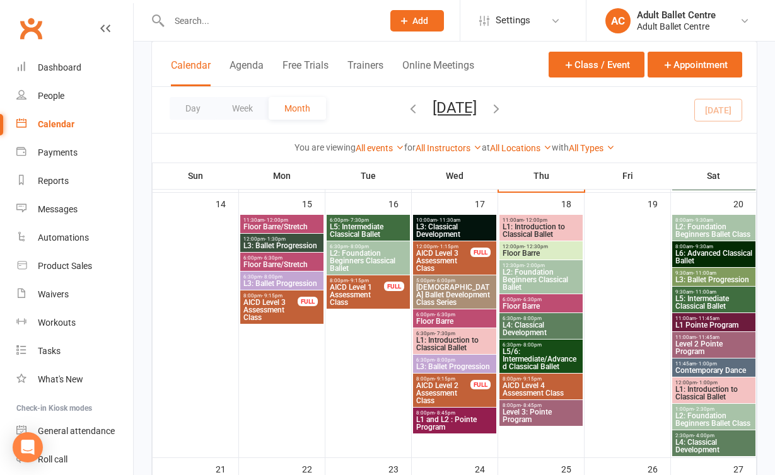
scroll to position [646, 0]
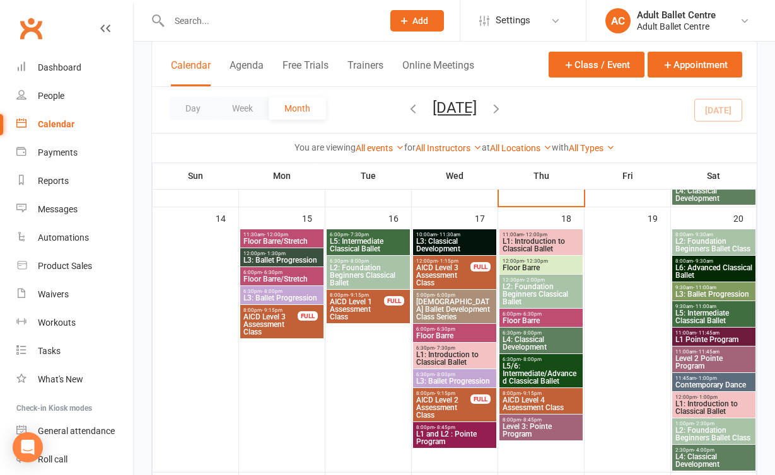
click at [273, 298] on span "L3: Ballet Progression" at bounding box center [282, 298] width 78 height 8
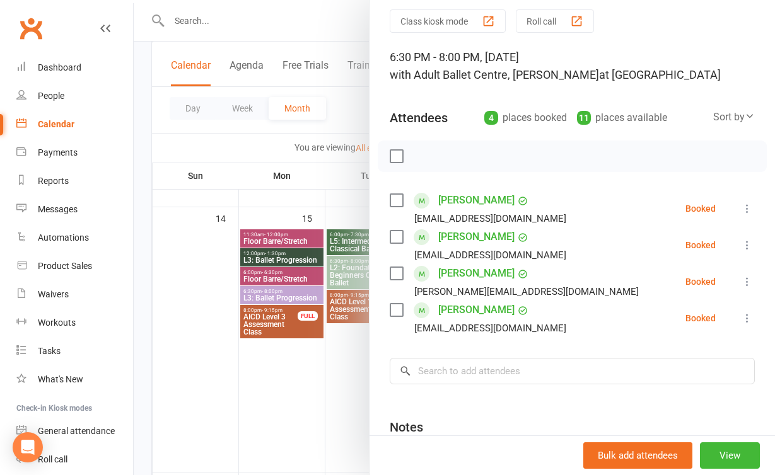
scroll to position [49, 0]
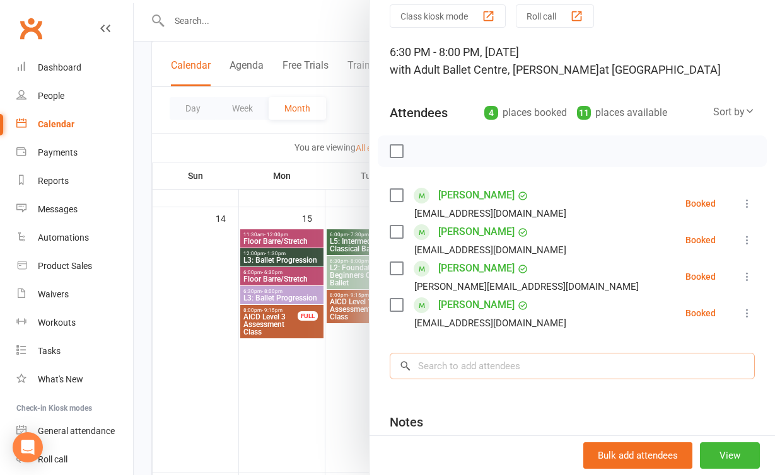
click at [478, 367] on input "search" at bounding box center [572, 366] width 365 height 26
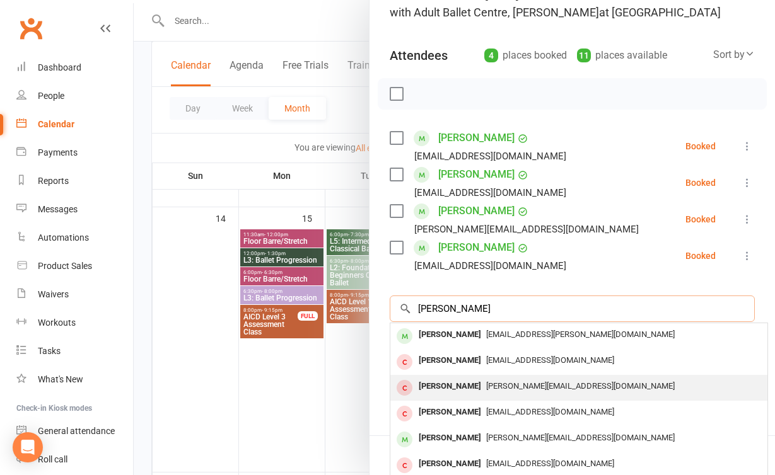
scroll to position [138, 0]
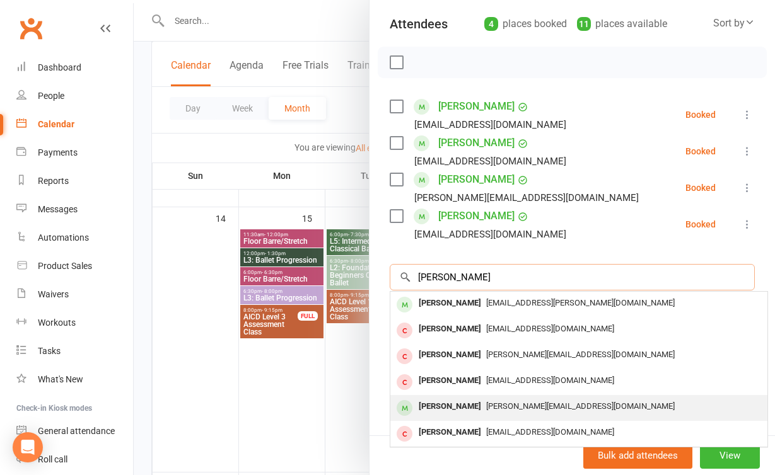
type input "[PERSON_NAME]"
click at [484, 405] on div "[PERSON_NAME]" at bounding box center [450, 407] width 73 height 18
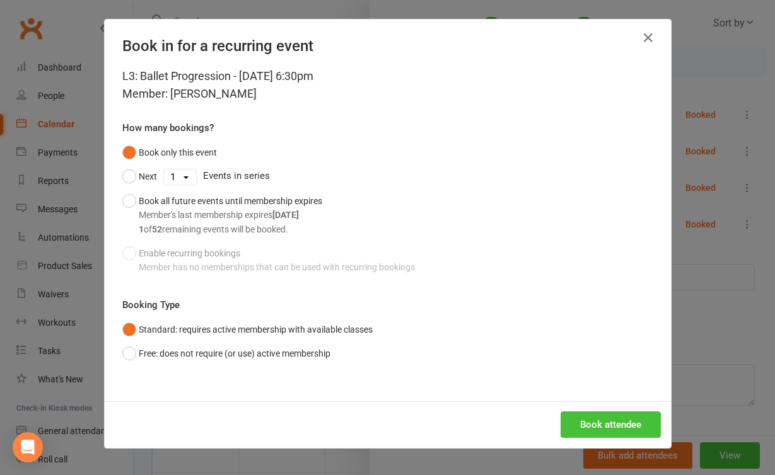
click at [568, 423] on button "Book attendee" at bounding box center [611, 425] width 100 height 26
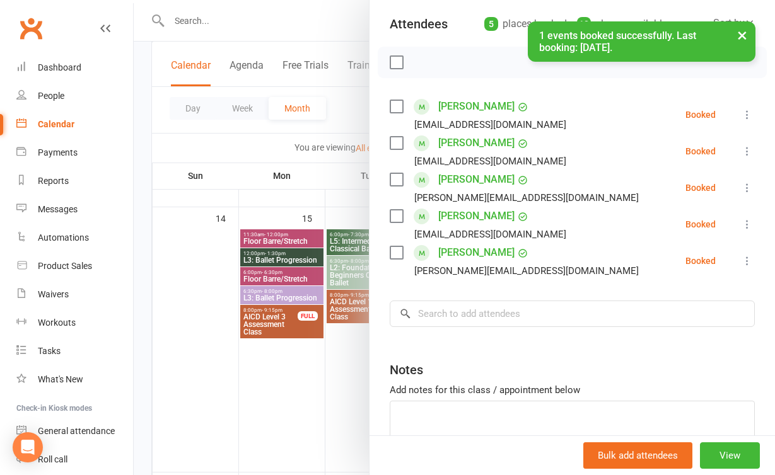
click at [274, 428] on div at bounding box center [454, 237] width 641 height 475
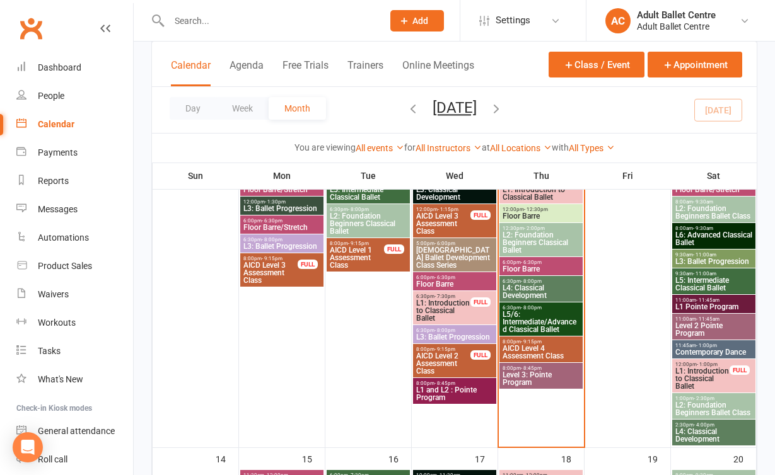
scroll to position [402, 0]
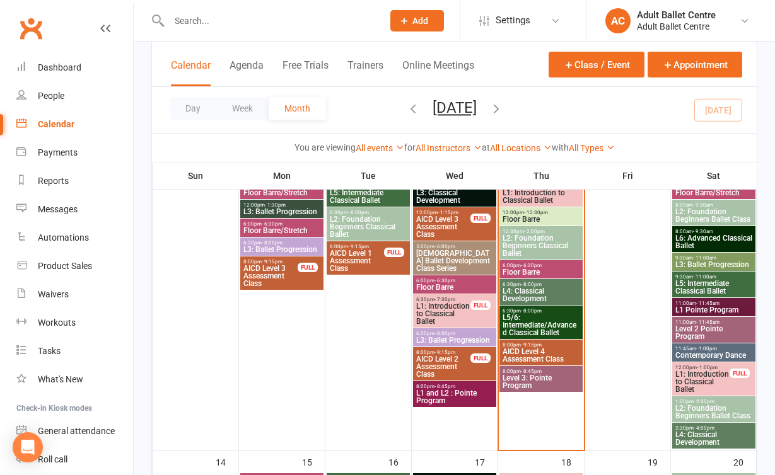
click at [523, 378] on span "Level 3: Pointe Program" at bounding box center [541, 382] width 78 height 15
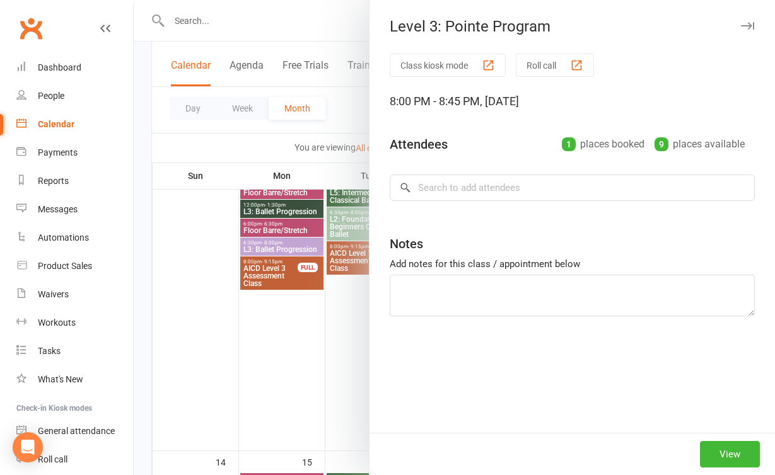
click at [272, 350] on div at bounding box center [454, 237] width 641 height 475
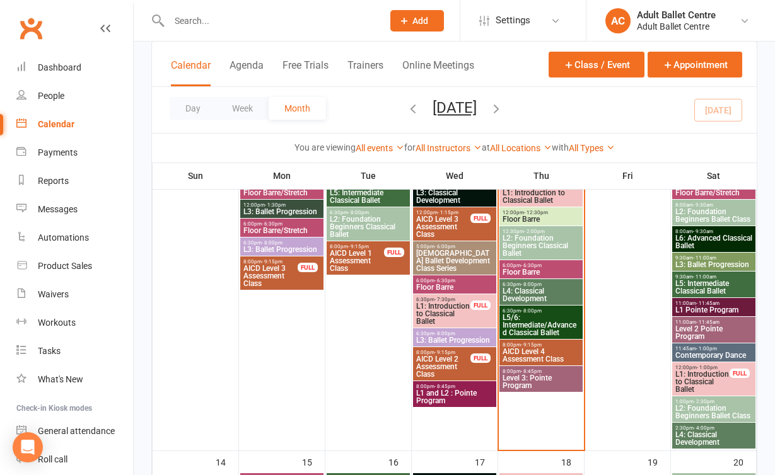
click at [518, 380] on span "Level 3: Pointe Program" at bounding box center [541, 382] width 78 height 15
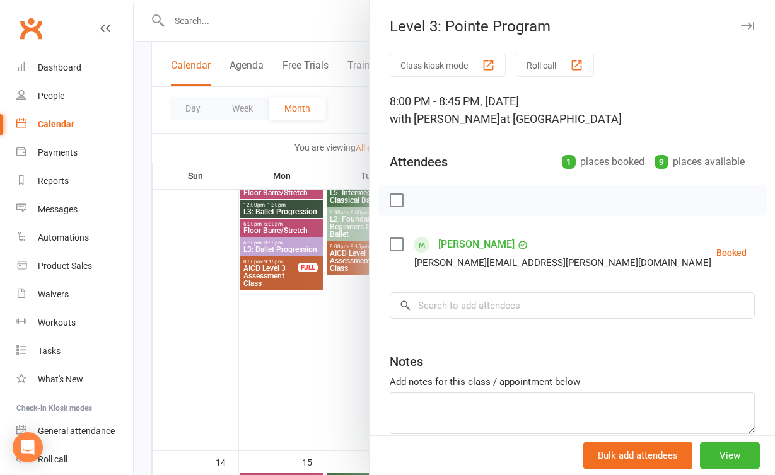
click at [351, 366] on div at bounding box center [454, 237] width 641 height 475
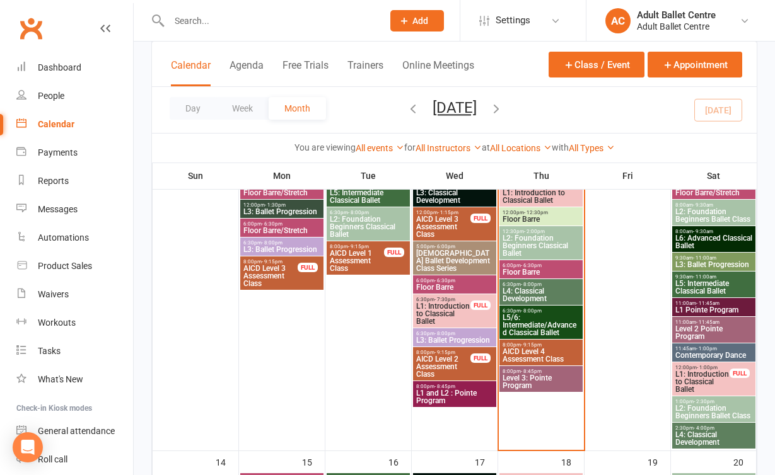
click at [517, 322] on span "L5/6: Intermediate/Advanced Classical Ballet" at bounding box center [541, 325] width 78 height 23
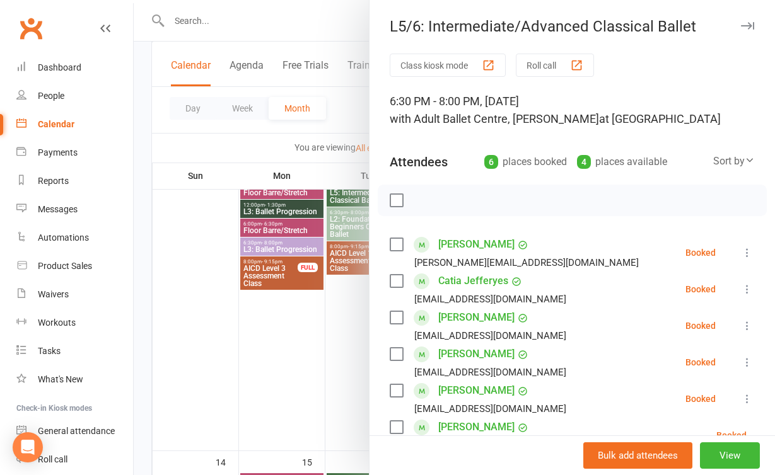
click at [312, 303] on div at bounding box center [454, 237] width 641 height 475
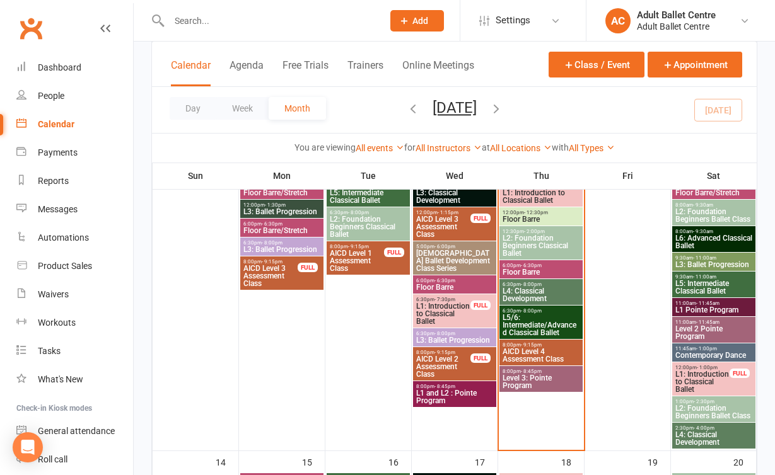
click at [521, 235] on span "L2: Foundation Beginners Classical Ballet" at bounding box center [541, 246] width 78 height 23
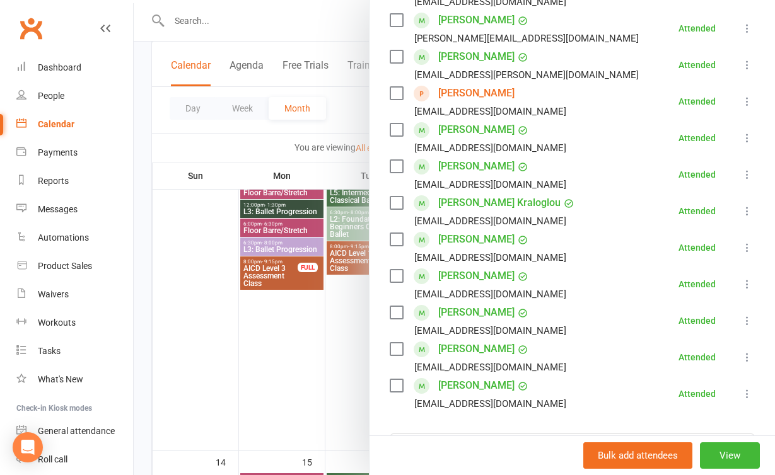
scroll to position [365, 0]
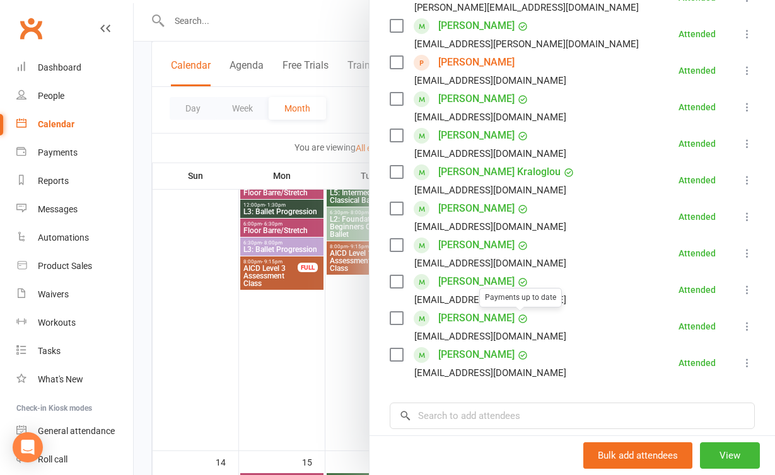
click at [344, 377] on div at bounding box center [454, 237] width 641 height 475
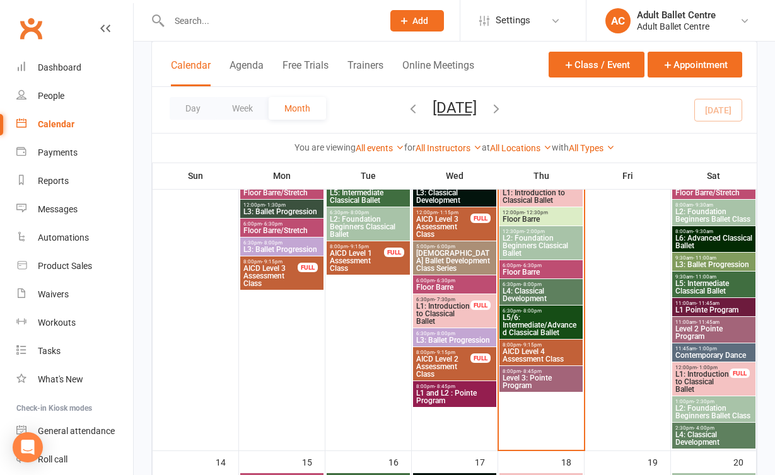
click at [128, 0] on react-component at bounding box center [187, 20] width 374 height 41
click at [524, 318] on span "L5/6: Intermediate/Advanced Classical Ballet" at bounding box center [541, 325] width 78 height 23
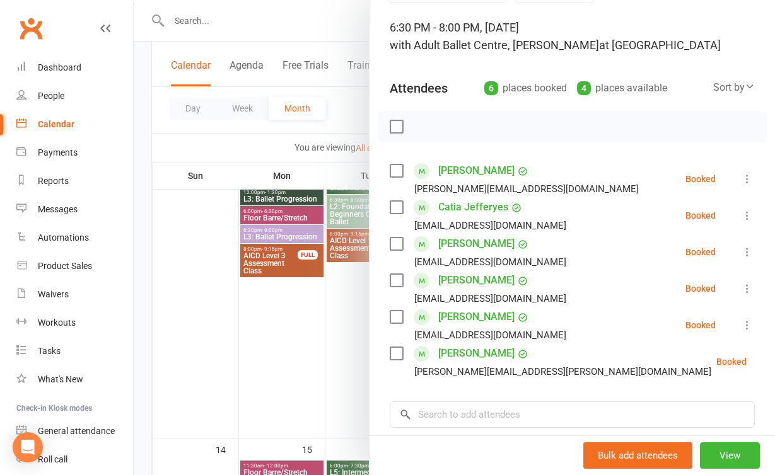
scroll to position [73, 0]
click at [314, 367] on div at bounding box center [454, 237] width 641 height 475
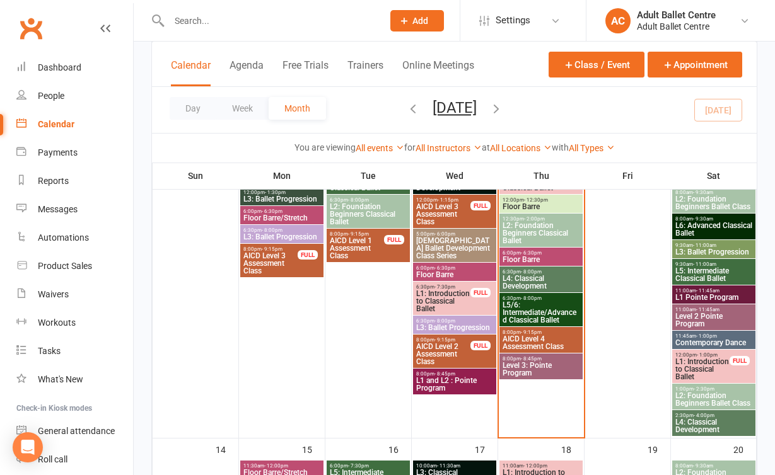
click at [568, 235] on span "L2: Foundation Beginners Classical Ballet" at bounding box center [541, 233] width 78 height 23
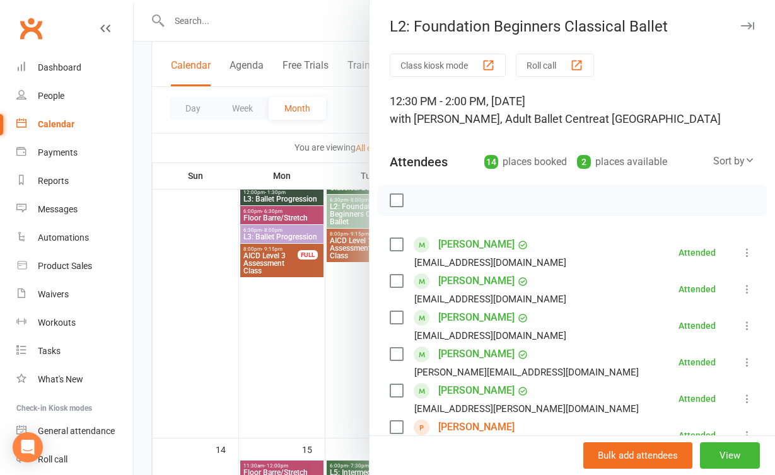
click at [332, 334] on div at bounding box center [454, 237] width 641 height 475
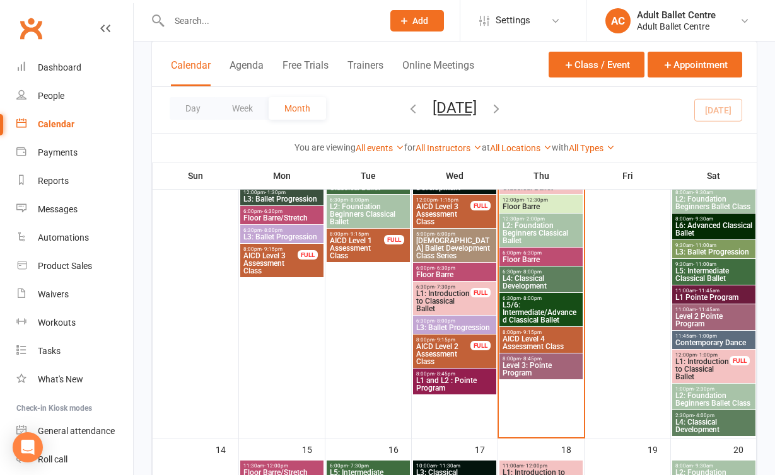
click at [540, 233] on span "L2: Foundation Beginners Classical Ballet" at bounding box center [541, 233] width 78 height 23
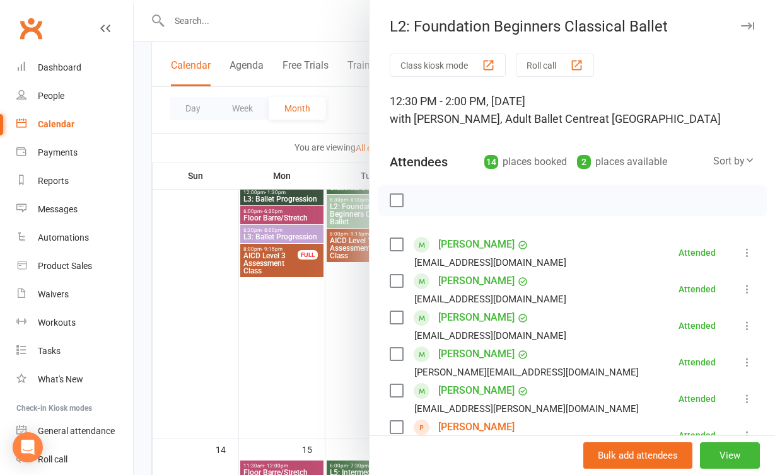
click at [330, 362] on div at bounding box center [454, 237] width 641 height 475
